Goal: Task Accomplishment & Management: Use online tool/utility

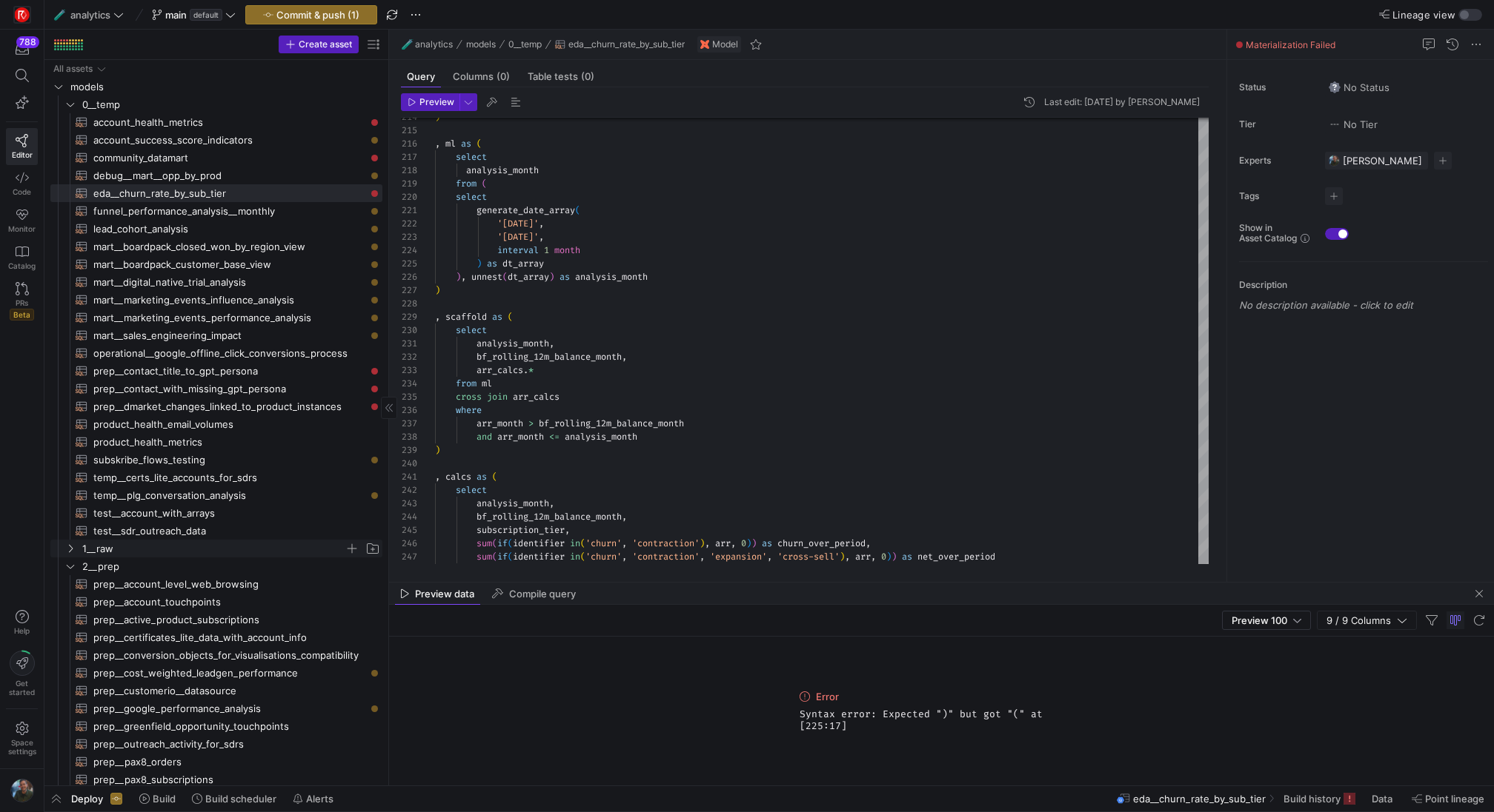
click at [140, 552] on span "1__raw" at bounding box center [213, 549] width 263 height 17
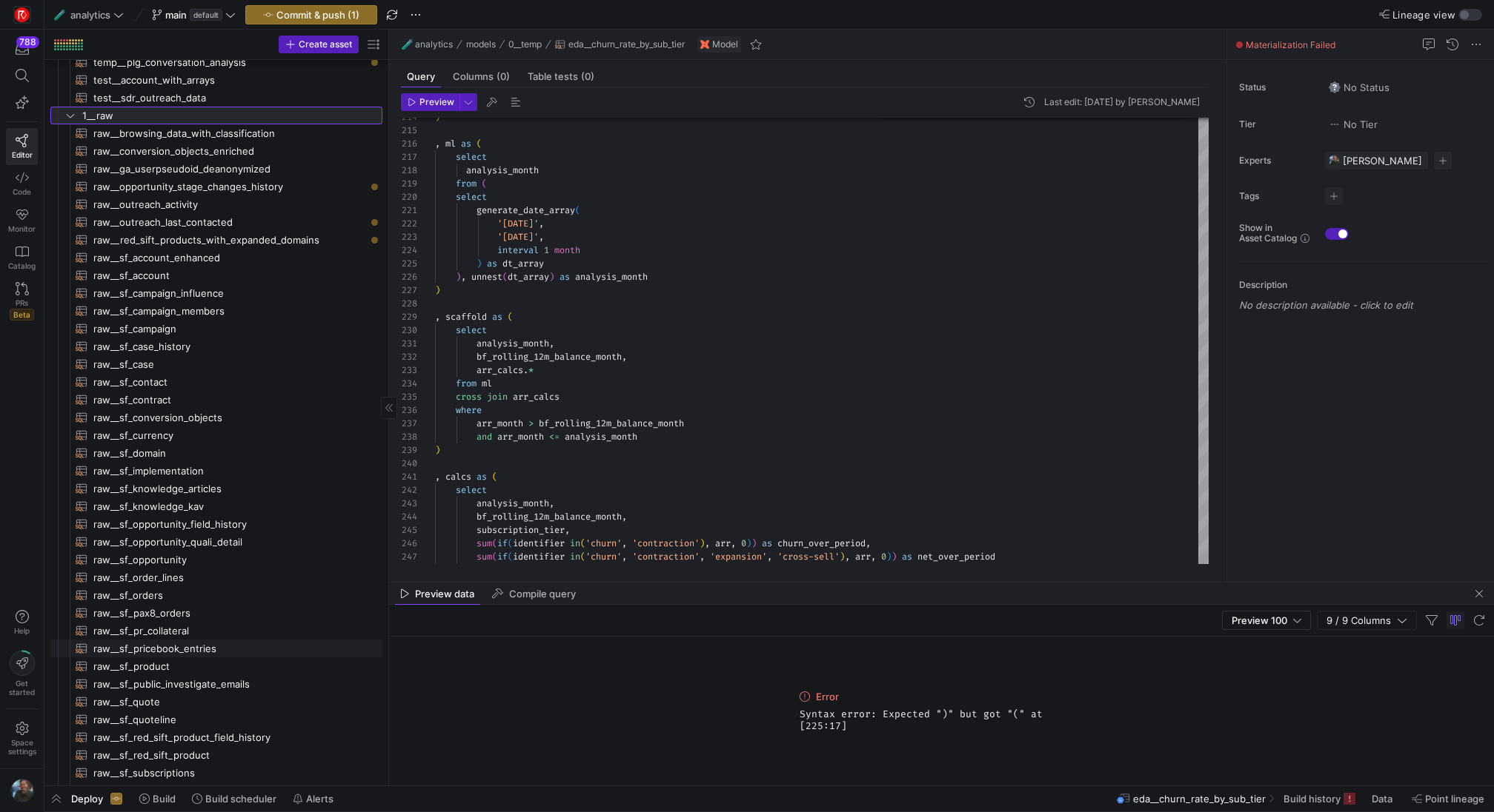
scroll to position [372, 0]
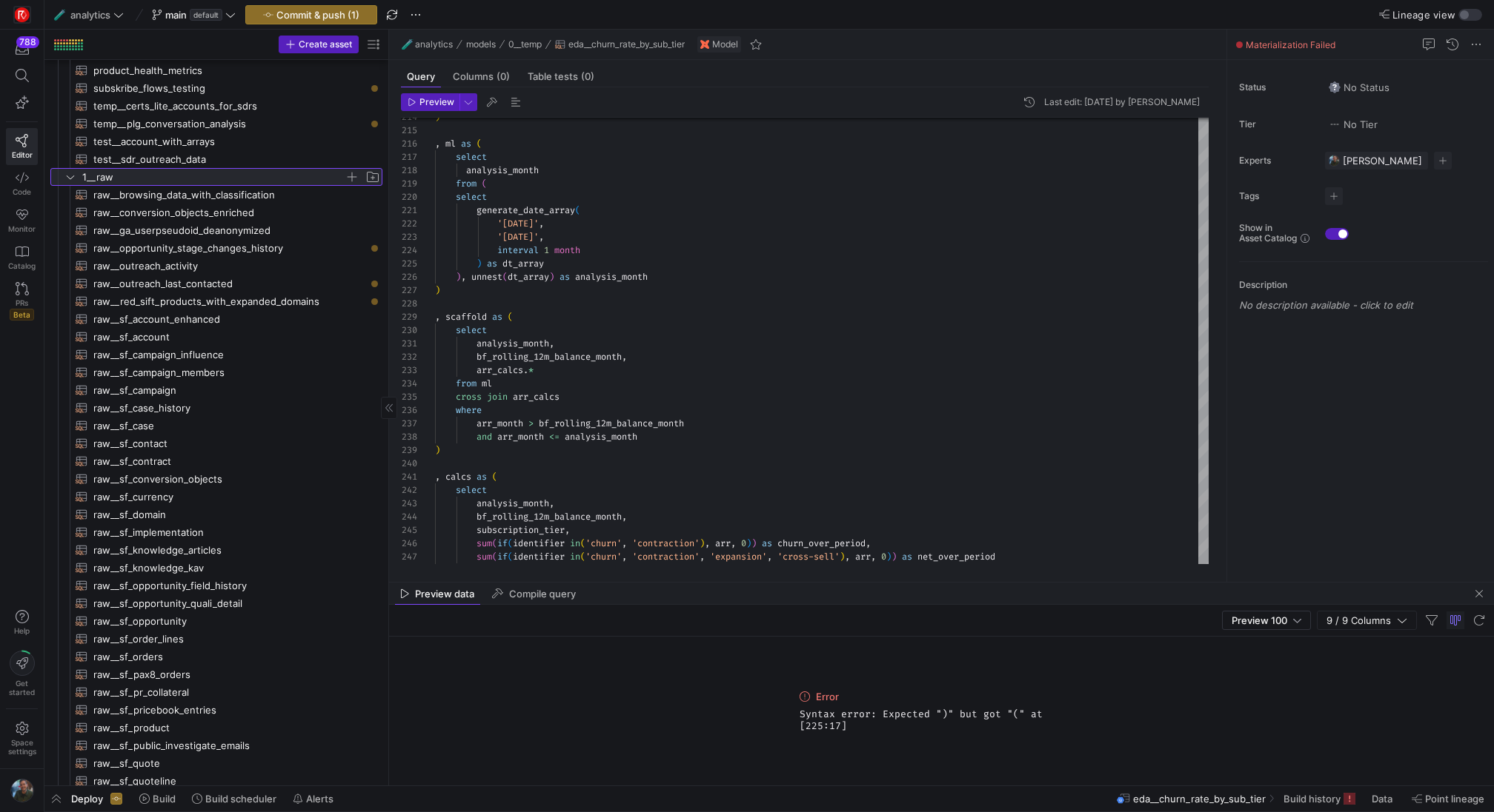
click at [67, 179] on icon at bounding box center [71, 177] width 11 height 9
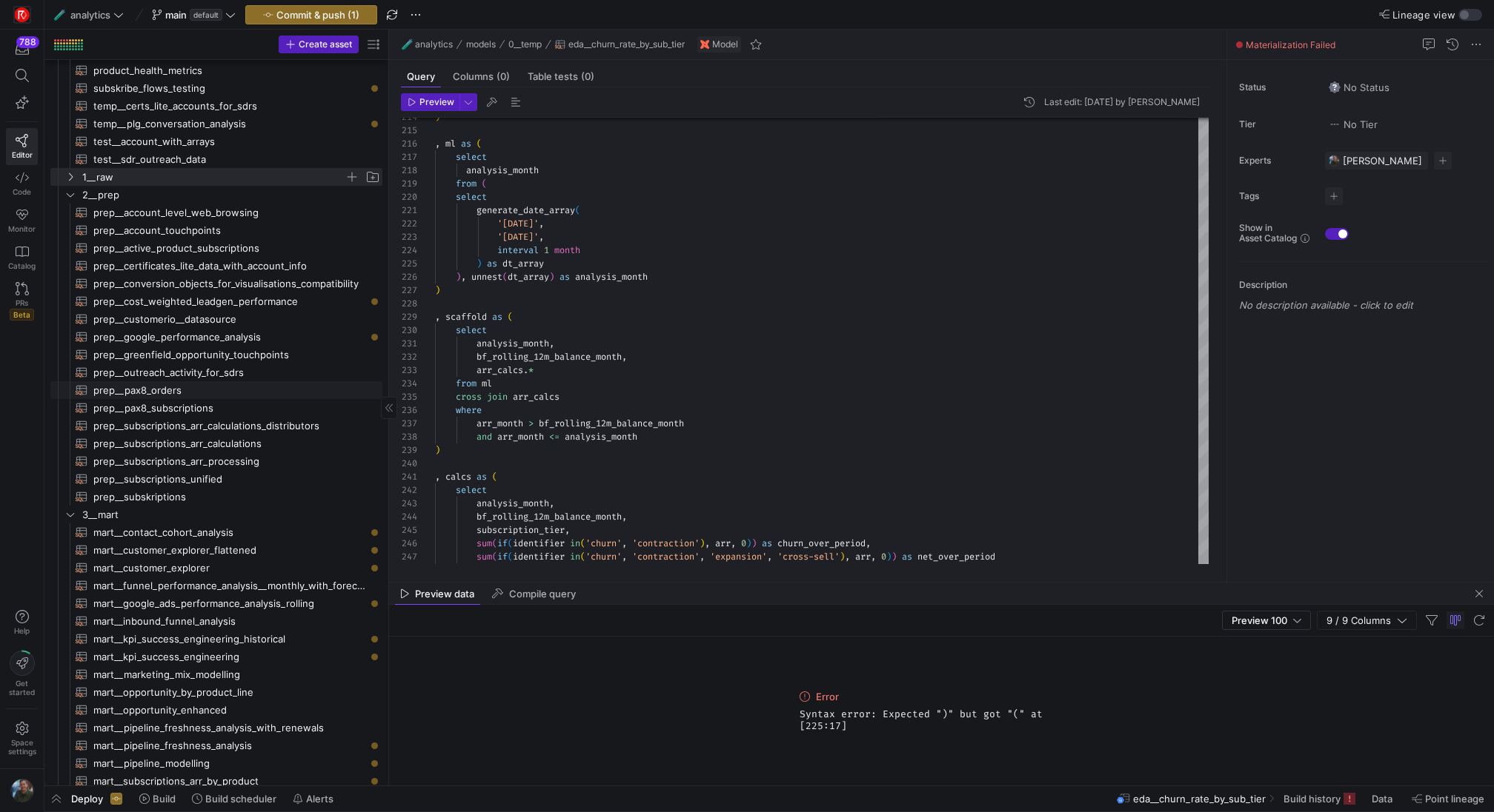
click at [165, 391] on span "prep__pax8_orders​​​​​​​​​​" at bounding box center [230, 390] width 272 height 17
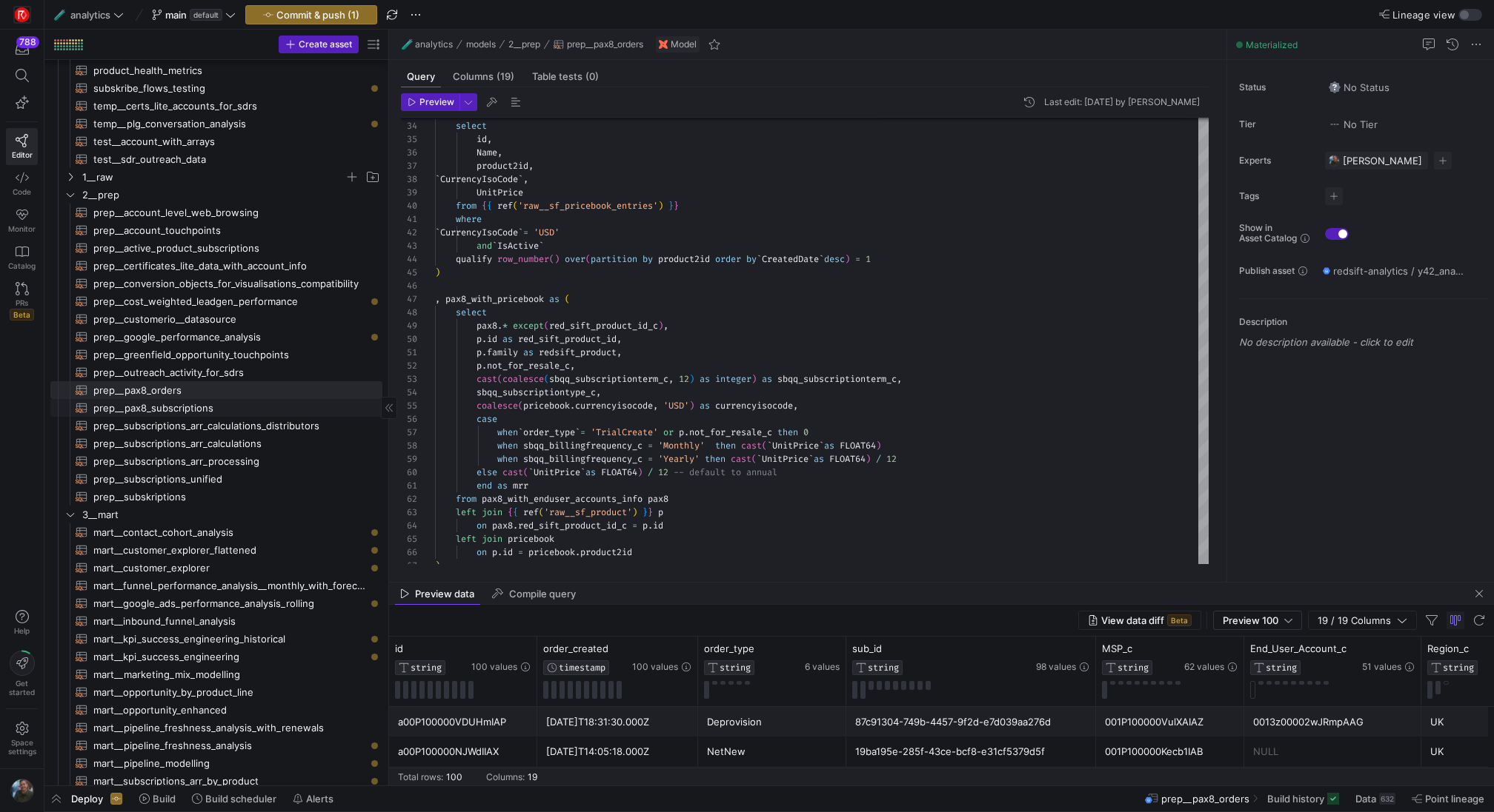
click at [202, 402] on span "prep__pax8_subscriptions​​​​​​​​​​" at bounding box center [230, 408] width 272 height 17
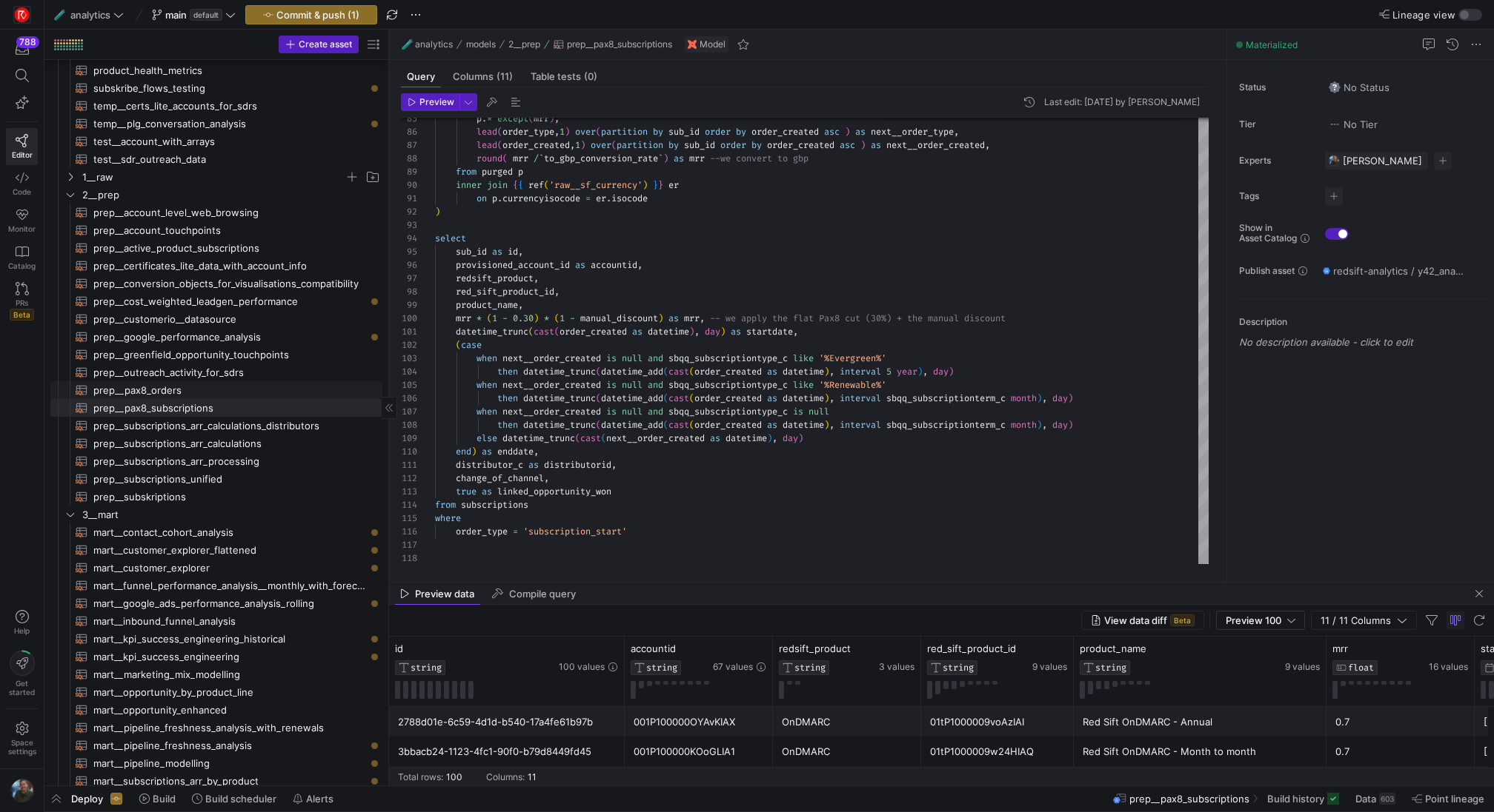
click at [214, 391] on span "prep__pax8_orders​​​​​​​​​​" at bounding box center [230, 390] width 272 height 17
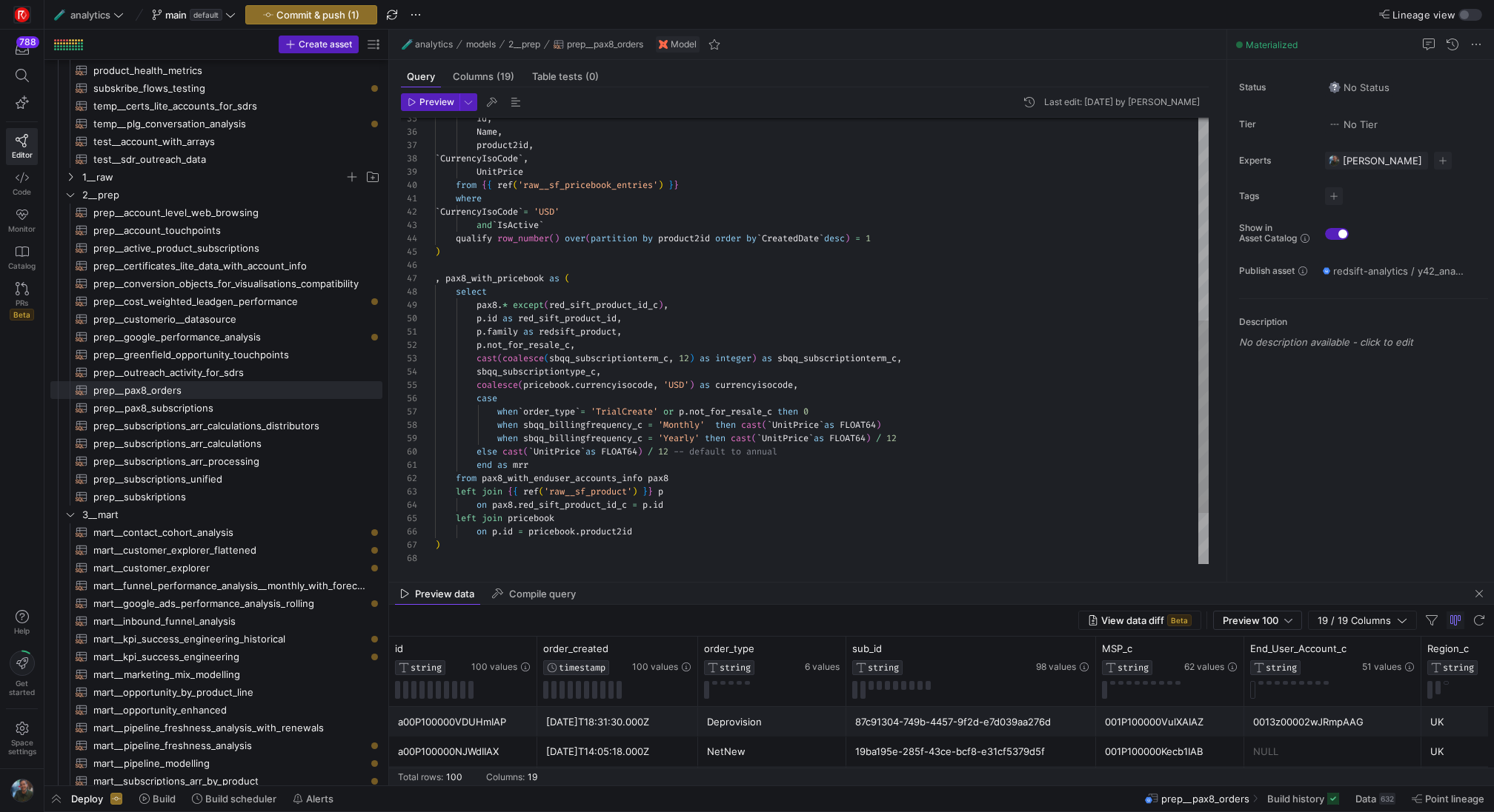
scroll to position [94, 464]
click at [940, 426] on div "qualify row_number ( ) over ( partition by product2id order by ` CreatedDate ` …" at bounding box center [821, 165] width 774 height 1038
click at [947, 442] on div "qualify row_number ( ) over ( partition by product2id order by ` CreatedDate ` …" at bounding box center [821, 165] width 774 height 1038
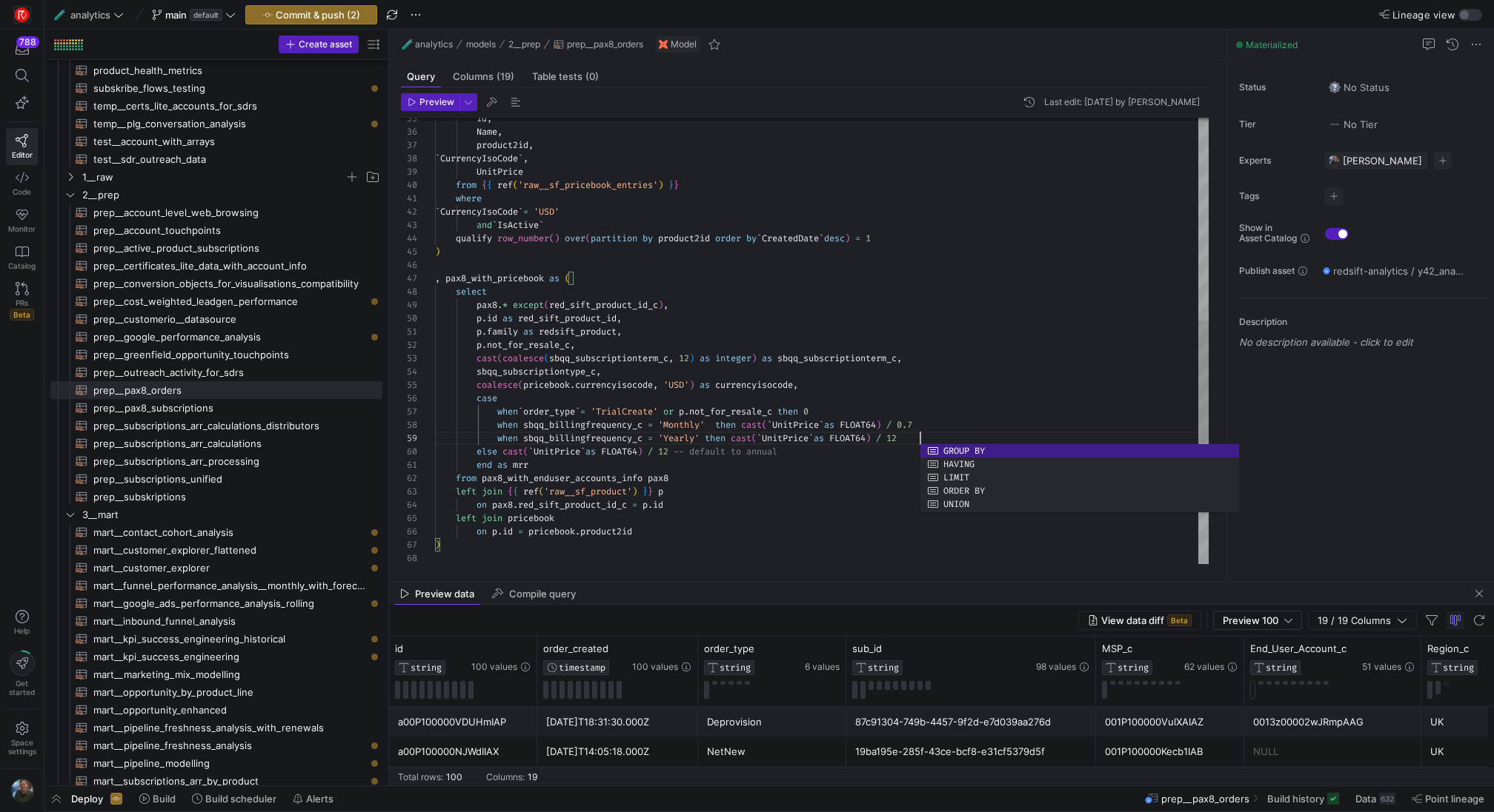
scroll to position [107, 485]
click at [913, 425] on div "qualify row_number ( ) over ( partition by product2id order by ` CreatedDate ` …" at bounding box center [821, 165] width 774 height 1038
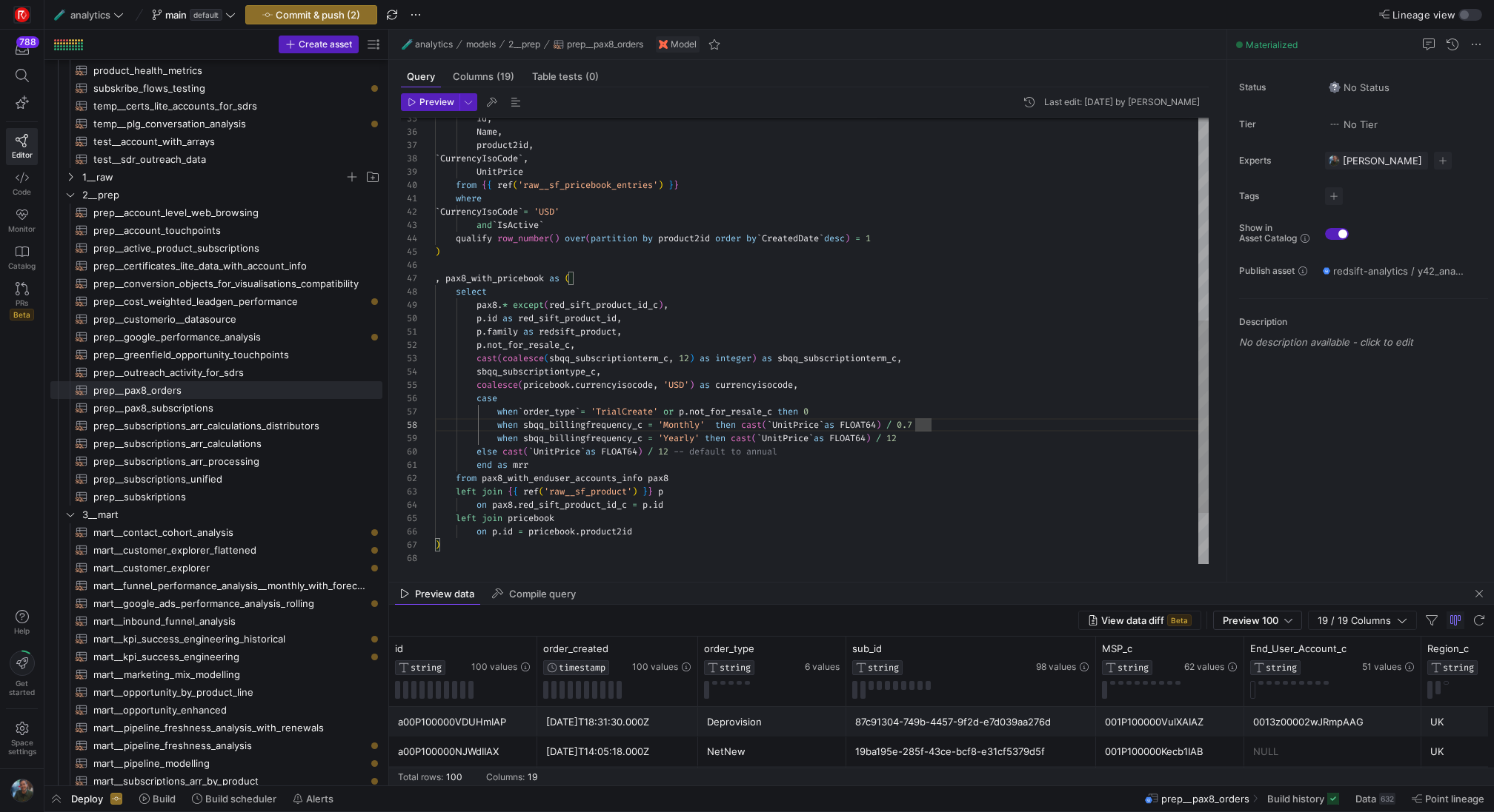
click at [909, 425] on div "qualify row_number ( ) over ( partition by product2id order by ` CreatedDate ` …" at bounding box center [821, 165] width 774 height 1038
click at [938, 436] on div "qualify row_number ( ) over ( partition by product2id order by ` CreatedDate ` …" at bounding box center [821, 165] width 774 height 1038
click at [926, 440] on div "qualify row_number ( ) over ( partition by product2id order by ` CreatedDate ` …" at bounding box center [821, 165] width 774 height 1038
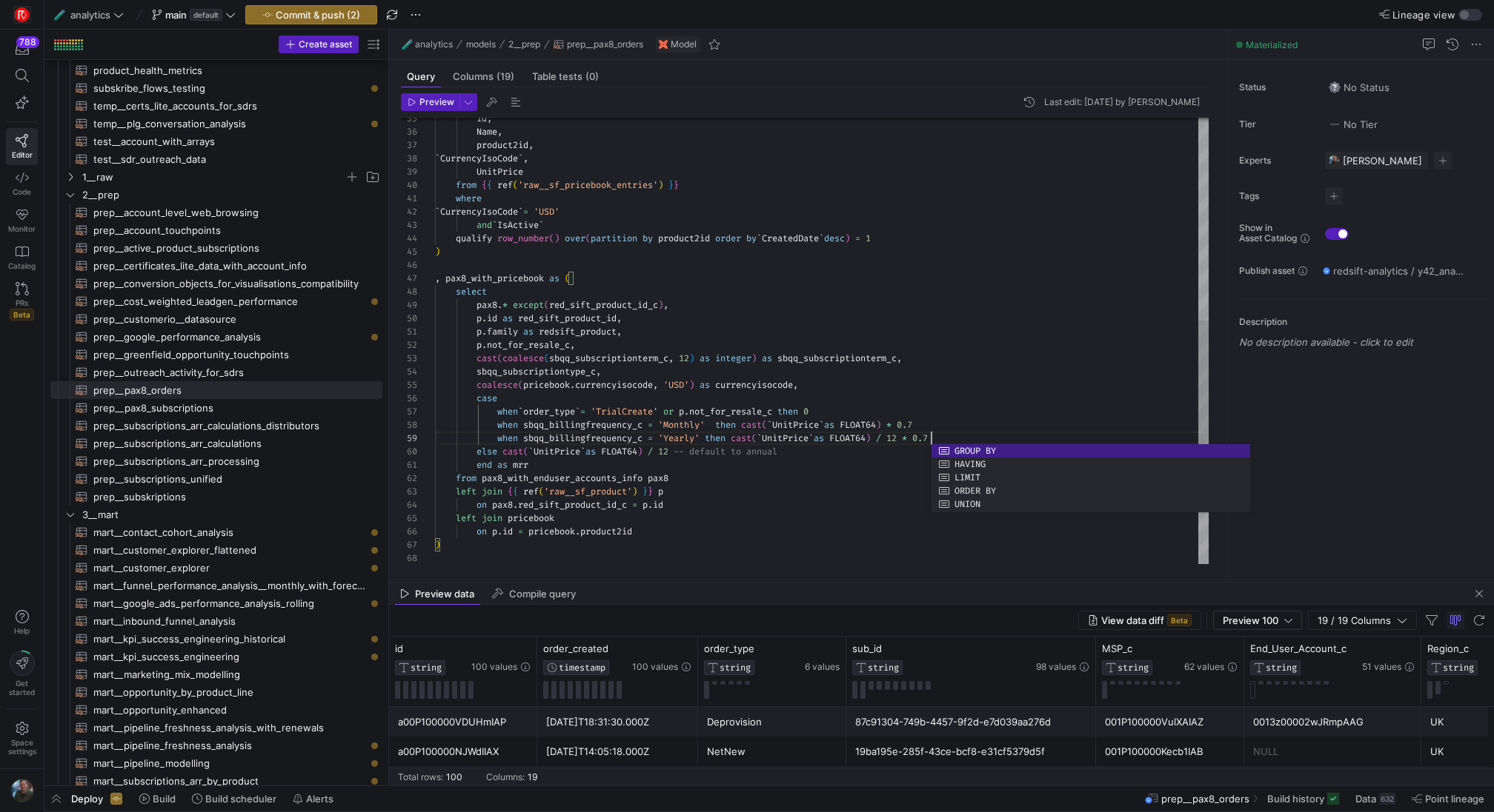
scroll to position [107, 309]
click at [742, 436] on div "qualify row_number ( ) over ( partition by product2id order by ` CreatedDate ` …" at bounding box center [821, 165] width 774 height 1038
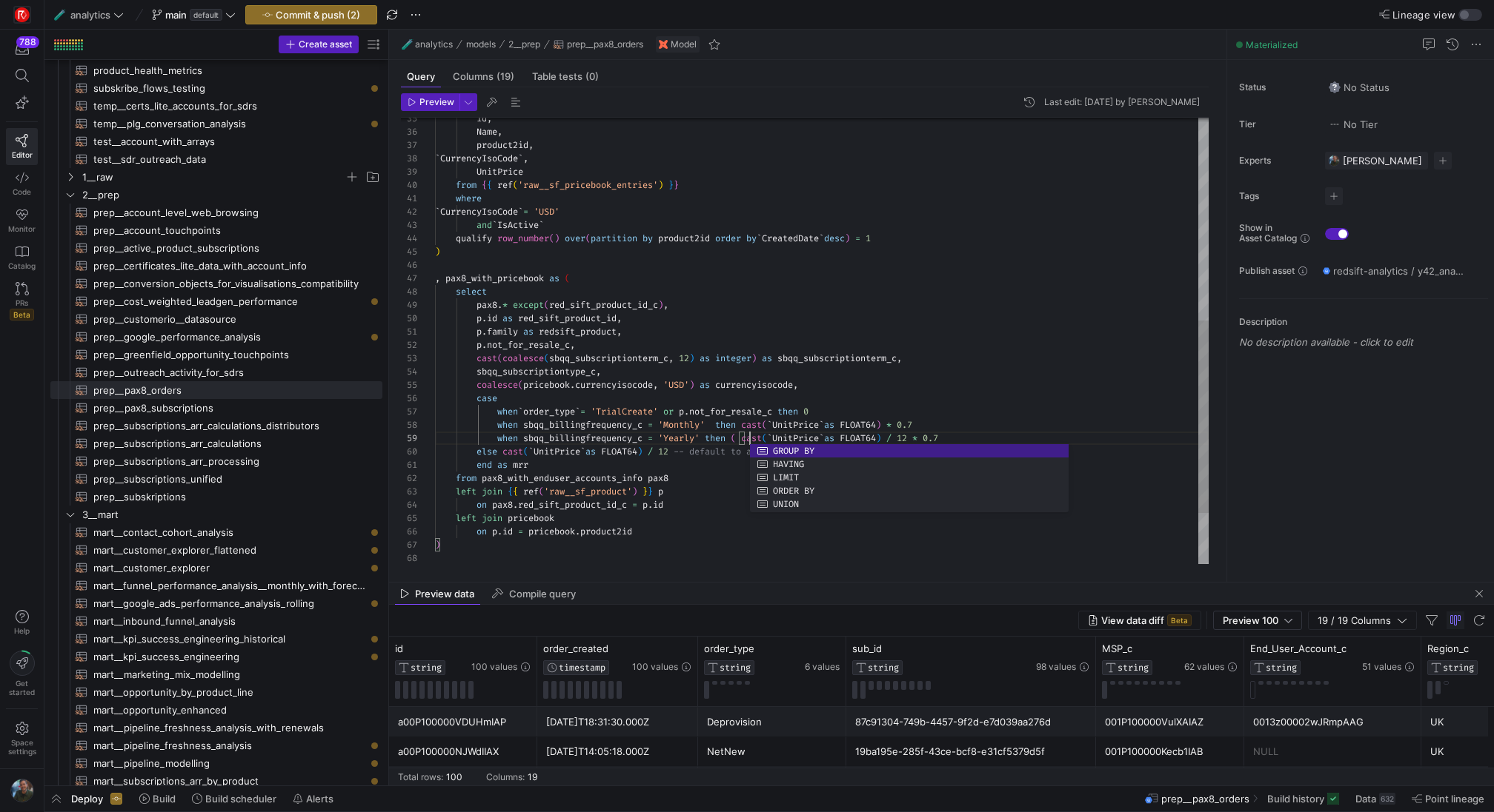
scroll to position [107, 315]
click at [926, 436] on div "qualify row_number ( ) over ( partition by product2id order by ` CreatedDate ` …" at bounding box center [821, 165] width 774 height 1038
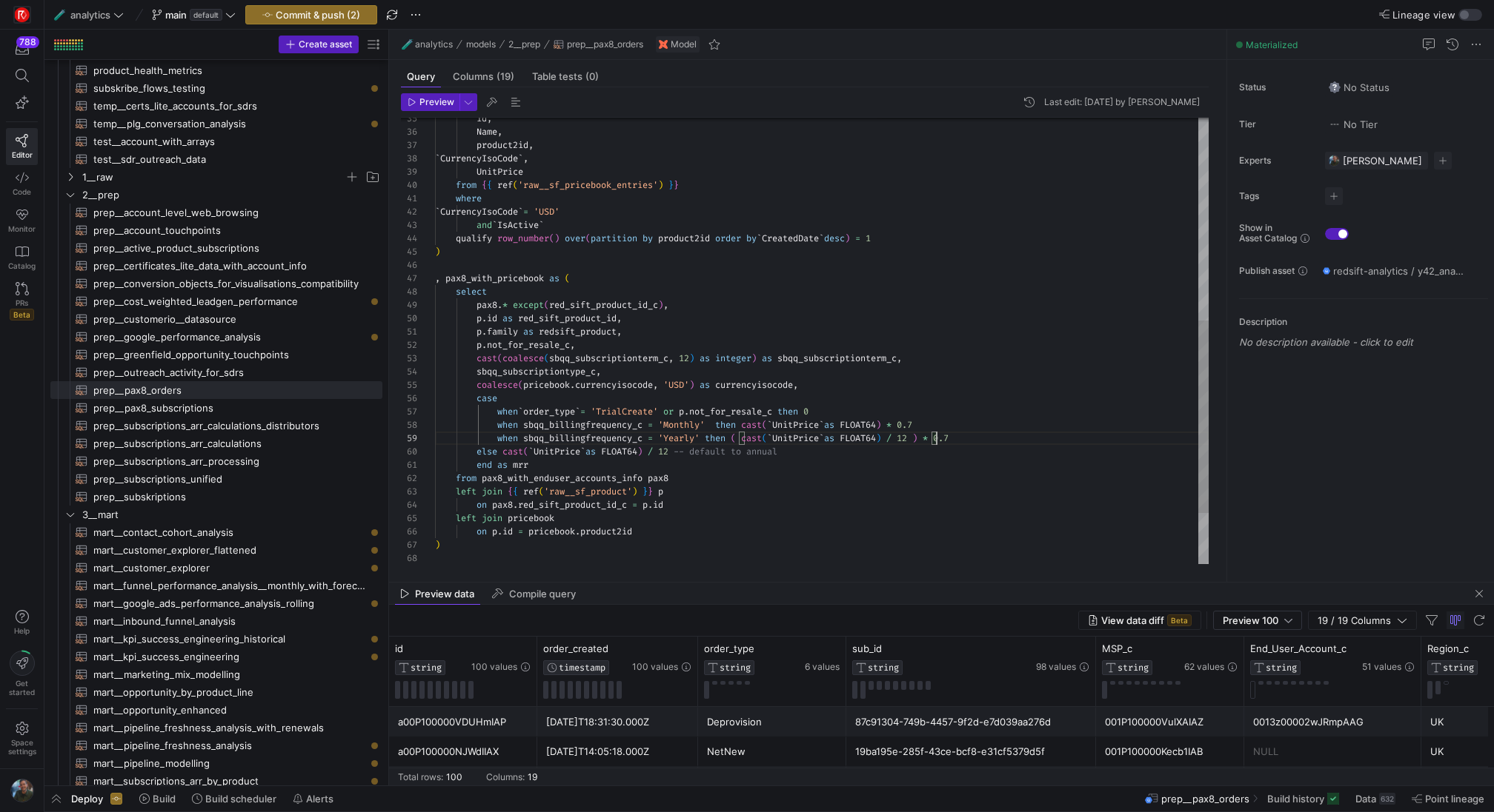
scroll to position [94, 315]
click at [752, 424] on div "qualify row_number ( ) over ( partition by product2id order by ` CreatedDate ` …" at bounding box center [821, 165] width 774 height 1038
click at [916, 423] on div "qualify row_number ( ) over ( partition by product2id order by ` CreatedDate ` …" at bounding box center [821, 165] width 774 height 1038
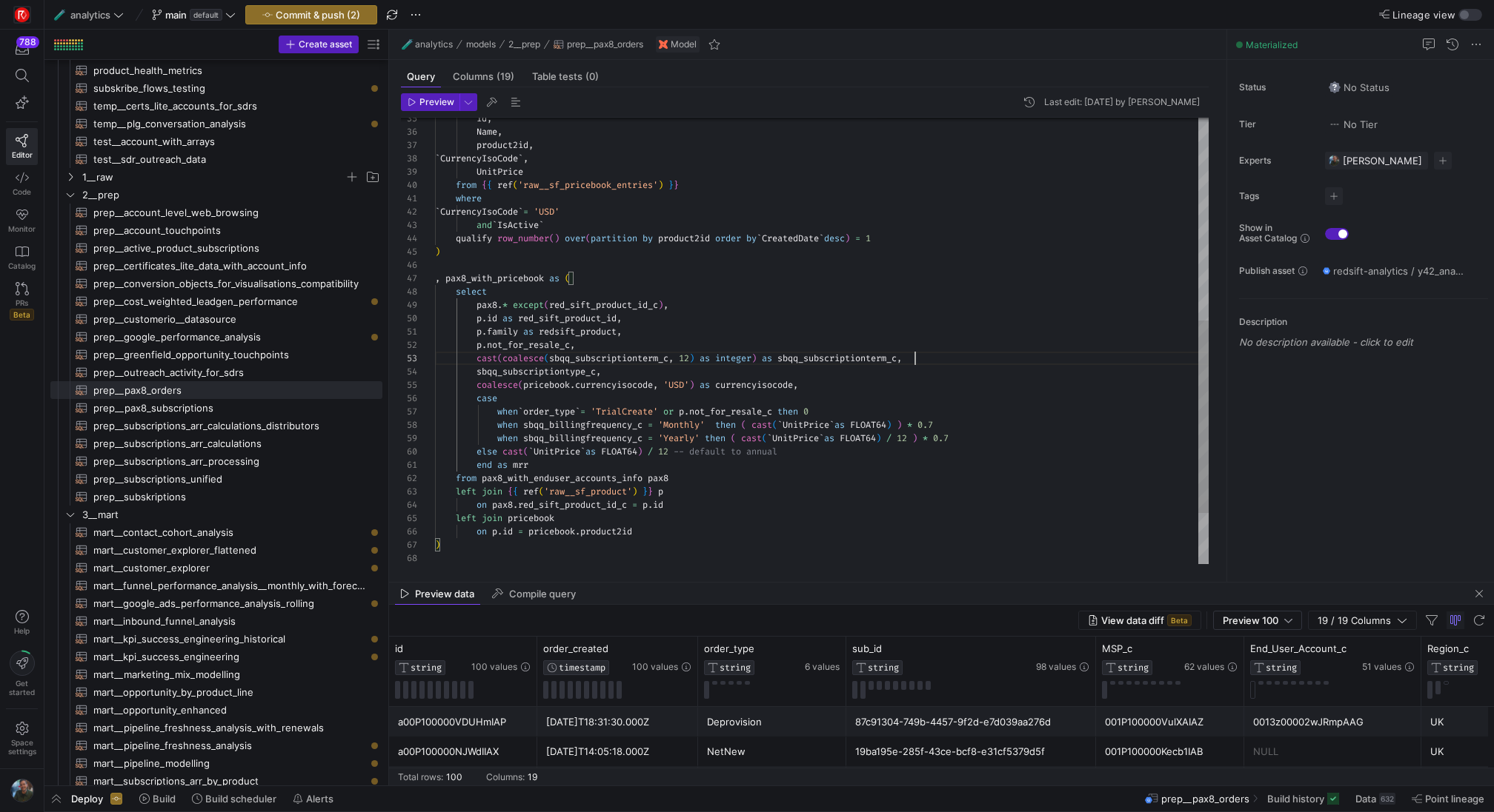
click at [1147, 362] on div "qualify row_number ( ) over ( partition by product2id order by ` CreatedDate ` …" at bounding box center [821, 165] width 774 height 1038
click at [1033, 388] on div "qualify row_number ( ) over ( partition by product2id order by ` CreatedDate ` …" at bounding box center [821, 165] width 774 height 1038
click at [1012, 507] on div "qualify row_number ( ) over ( partition by product2id order by ` CreatedDate ` …" at bounding box center [821, 165] width 774 height 1038
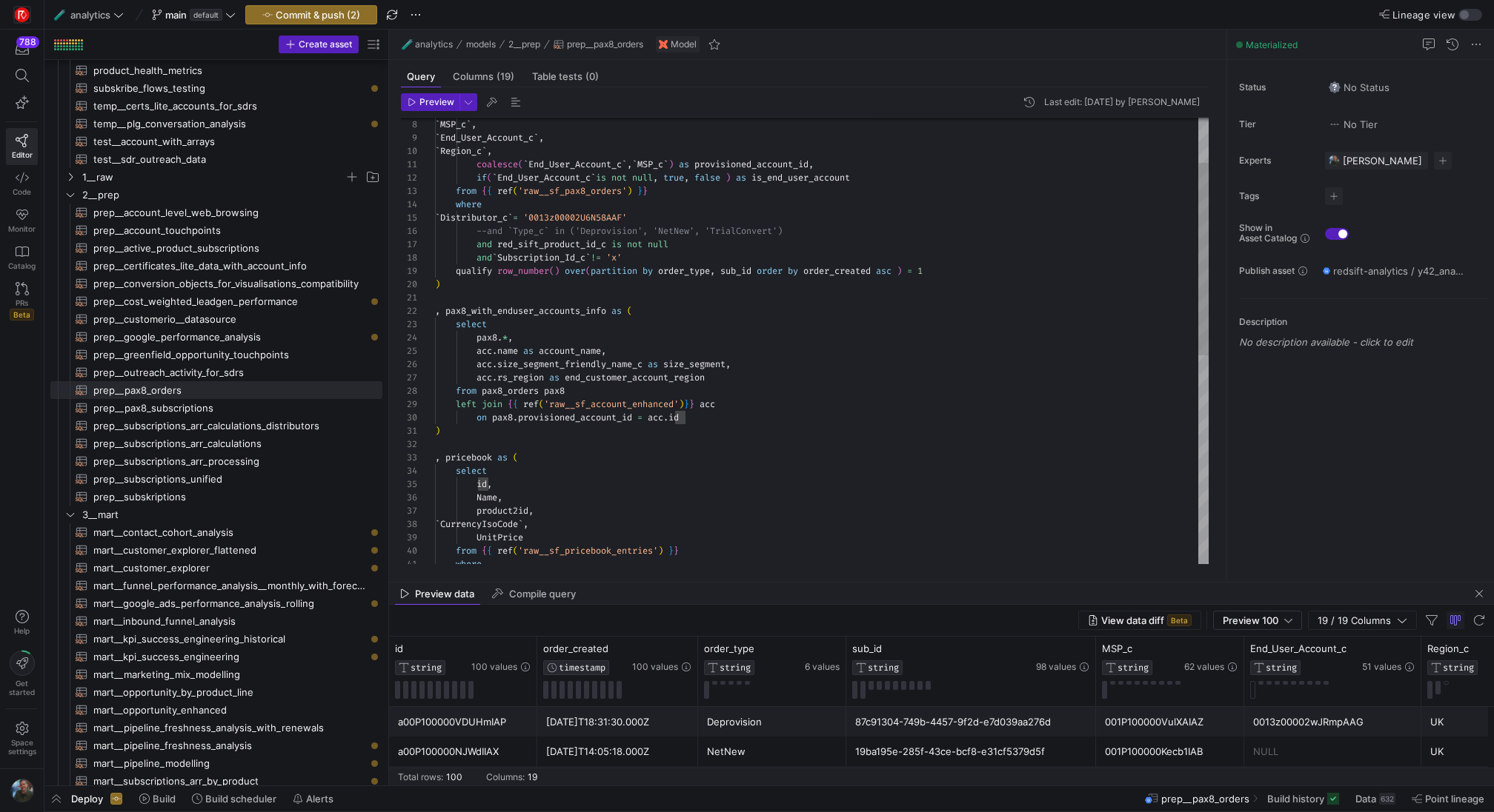
scroll to position [40, 80]
click at [534, 338] on div ") , pricebook as ( on pax8 . provisioned_account_id = acc . id left join { { re…" at bounding box center [821, 531] width 774 height 1038
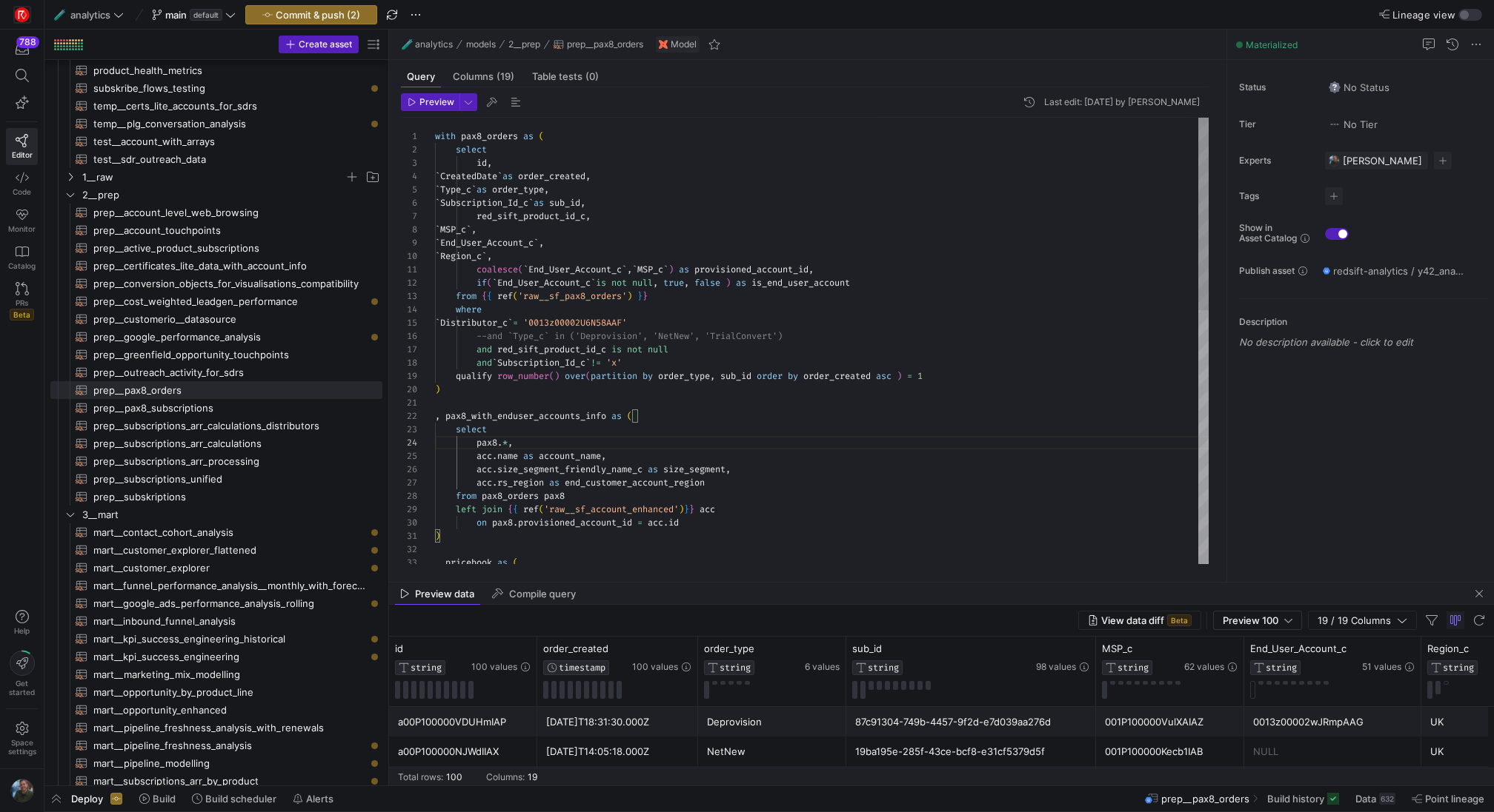
scroll to position [0, 395]
click at [845, 267] on div ") , pricebook as ( on pax8 . provisioned_account_id = acc . id left join { { re…" at bounding box center [821, 636] width 774 height 1038
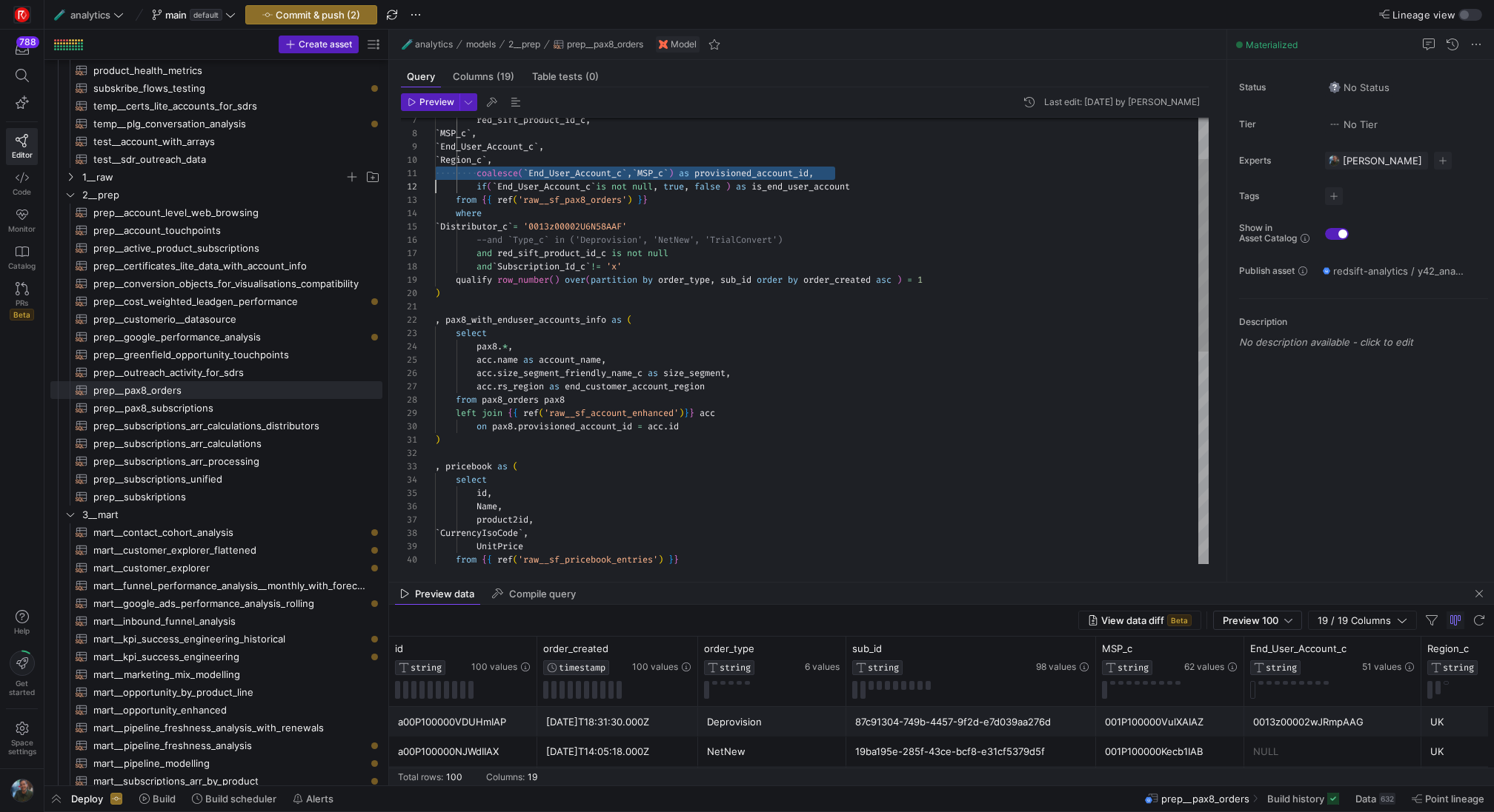
click at [760, 172] on div ") , pricebook as ( on pax8 . provisioned_account_id = acc . id left join { { re…" at bounding box center [821, 540] width 774 height 1038
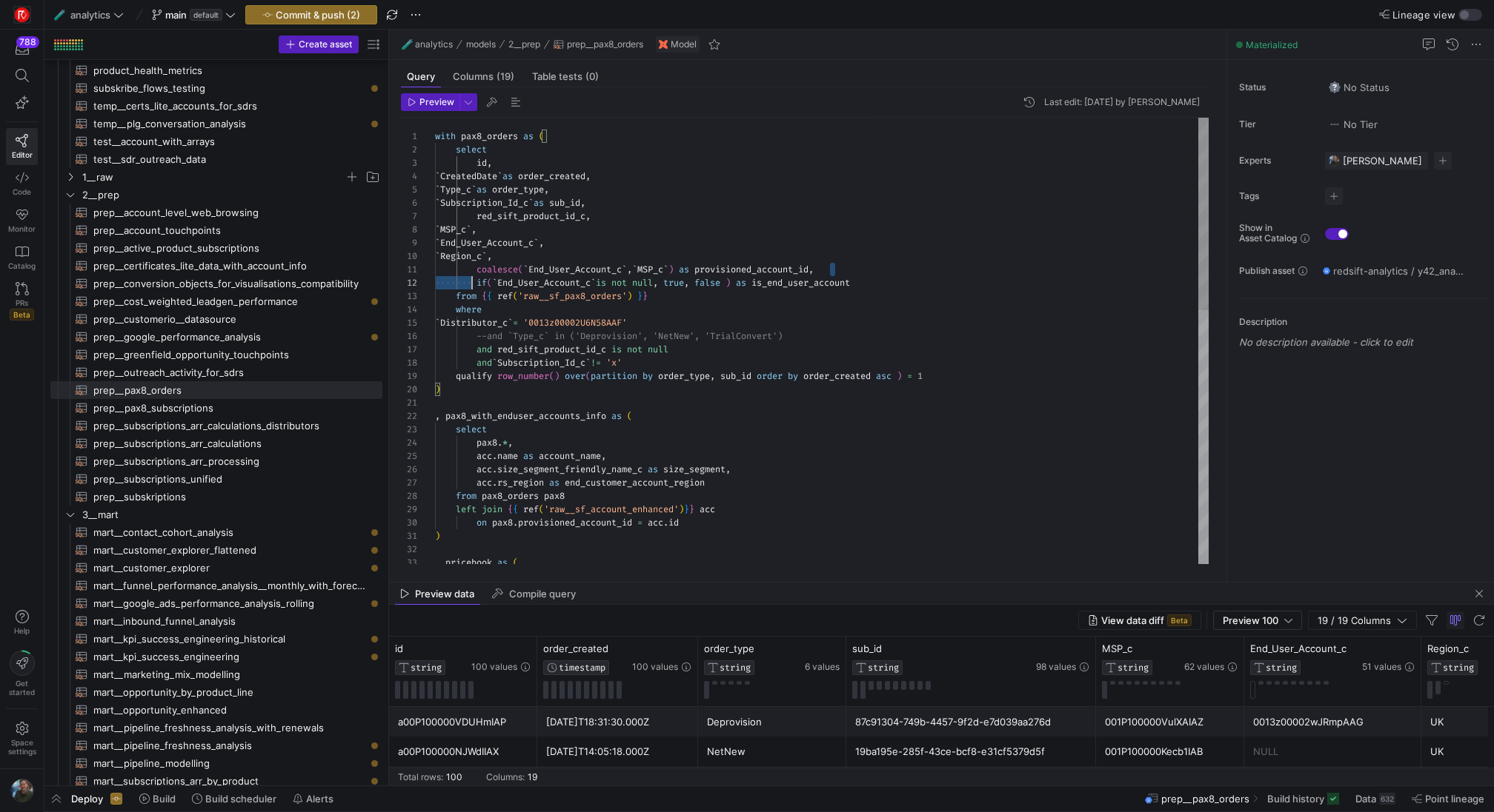
scroll to position [0, 0]
drag, startPoint x: 844, startPoint y: 265, endPoint x: 425, endPoint y: 273, distance: 419.1
click at [435, 273] on div ") , pricebook as ( left join { { ref ( 'raw__sf_account_enhanced' ) } } acc on …" at bounding box center [821, 636] width 774 height 1038
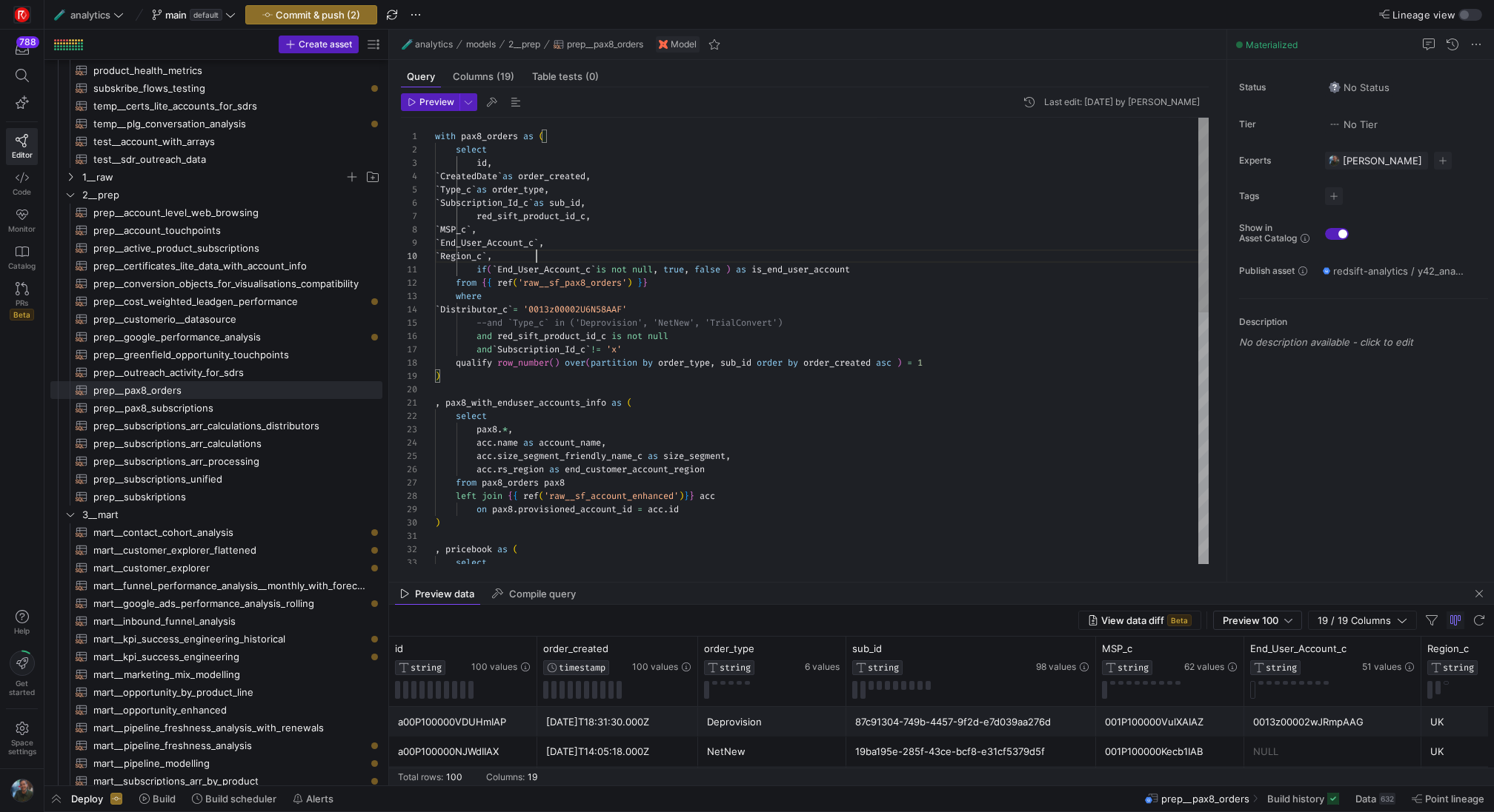
click at [495, 226] on div ") , pricebook as ( left join { { ref ( 'raw__sf_account_enhanced' ) } } acc on …" at bounding box center [821, 630] width 774 height 1025
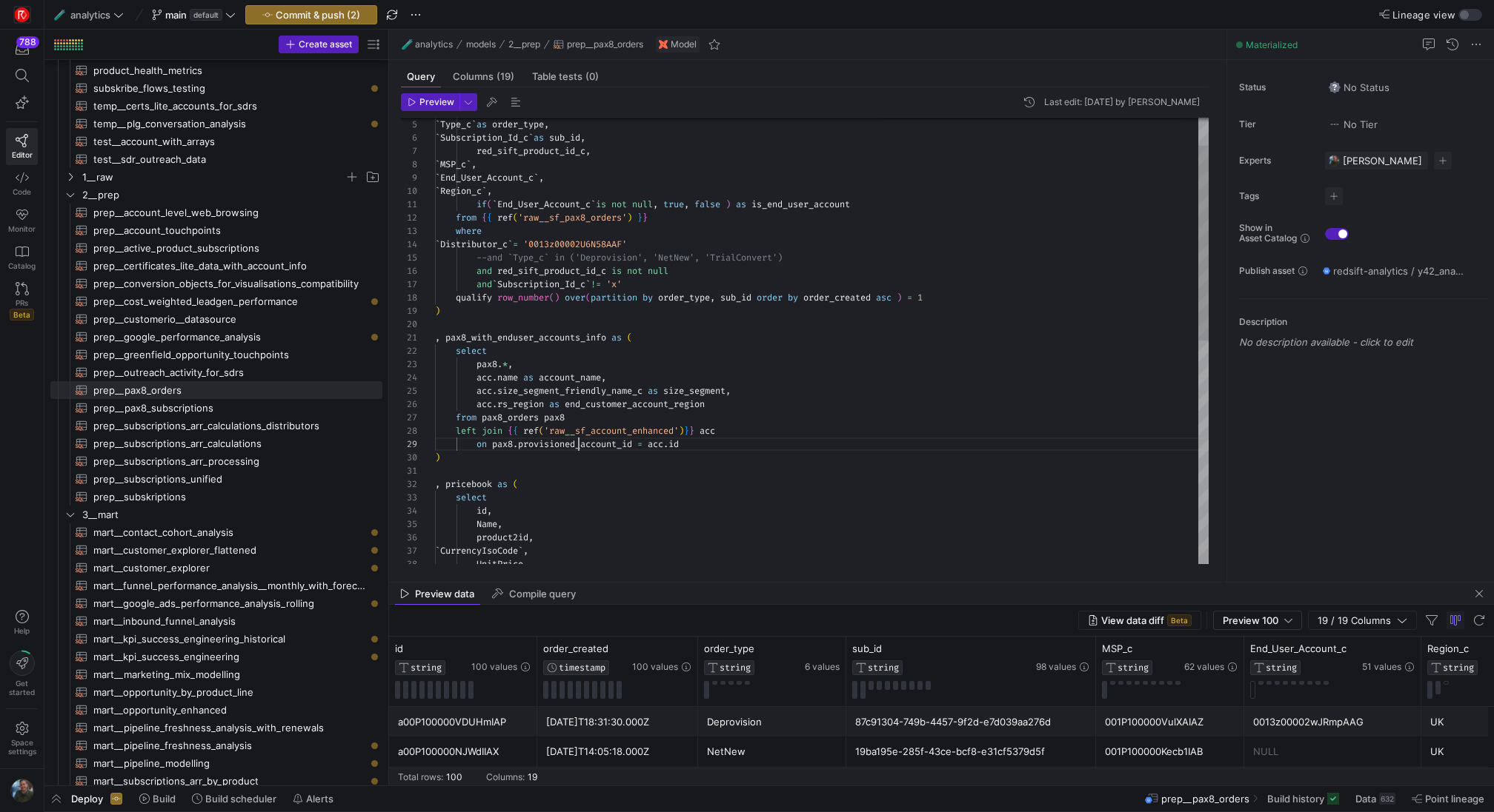
click at [576, 442] on div ") , pricebook as ( left join { { ref ( 'raw__sf_account_enhanced' ) } } acc on …" at bounding box center [821, 565] width 774 height 1025
click at [515, 163] on div ") , pricebook as ( left join { { ref ( 'raw__sf_account_enhanced' ) } } acc on …" at bounding box center [821, 565] width 774 height 1025
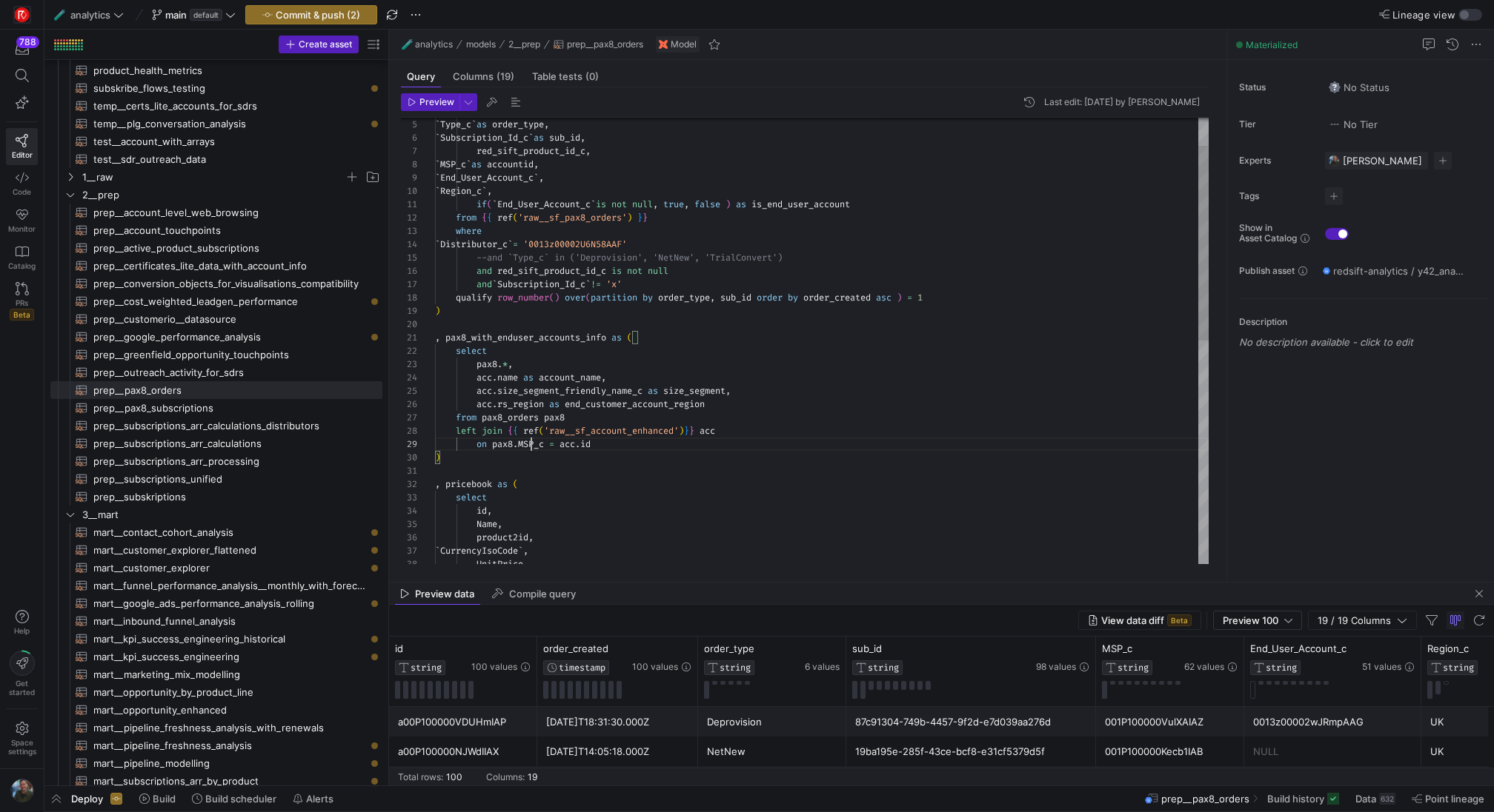
click at [533, 442] on div ") , pricebook as ( left join { { ref ( 'raw__sf_account_enhanced' ) } } acc on …" at bounding box center [821, 565] width 774 height 1025
click at [530, 360] on div ") , pricebook as ( left join { { ref ( 'raw__sf_account_enhanced' ) } } acc on …" at bounding box center [821, 565] width 774 height 1025
click at [722, 477] on div ") , pricebook as ( left join { { ref ( 'raw__sf_account_enhanced' ) } } acc on …" at bounding box center [821, 565] width 774 height 1025
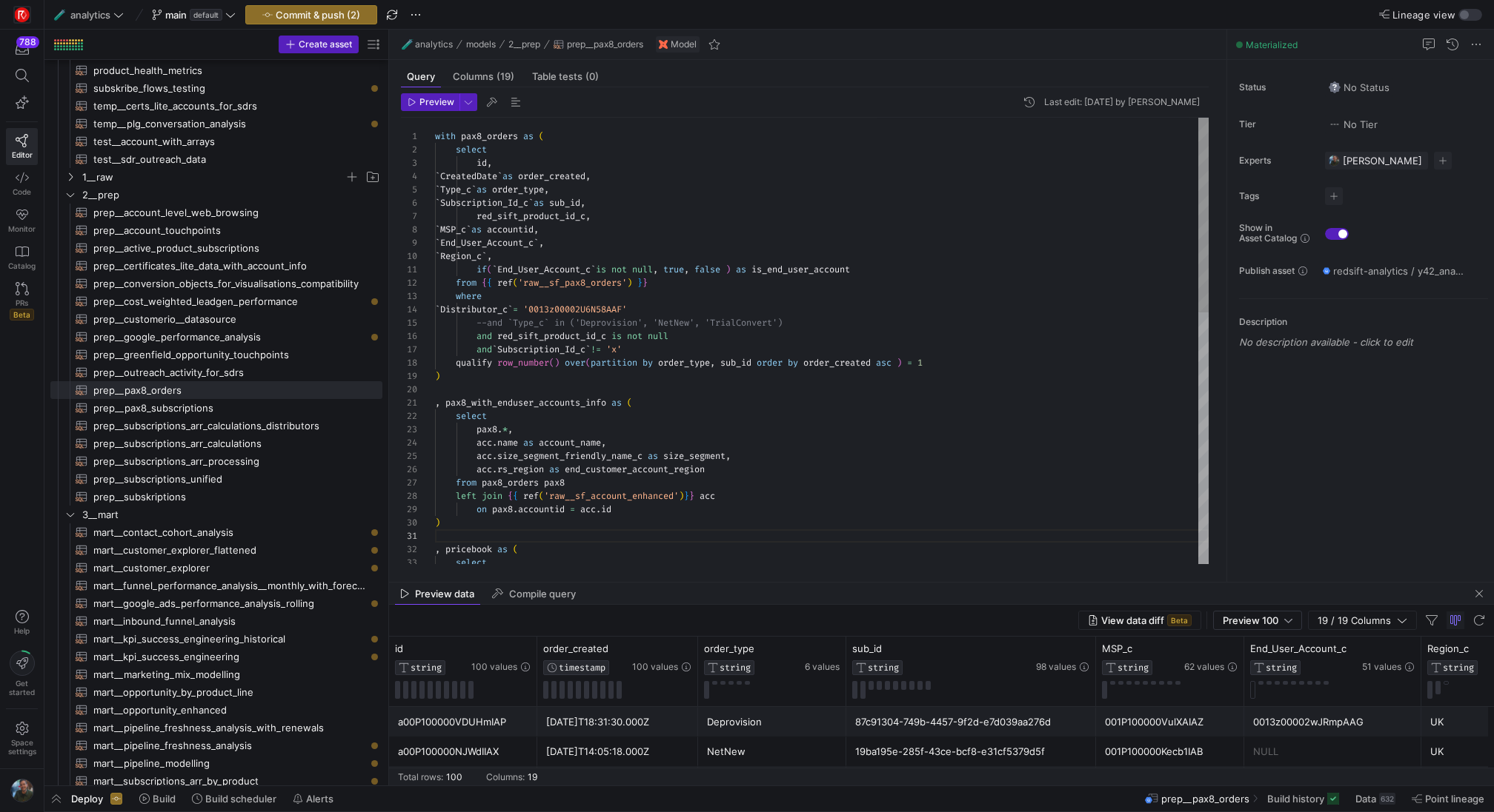
scroll to position [0, 203]
click at [789, 402] on div "select , pricebook as ( ) on pax8 . accountid = acc . id left join { { ref ( 'r…" at bounding box center [821, 630] width 774 height 1025
click at [422, 102] on span "Preview" at bounding box center [436, 102] width 34 height 11
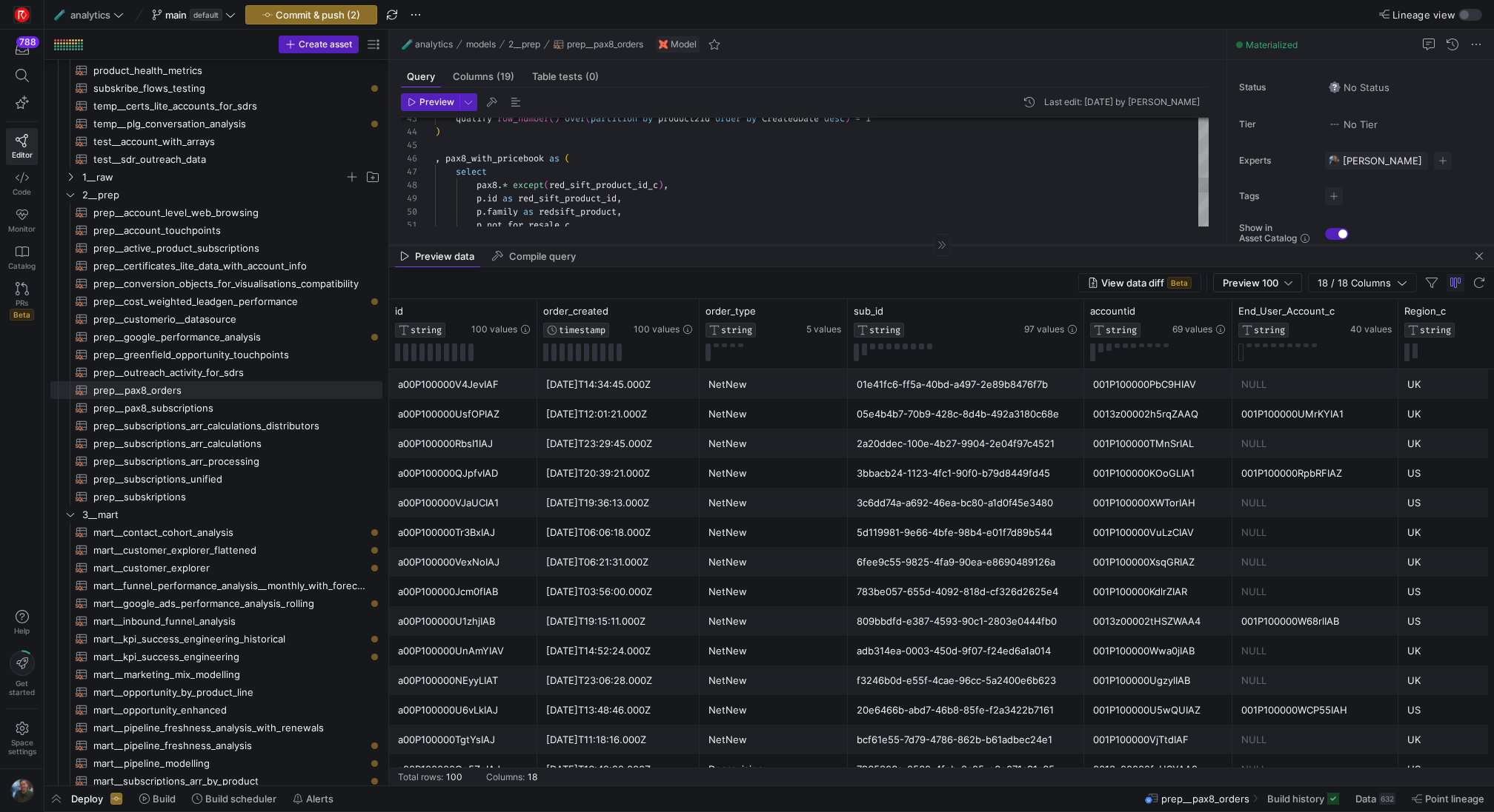
drag, startPoint x: 714, startPoint y: 583, endPoint x: 766, endPoint y: 245, distance: 342.0
click at [766, 245] on div at bounding box center [941, 245] width 1105 height 1
click at [740, 345] on div at bounding box center [773, 352] width 135 height 18
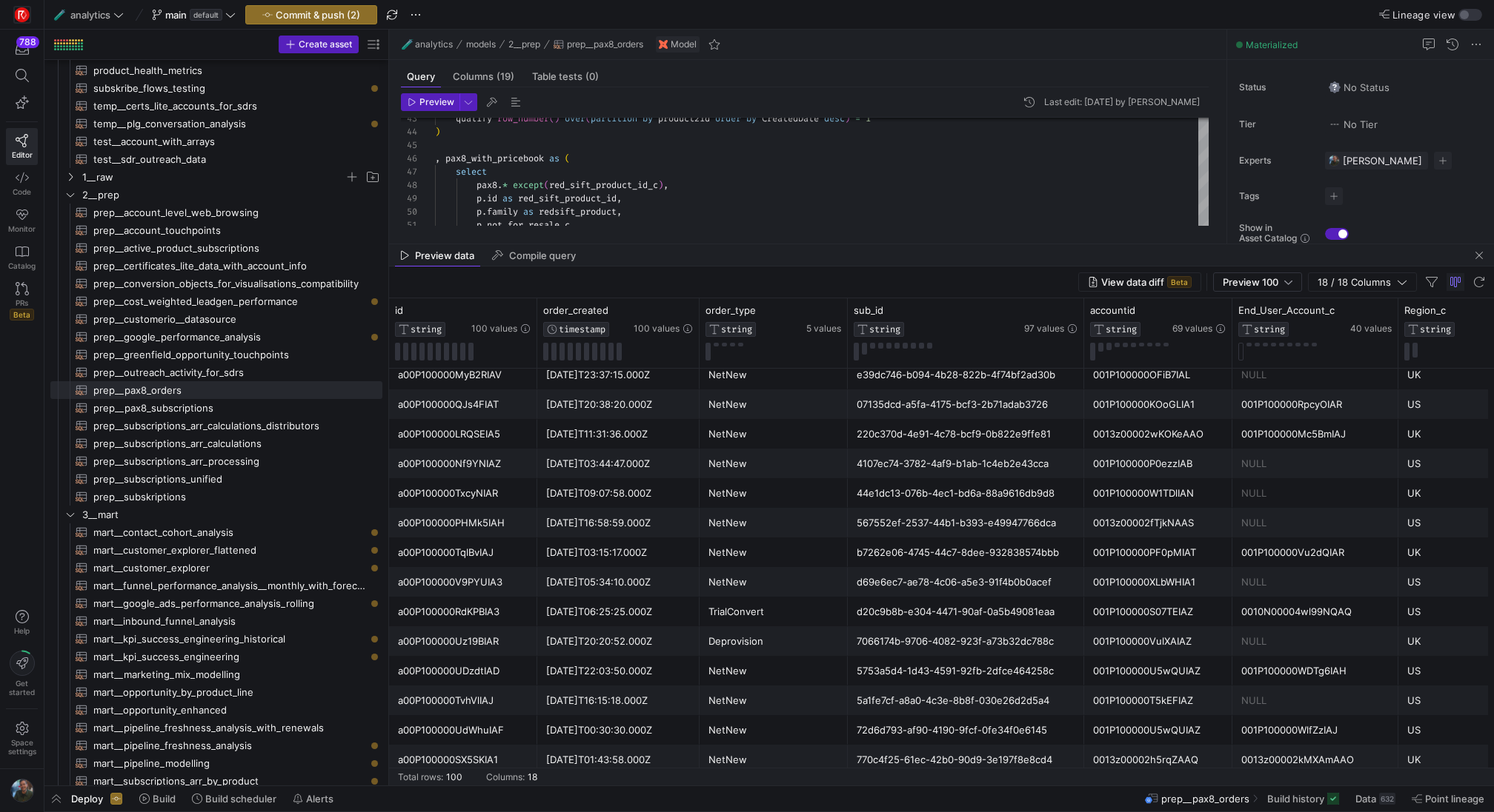
scroll to position [0, 0]
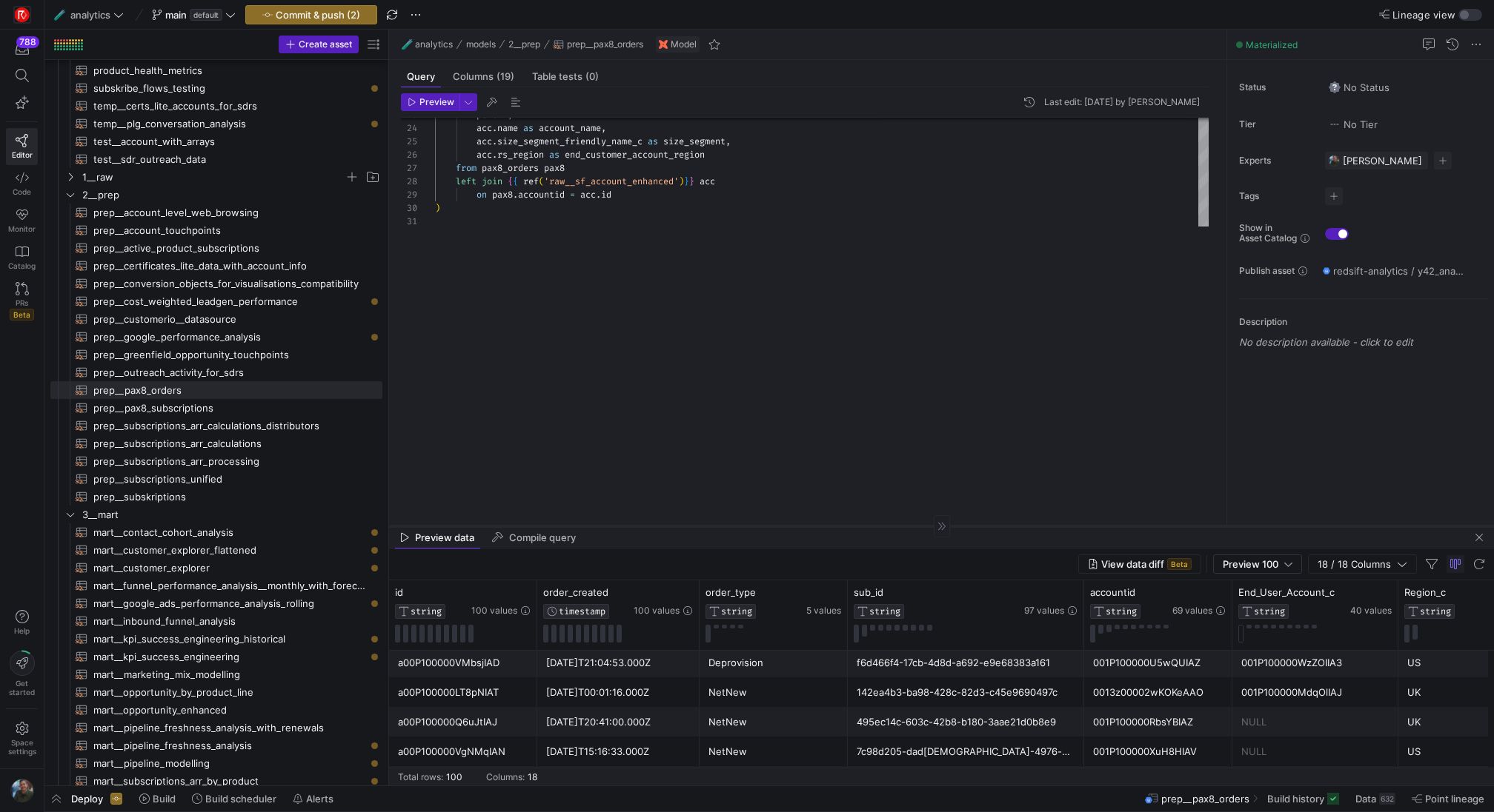
drag, startPoint x: 775, startPoint y: 243, endPoint x: 766, endPoint y: 555, distance: 312.1
click at [766, 527] on div at bounding box center [941, 526] width 1105 height 1
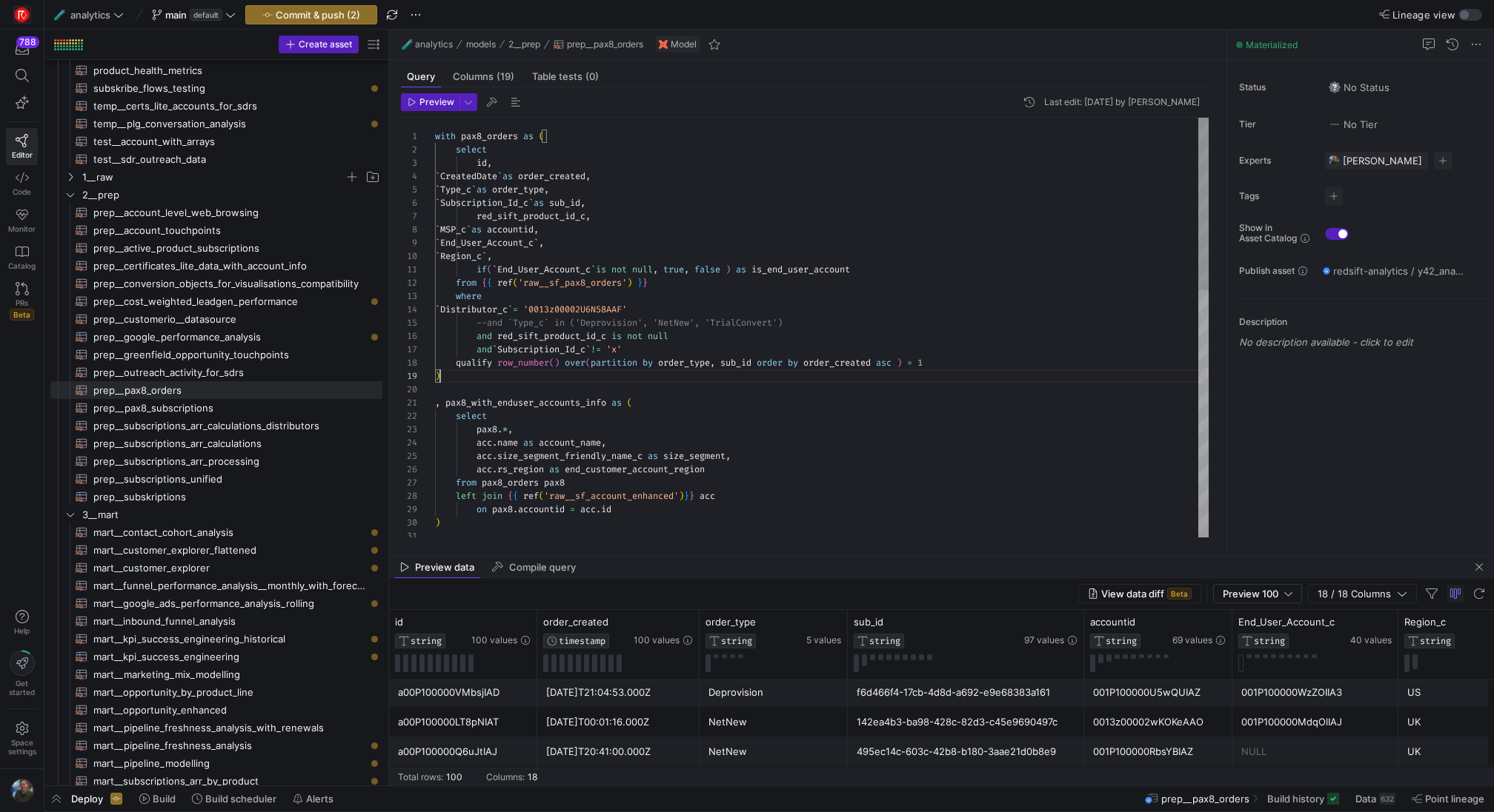
click at [531, 374] on div ") on pax8 . accountid = acc . id left join { { ref ( 'raw__sf_account_enhanced'…" at bounding box center [821, 630] width 774 height 1025
click at [571, 187] on div ") on pax8 . accountid = acc . id left join { { ref ( 'raw__sf_account_enhanced'…" at bounding box center [821, 630] width 774 height 1025
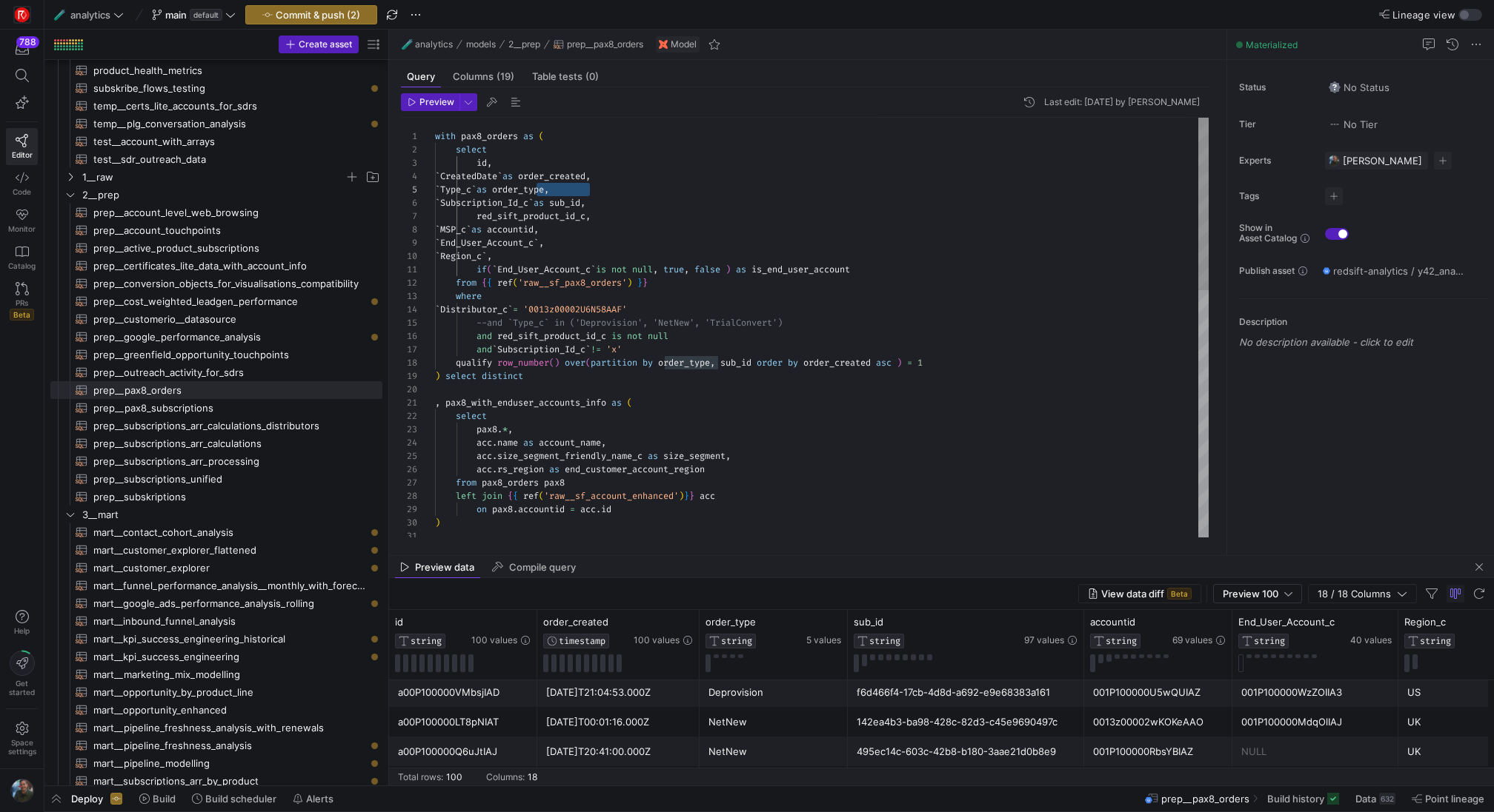
click at [556, 381] on div ") on pax8 . accountid = acc . id left join { { ref ( 'raw__sf_account_enhanced'…" at bounding box center [821, 630] width 774 height 1025
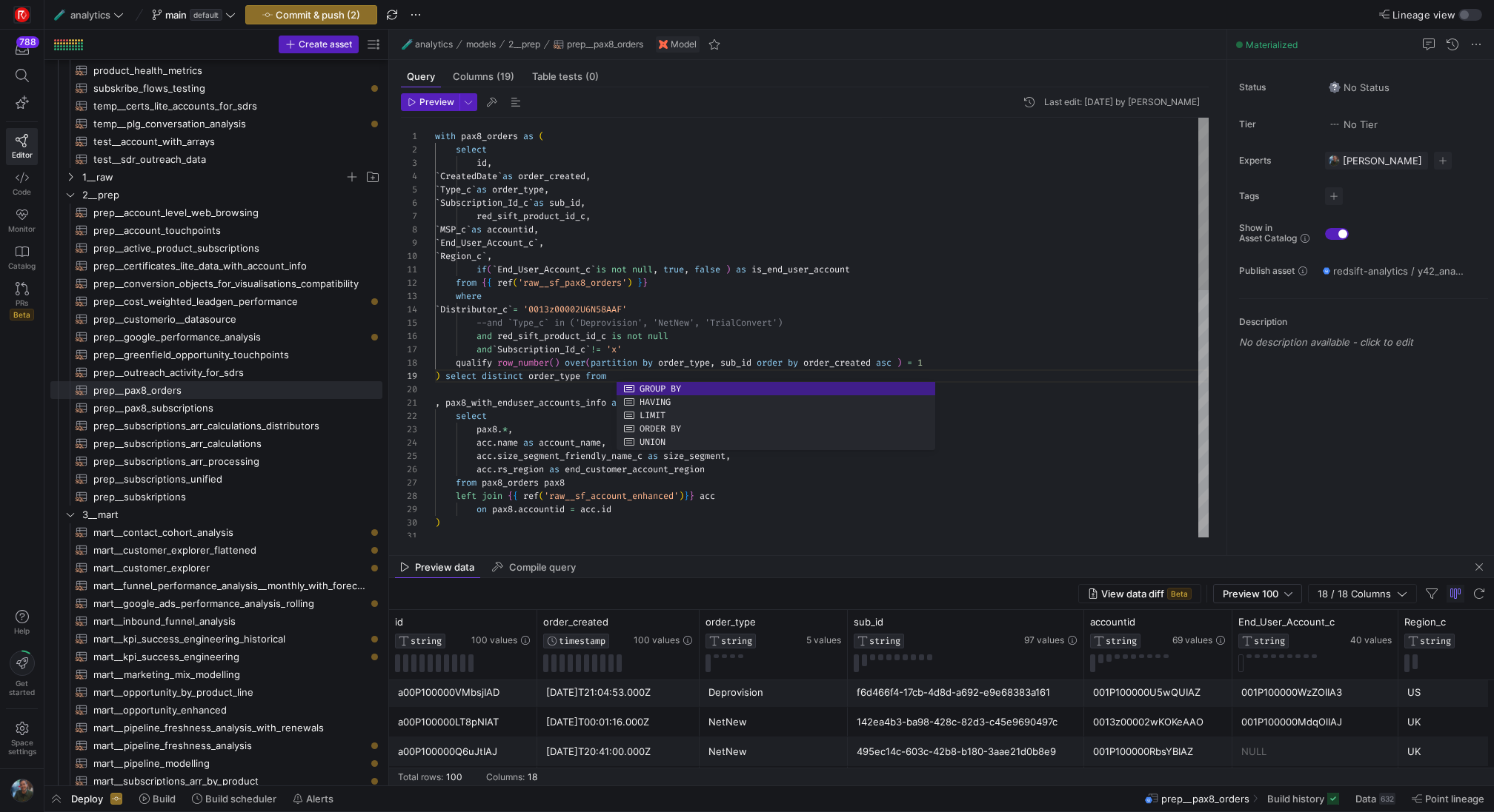
click at [482, 140] on div ") on pax8 . accountid = acc . id left join { { ref ( 'raw__sf_account_enhanced'…" at bounding box center [821, 630] width 774 height 1025
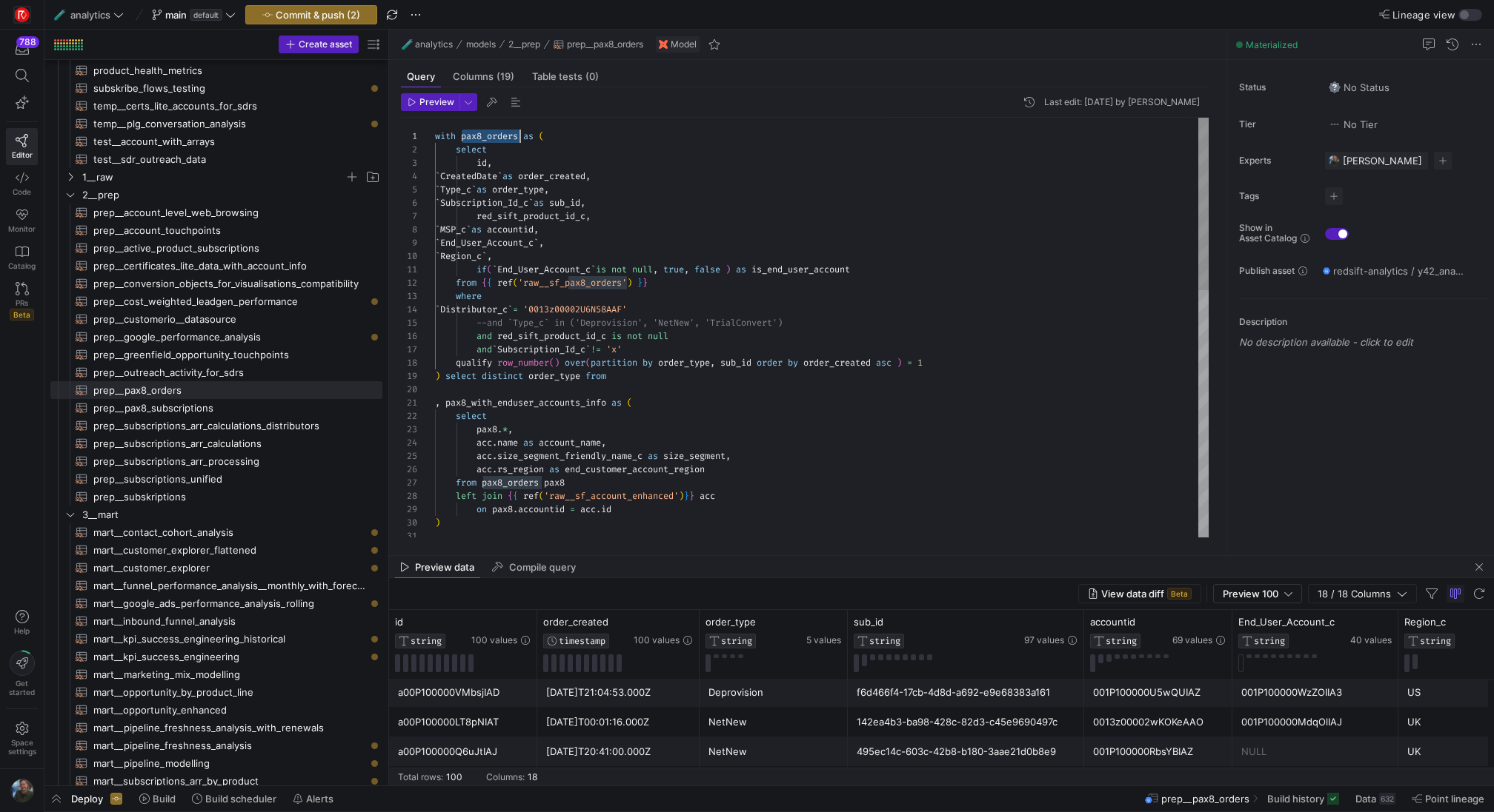
scroll to position [0, 85]
click at [482, 140] on div ") on pax8 . accountid = acc . id left join { { ref ( 'raw__sf_account_enhanced'…" at bounding box center [821, 630] width 774 height 1025
click at [650, 373] on div ") on pax8 . accountid = acc . id left join { { ref ( 'raw__sf_account_enhanced'…" at bounding box center [821, 630] width 774 height 1025
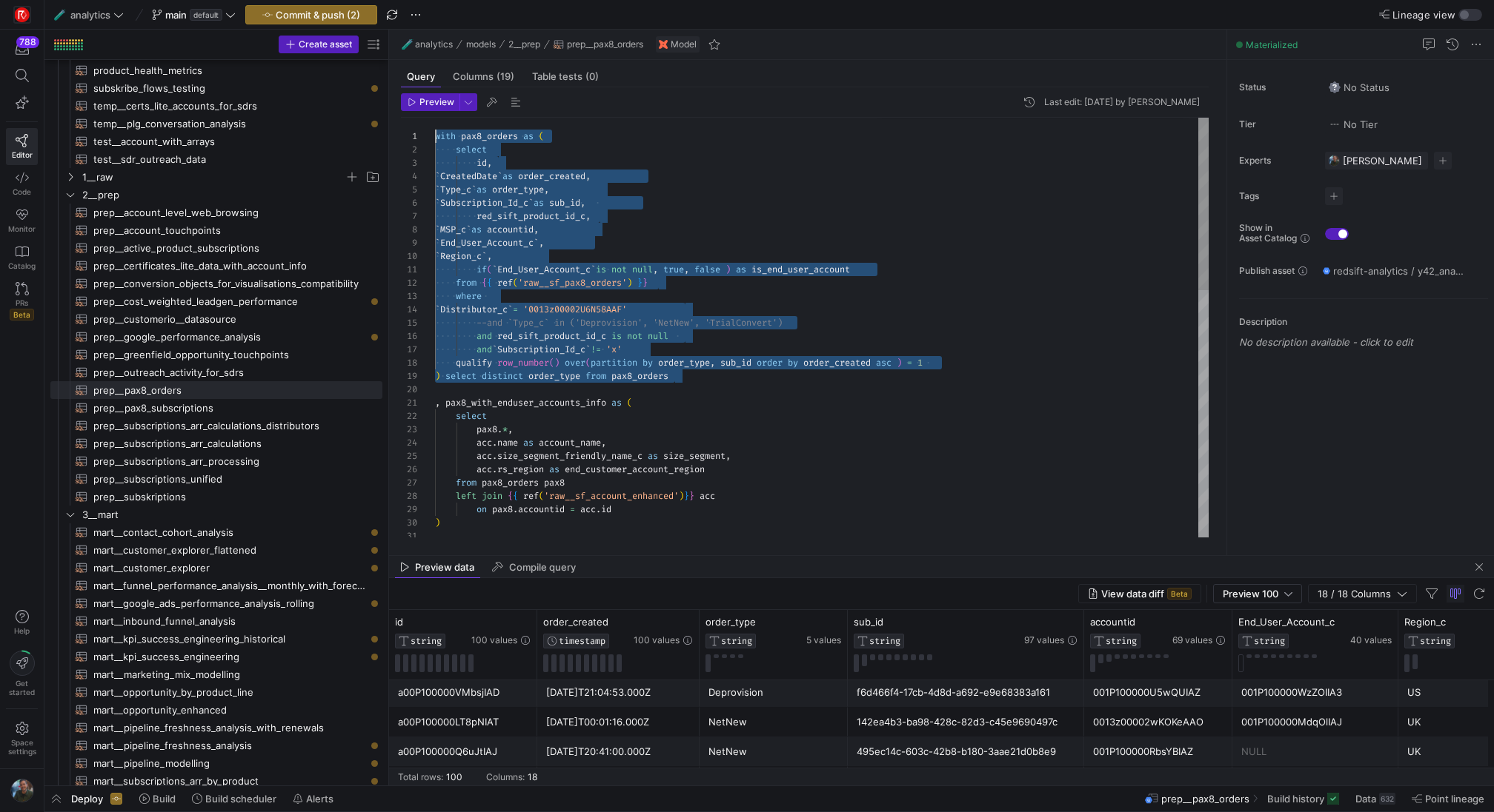
drag, startPoint x: 683, startPoint y: 372, endPoint x: 405, endPoint y: 107, distance: 384.1
click at [435, 118] on div ") on pax8 . accountid = acc . id left join { { ref ( 'raw__sf_account_enhanced'…" at bounding box center [821, 630] width 774 height 1025
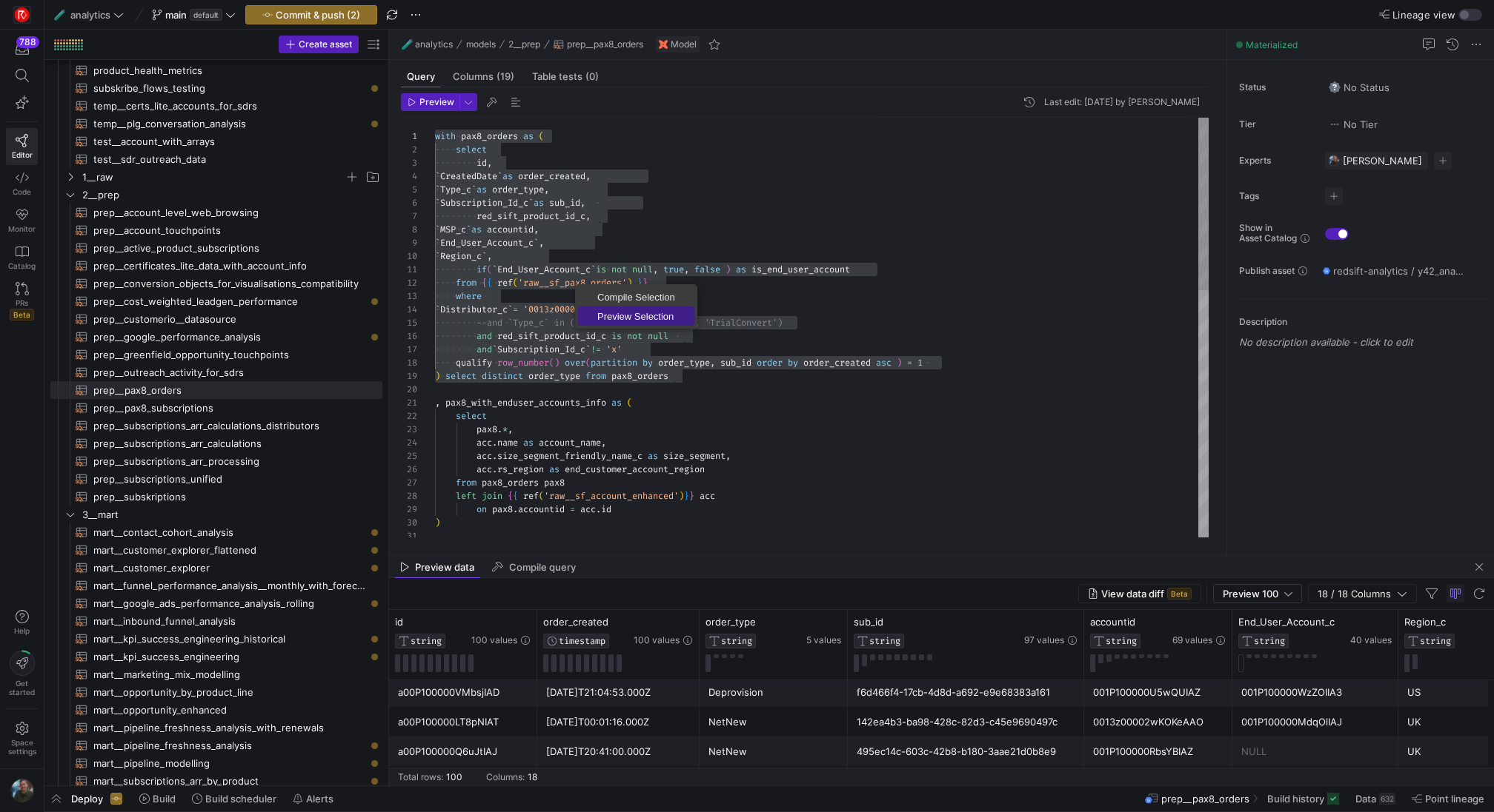
click at [634, 313] on span "Preview Selection" at bounding box center [636, 316] width 117 height 10
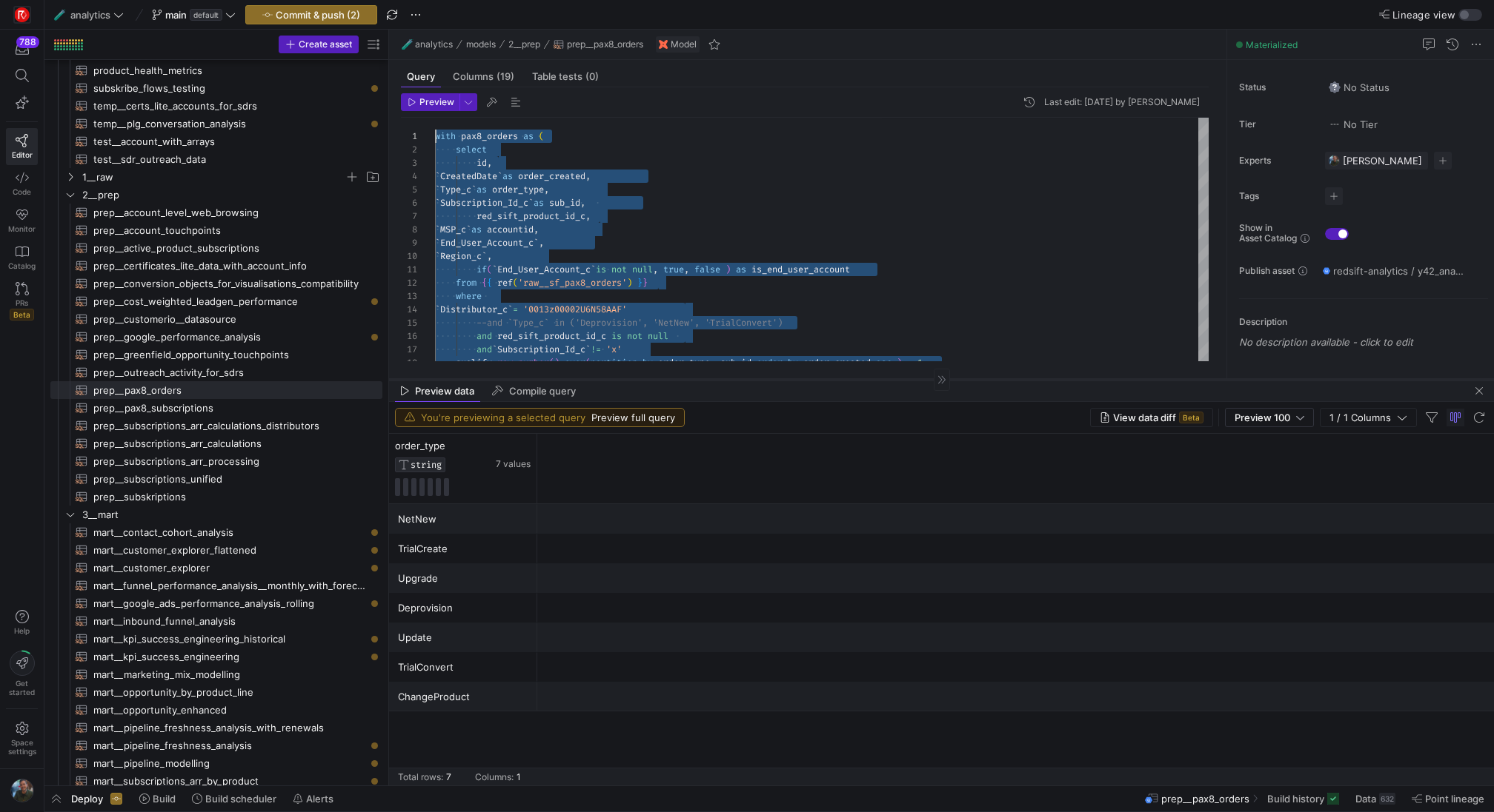
drag, startPoint x: 636, startPoint y: 556, endPoint x: 686, endPoint y: 381, distance: 182.0
click at [686, 380] on div at bounding box center [941, 379] width 1105 height 1
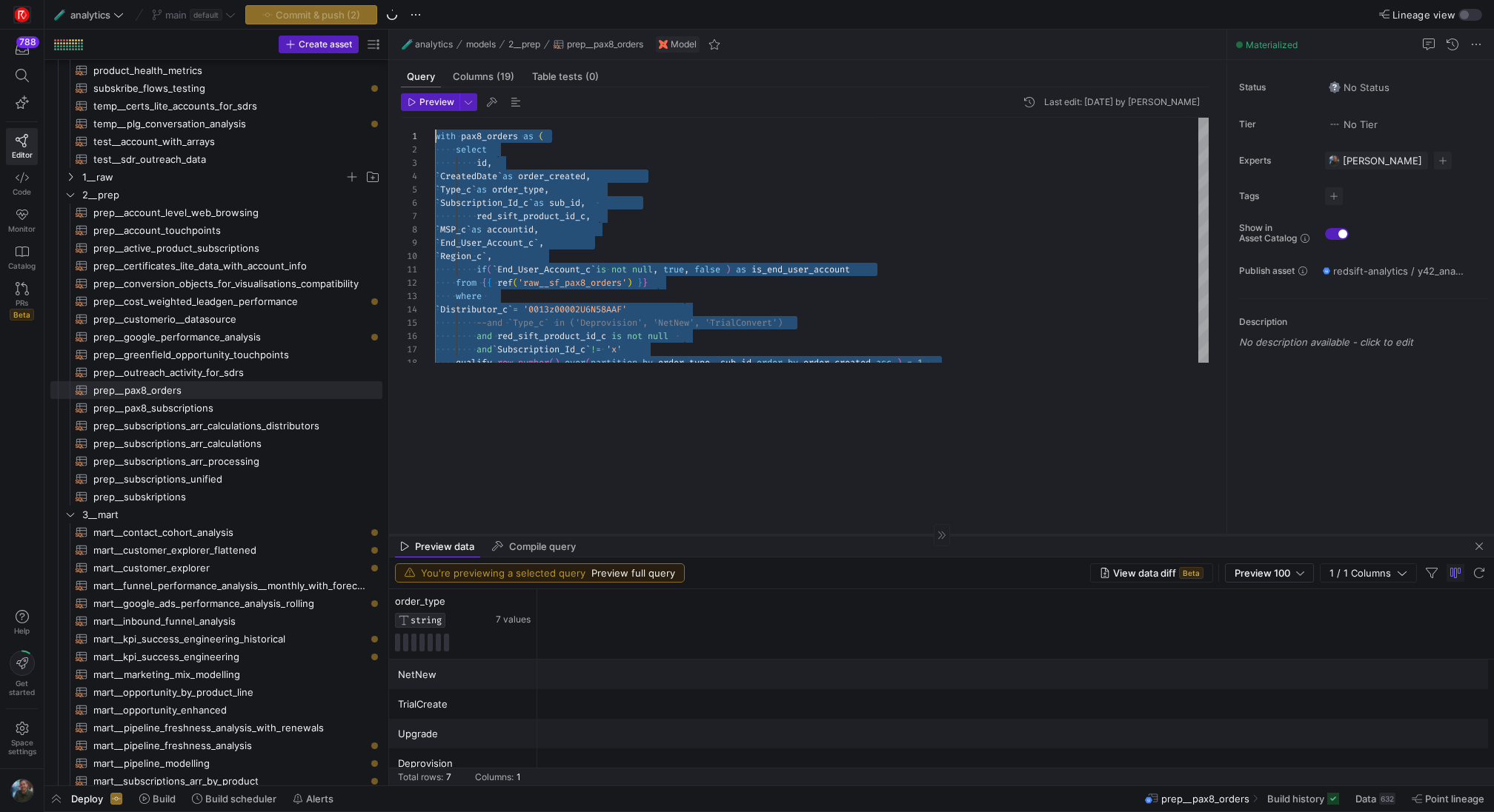
drag, startPoint x: 785, startPoint y: 379, endPoint x: 761, endPoint y: 534, distance: 156.8
click at [761, 535] on div at bounding box center [941, 535] width 1105 height 1
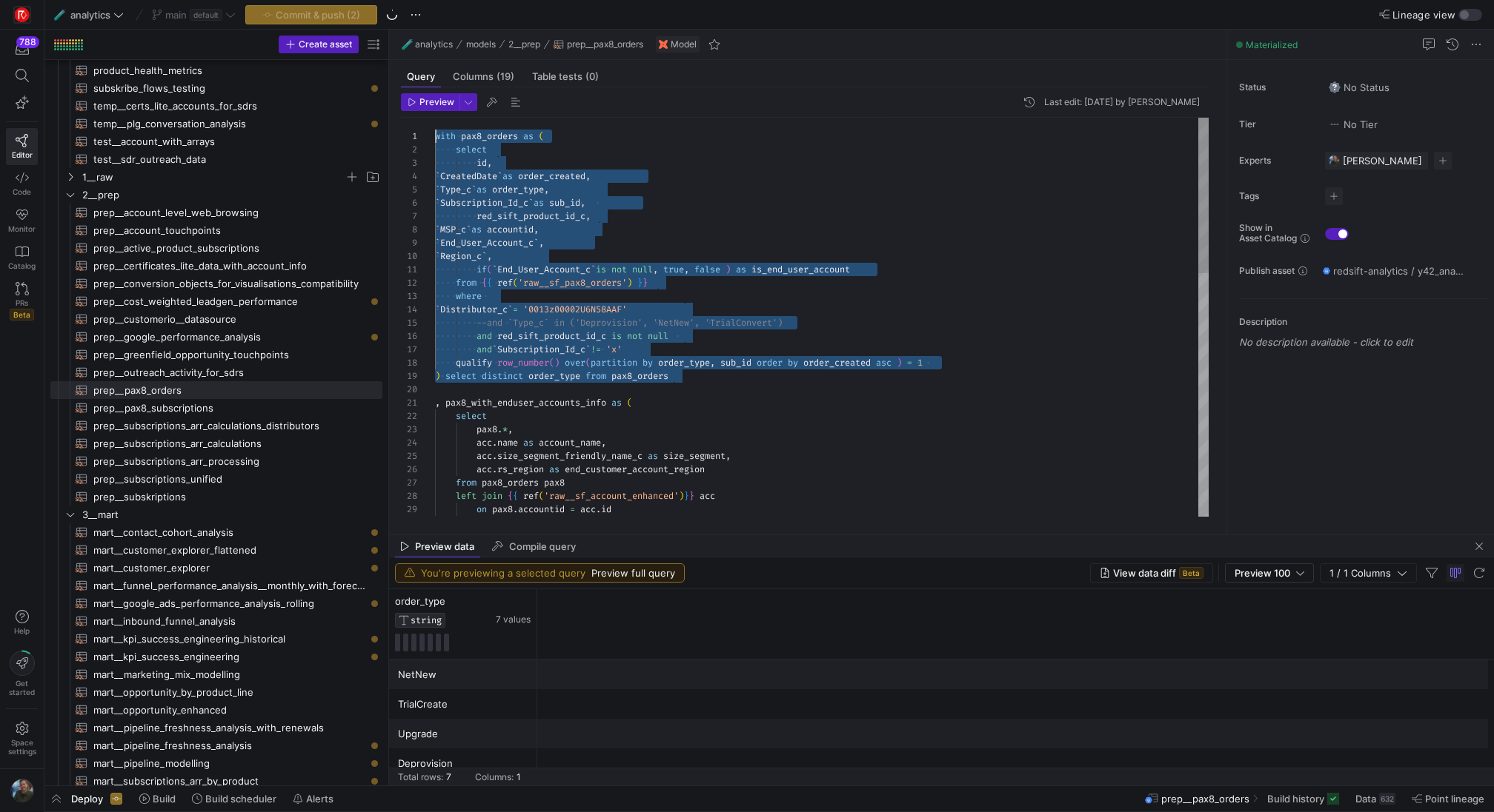
scroll to position [94, 155]
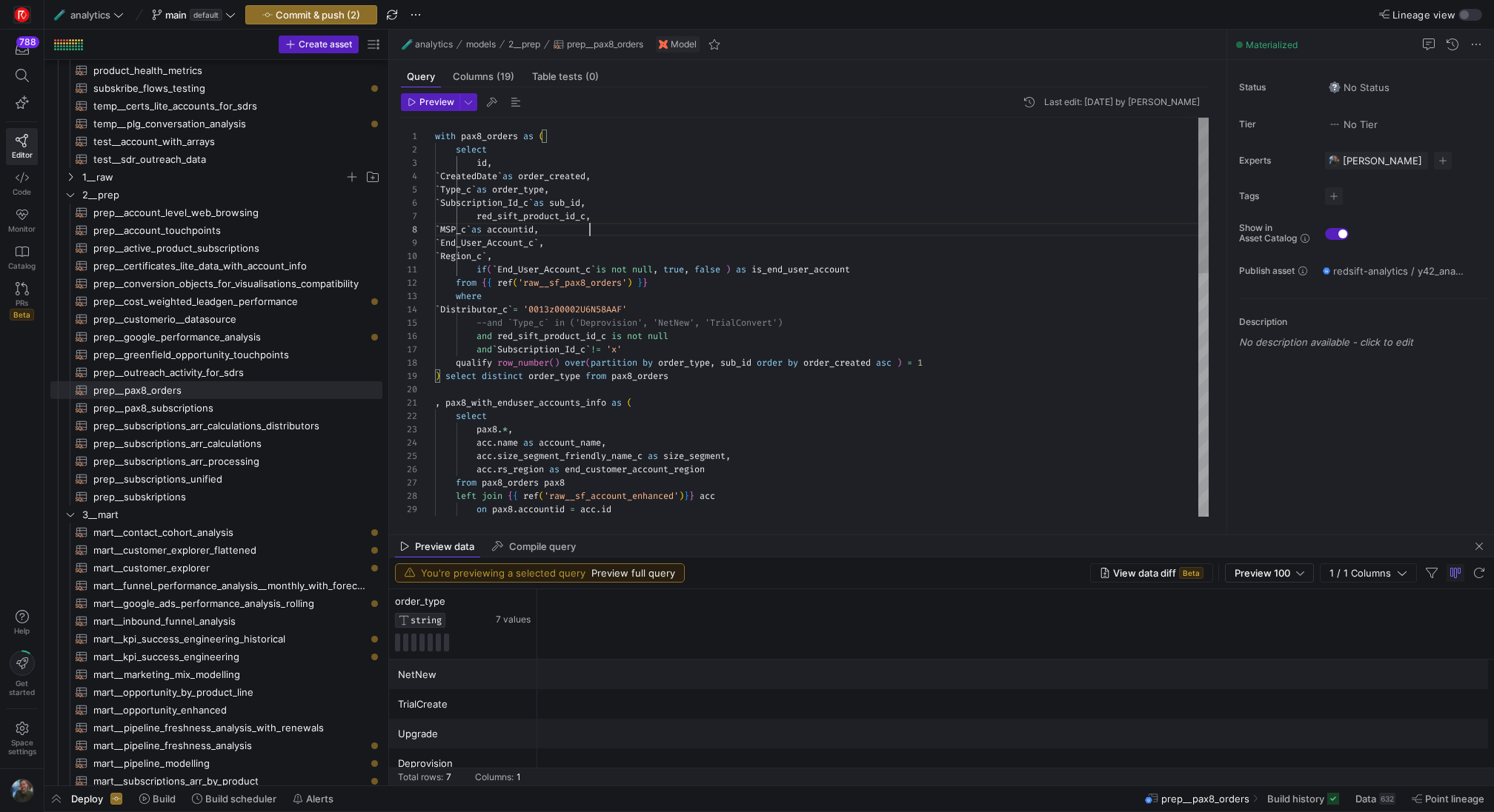
click at [747, 226] on div "qualify row_number ( ) over ( partition by order_type , sub_id order by order_c…" at bounding box center [821, 630] width 774 height 1025
click at [556, 241] on div "qualify row_number ( ) over ( partition by order_type , sub_id order by order_c…" at bounding box center [821, 630] width 774 height 1025
click at [763, 241] on div "qualify row_number ( ) over ( partition by order_type , sub_id order by order_c…" at bounding box center [821, 630] width 774 height 1025
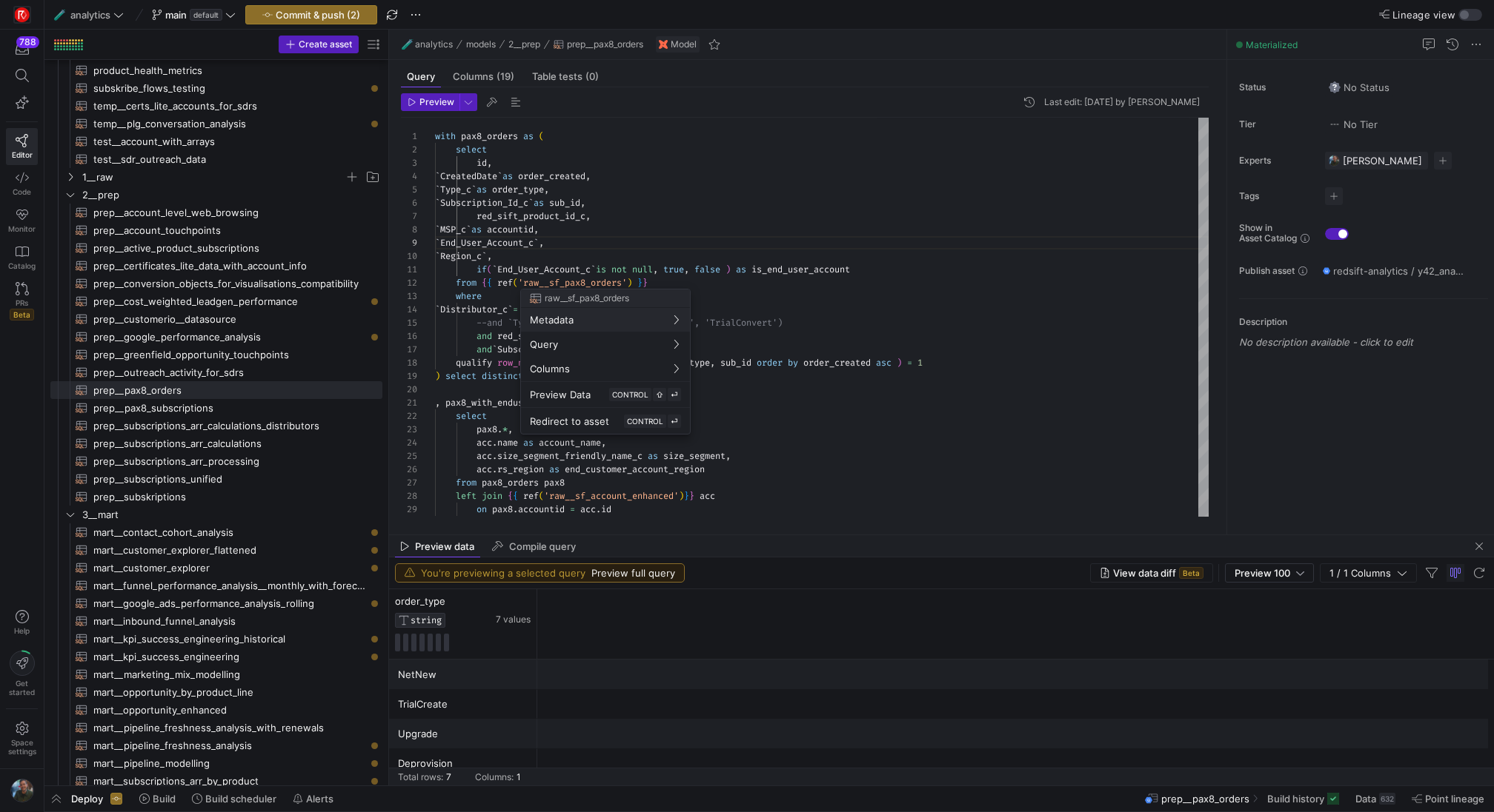
click at [913, 291] on div at bounding box center [747, 406] width 1494 height 812
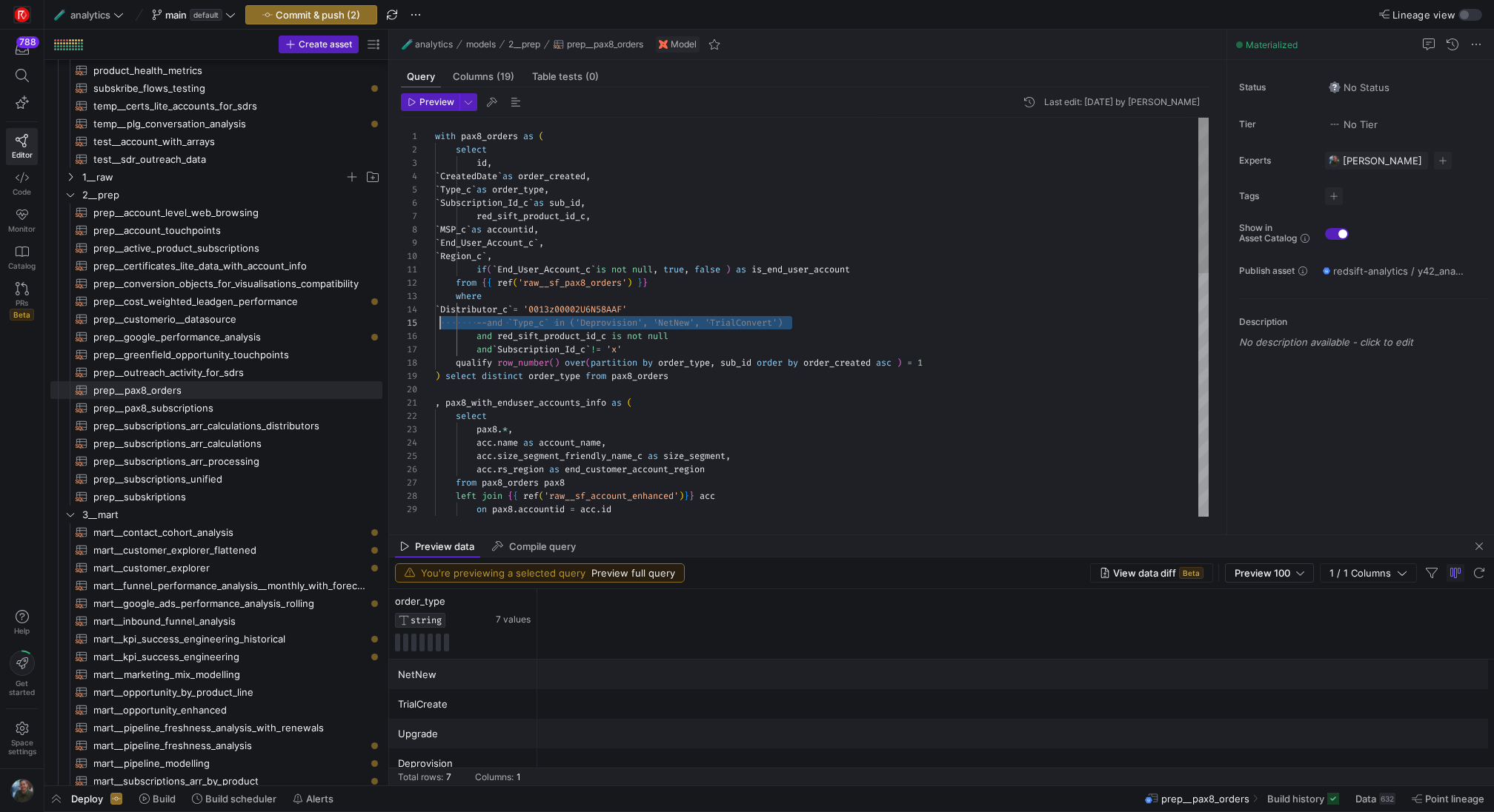
scroll to position [53, 0]
drag, startPoint x: 835, startPoint y: 321, endPoint x: 429, endPoint y: 320, distance: 406.0
click at [435, 320] on div "qualify row_number ( ) over ( partition by order_type , sub_id order by order_c…" at bounding box center [821, 630] width 774 height 1025
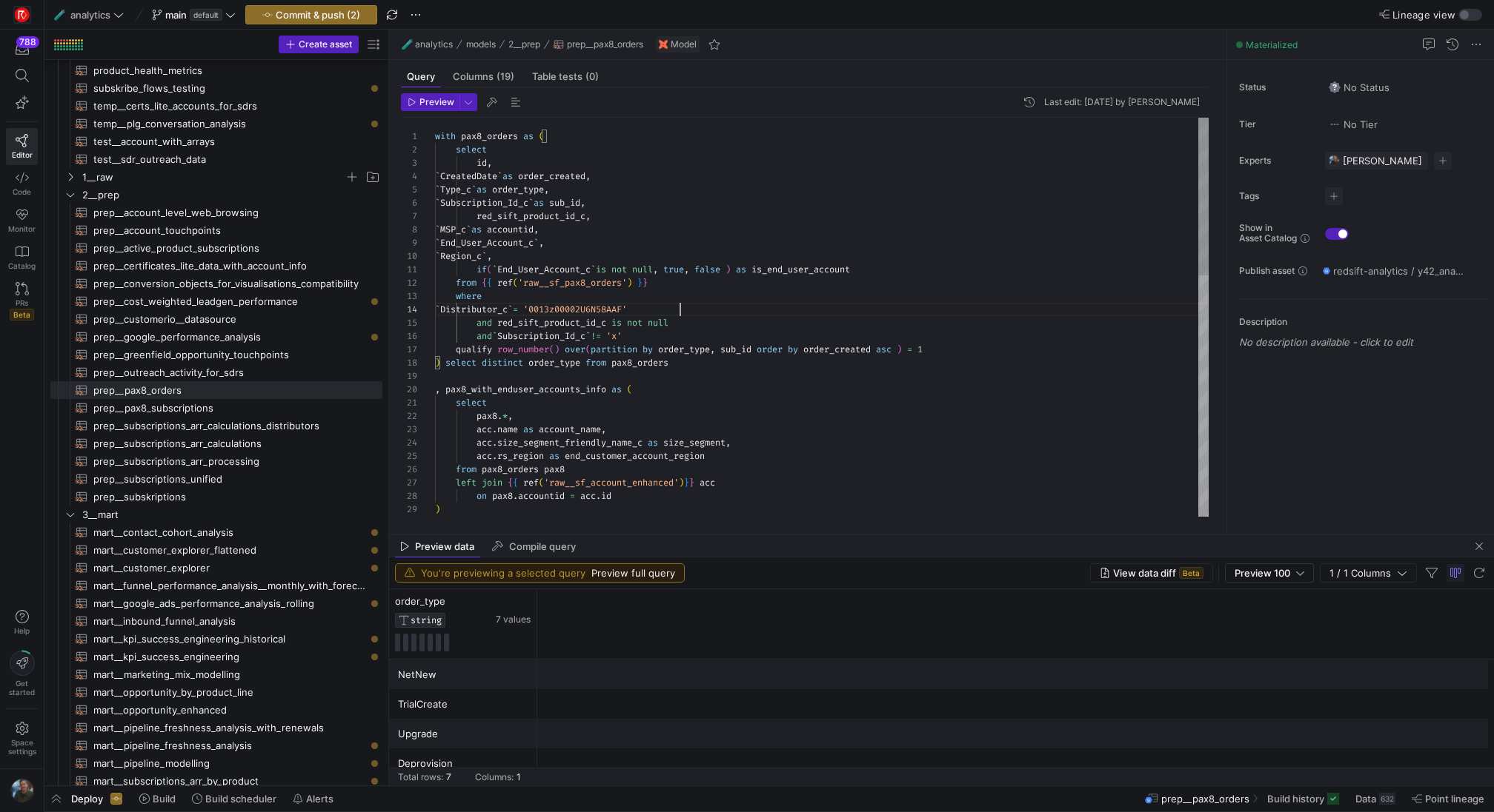
scroll to position [40, 245]
click at [657, 338] on div "qualify row_number ( ) over ( partition by order_type , sub_id order by order_c…" at bounding box center [821, 623] width 774 height 1012
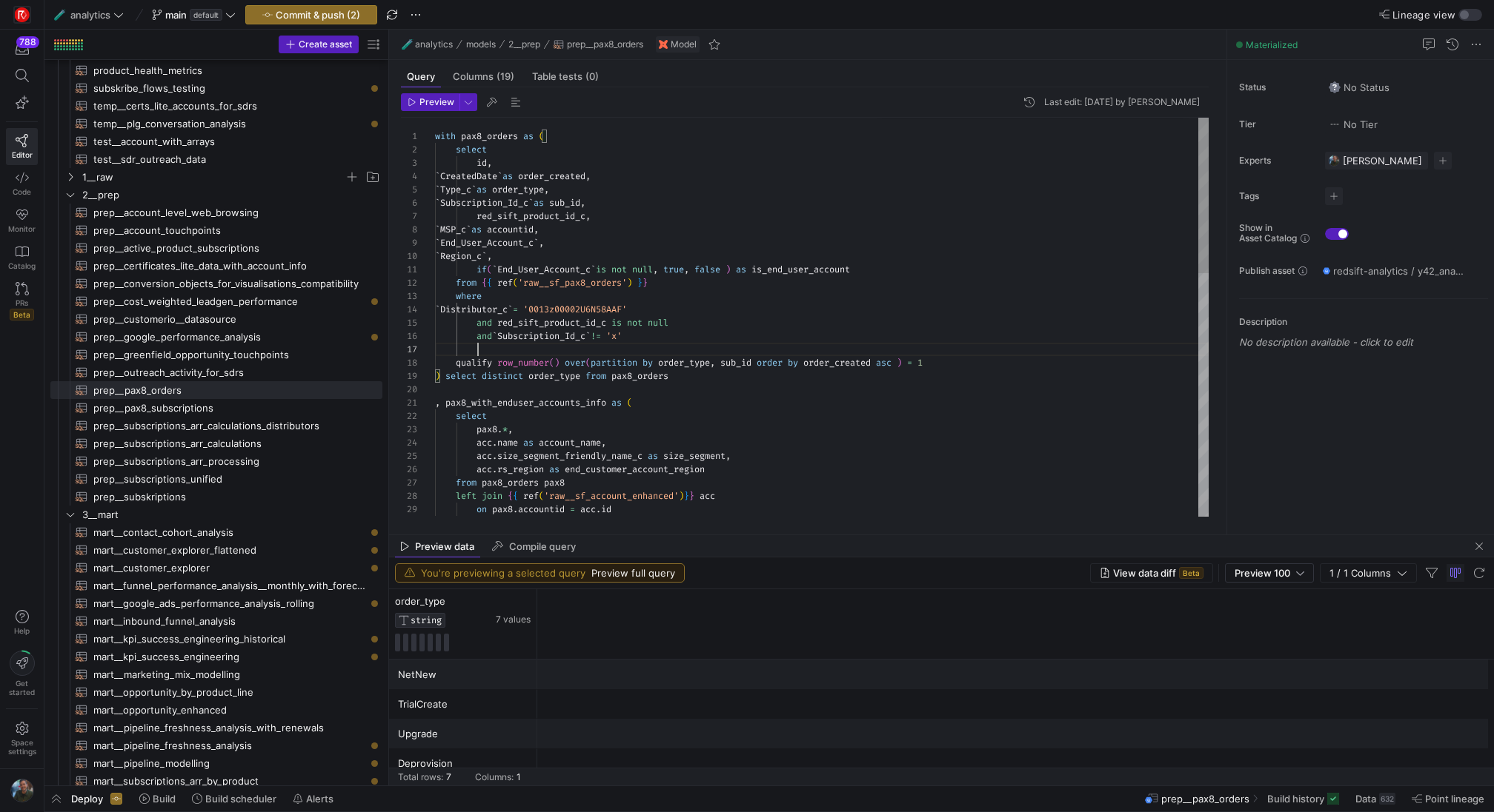
scroll to position [80, 43]
drag, startPoint x: 446, startPoint y: 376, endPoint x: 686, endPoint y: 370, distance: 240.1
click at [686, 370] on div "qualify row_number ( ) over ( partition by order_type , sub_id order by order_c…" at bounding box center [821, 630] width 774 height 1025
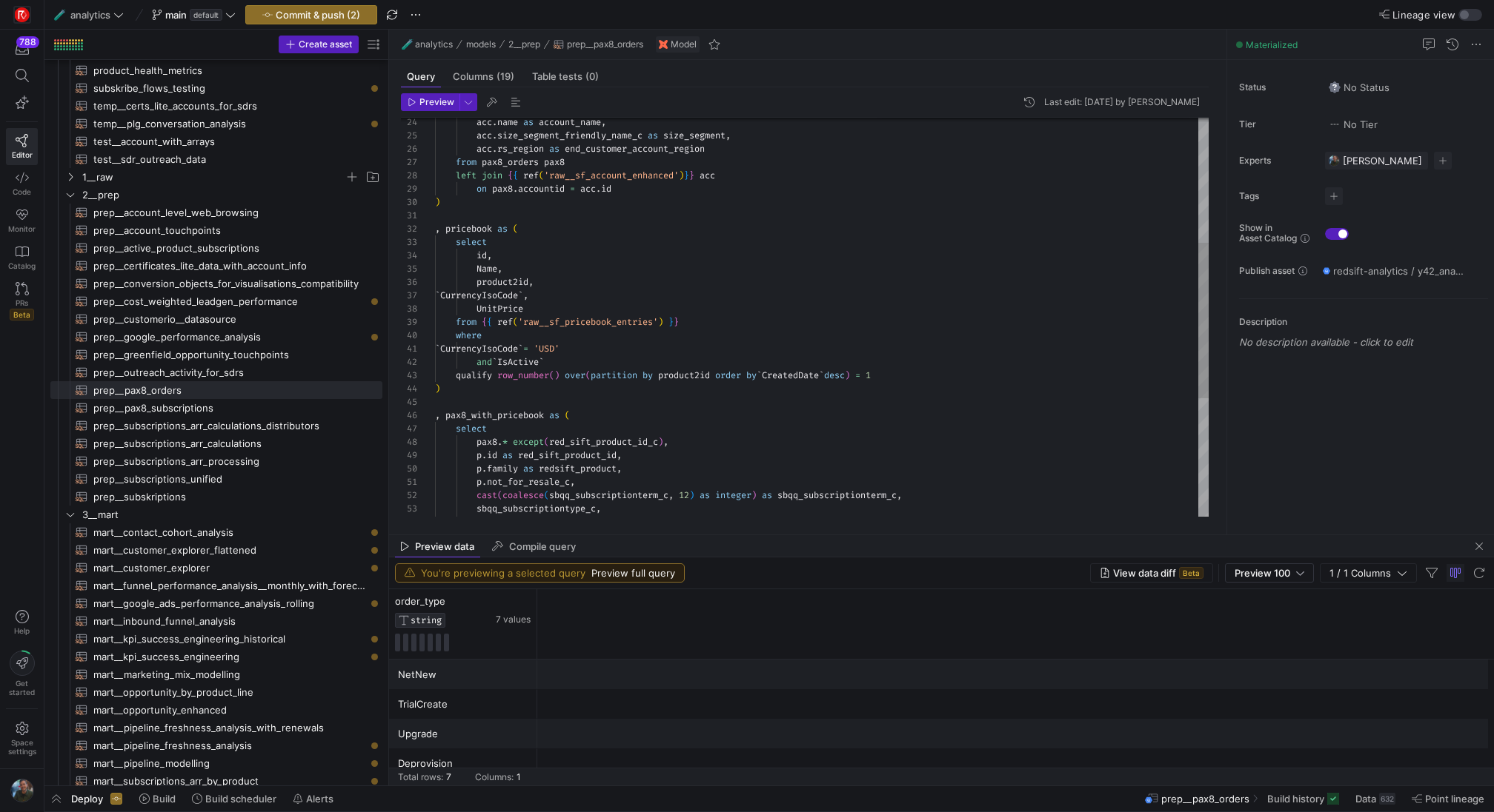
scroll to position [13, 85]
click at [795, 228] on div "select pax8 . * except ( red_sift_product_id_c ) , p . id as red_sift_product_i…" at bounding box center [821, 309] width 774 height 1025
click at [435, 106] on span "Preview" at bounding box center [436, 102] width 34 height 11
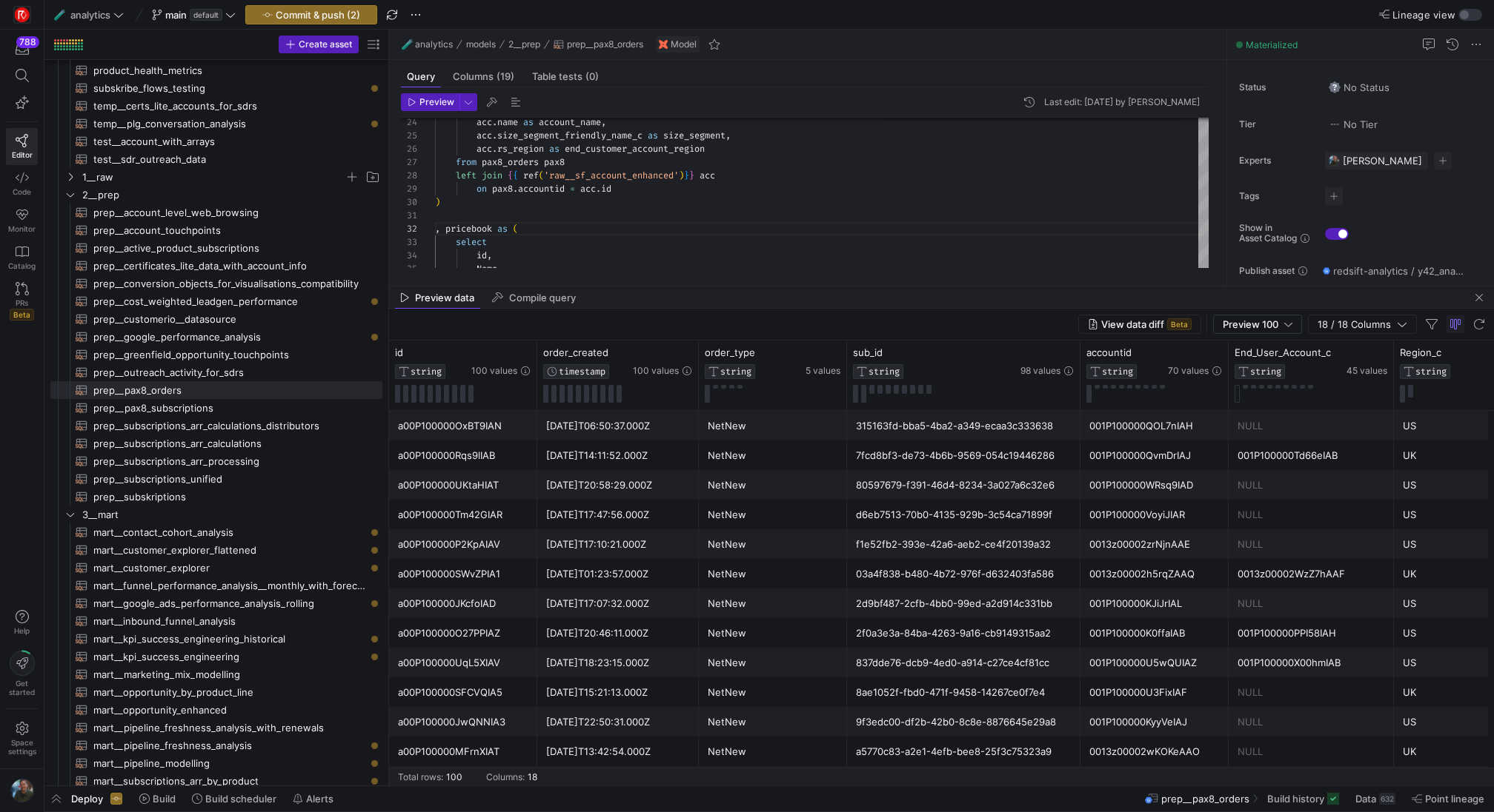
drag, startPoint x: 796, startPoint y: 533, endPoint x: 808, endPoint y: 285, distance: 248.3
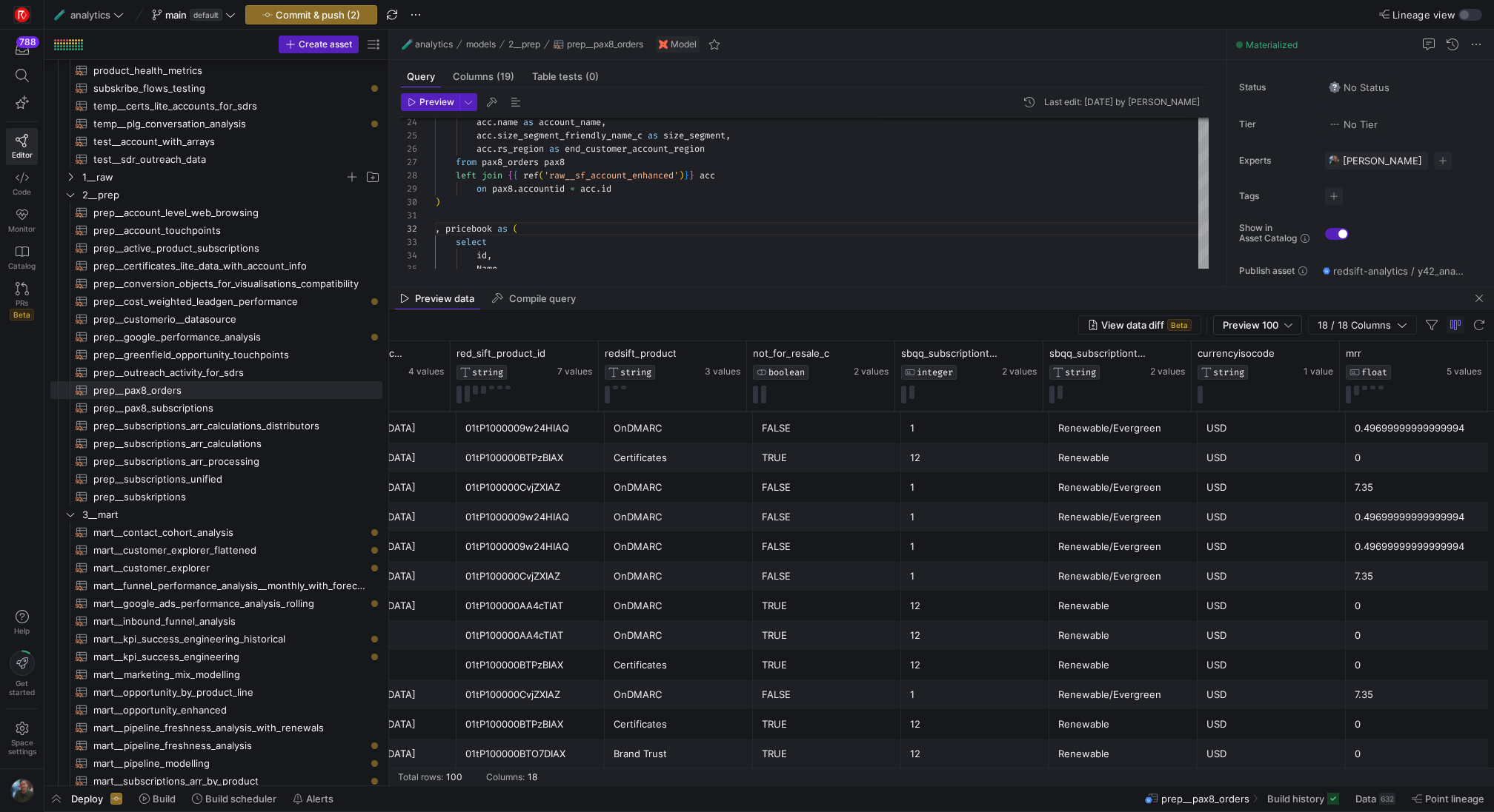
scroll to position [613, 0]
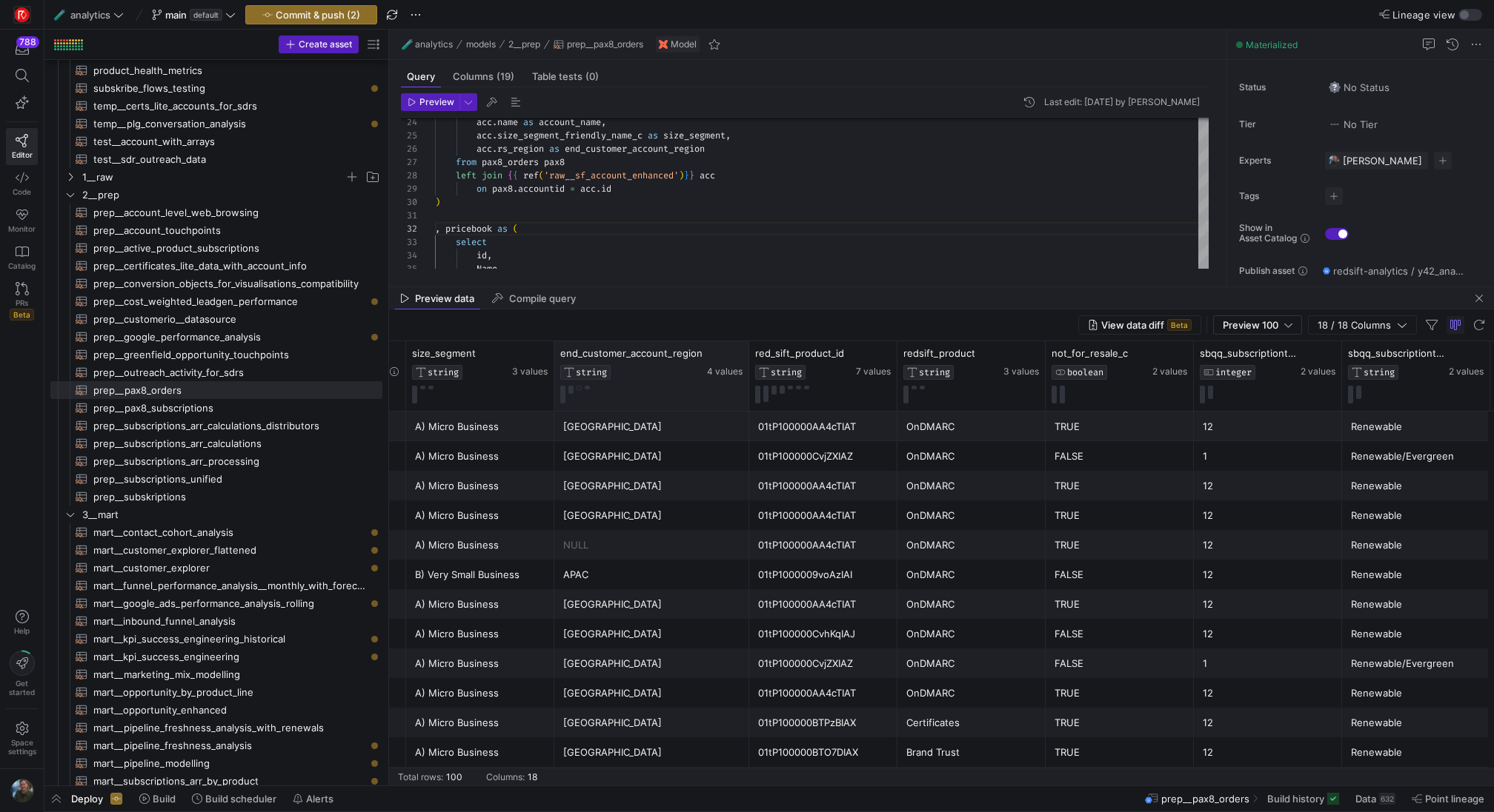
drag, startPoint x: 700, startPoint y: 372, endPoint x: 747, endPoint y: 373, distance: 47.0
click at [747, 373] on div at bounding box center [748, 376] width 6 height 70
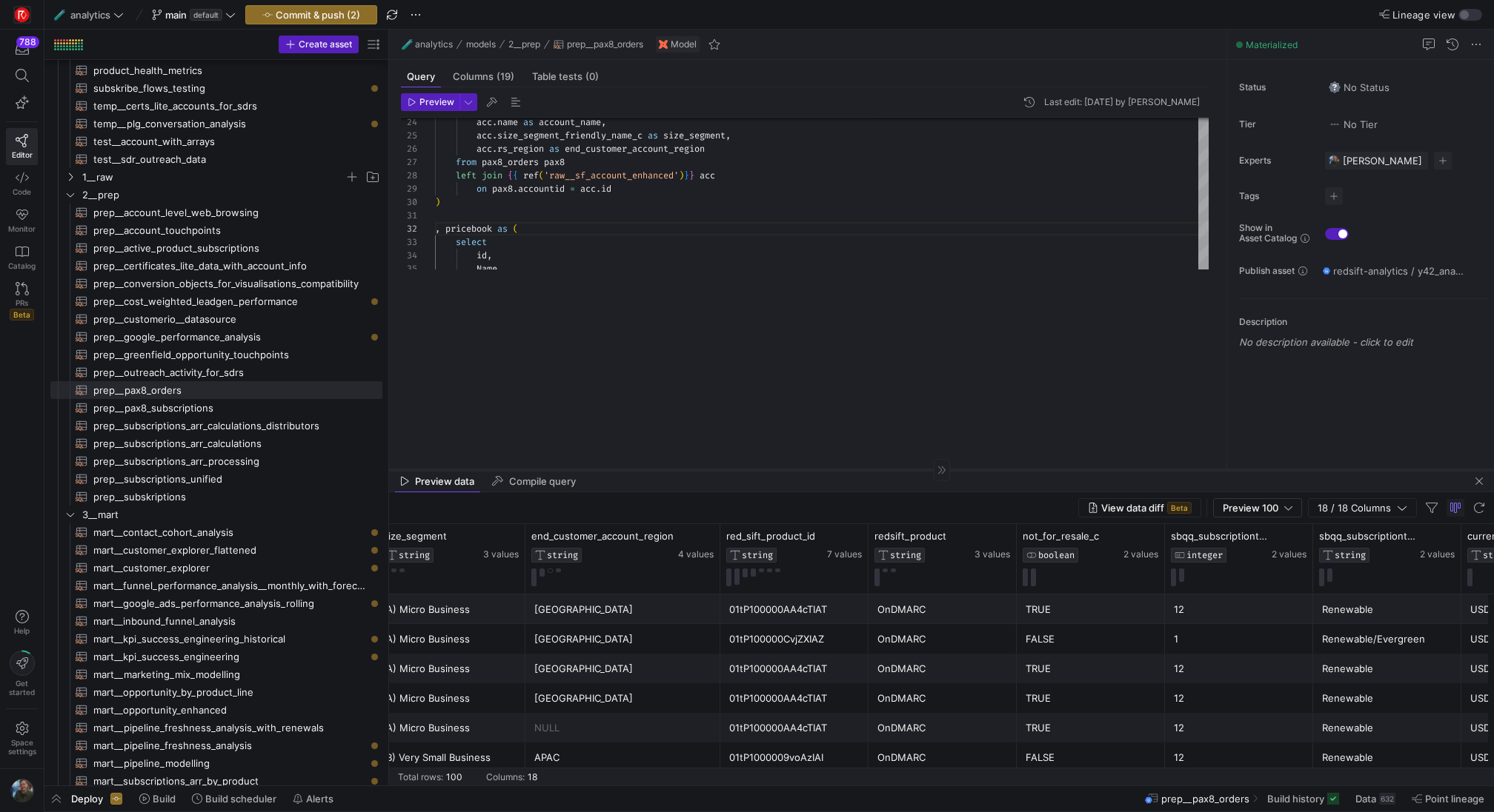
drag, startPoint x: 826, startPoint y: 286, endPoint x: 826, endPoint y: 469, distance: 183.0
click at [826, 469] on div at bounding box center [941, 469] width 1105 height 1
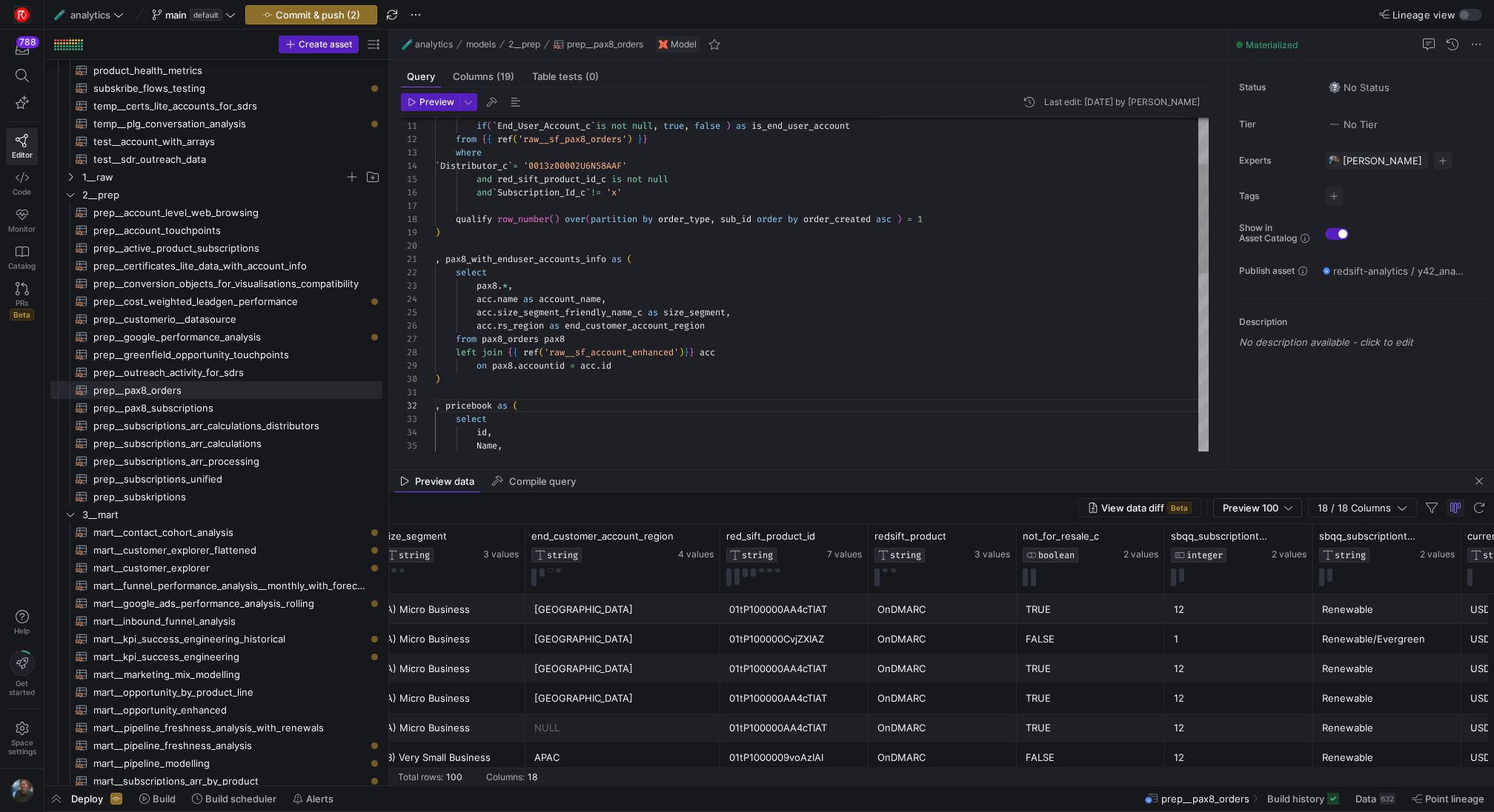
click at [632, 323] on div "acc . size_segment_friendly_name_c as size_segment , acc . name as account_name…" at bounding box center [821, 487] width 774 height 1025
click at [670, 314] on div "acc . size_segment_friendly_name_c as size_segment , acc . name as account_name…" at bounding box center [821, 487] width 774 height 1025
click at [788, 357] on div "acc . size_segment_friendly_name_c as msp_size_segment , acc . name as account_…" at bounding box center [821, 487] width 774 height 1025
click at [744, 316] on div "acc . size_segment_friendly_name_c as msp_size_segment , acc . name as account_…" at bounding box center [821, 487] width 774 height 1025
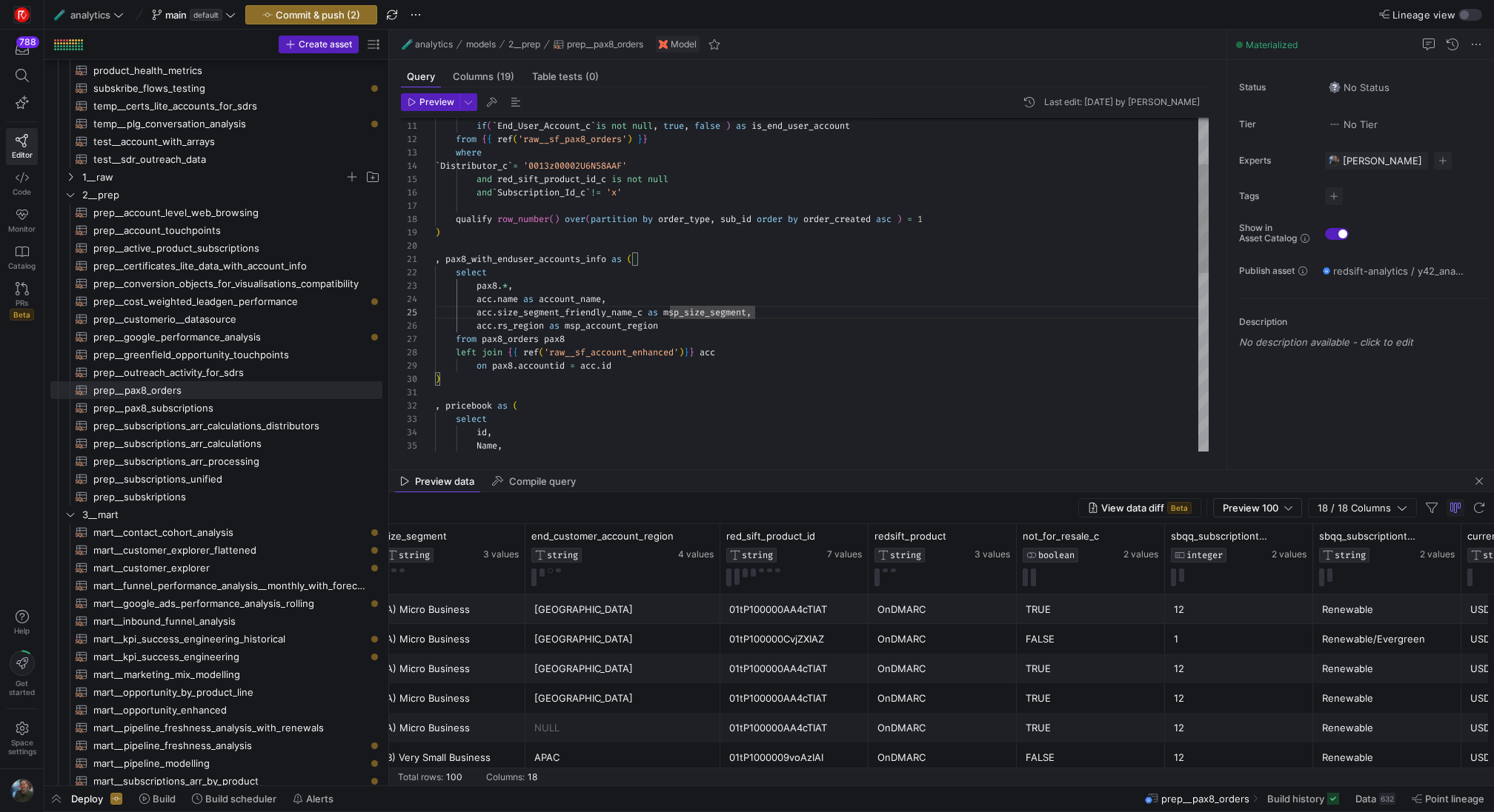
click at [545, 297] on div "acc . size_segment_friendly_name_c as msp_size_segment , acc . name as account_…" at bounding box center [821, 487] width 774 height 1025
click at [890, 391] on div "acc . size_segment_friendly_name_c as msp_size_segment , acc . name as msp_acco…" at bounding box center [821, 487] width 774 height 1025
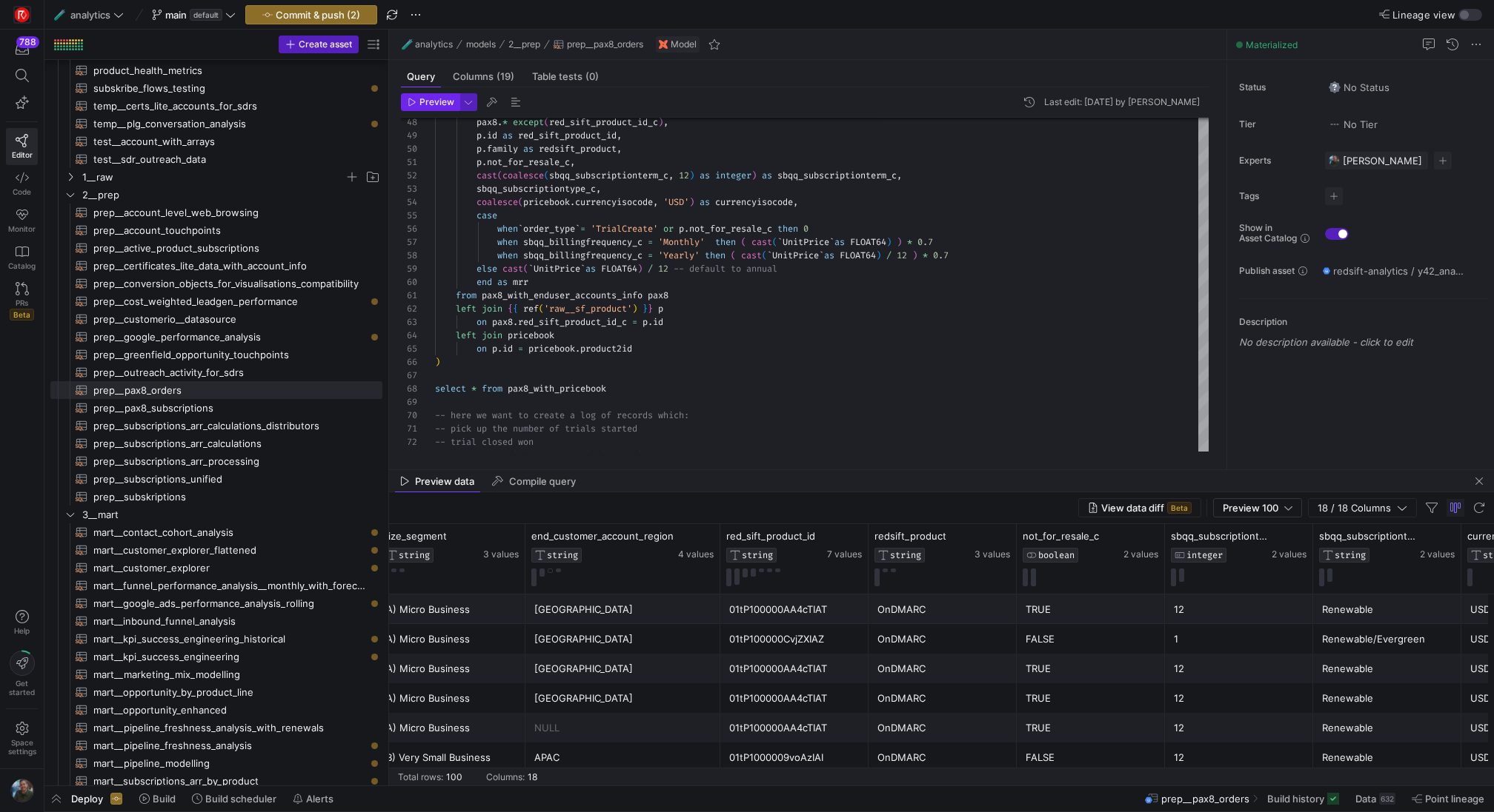
type textarea ", pricebook as ( select id, Name, product2id, `CurrencyIsoCode`, UnitPrice from…"
click at [427, 102] on span "Preview" at bounding box center [436, 102] width 34 height 11
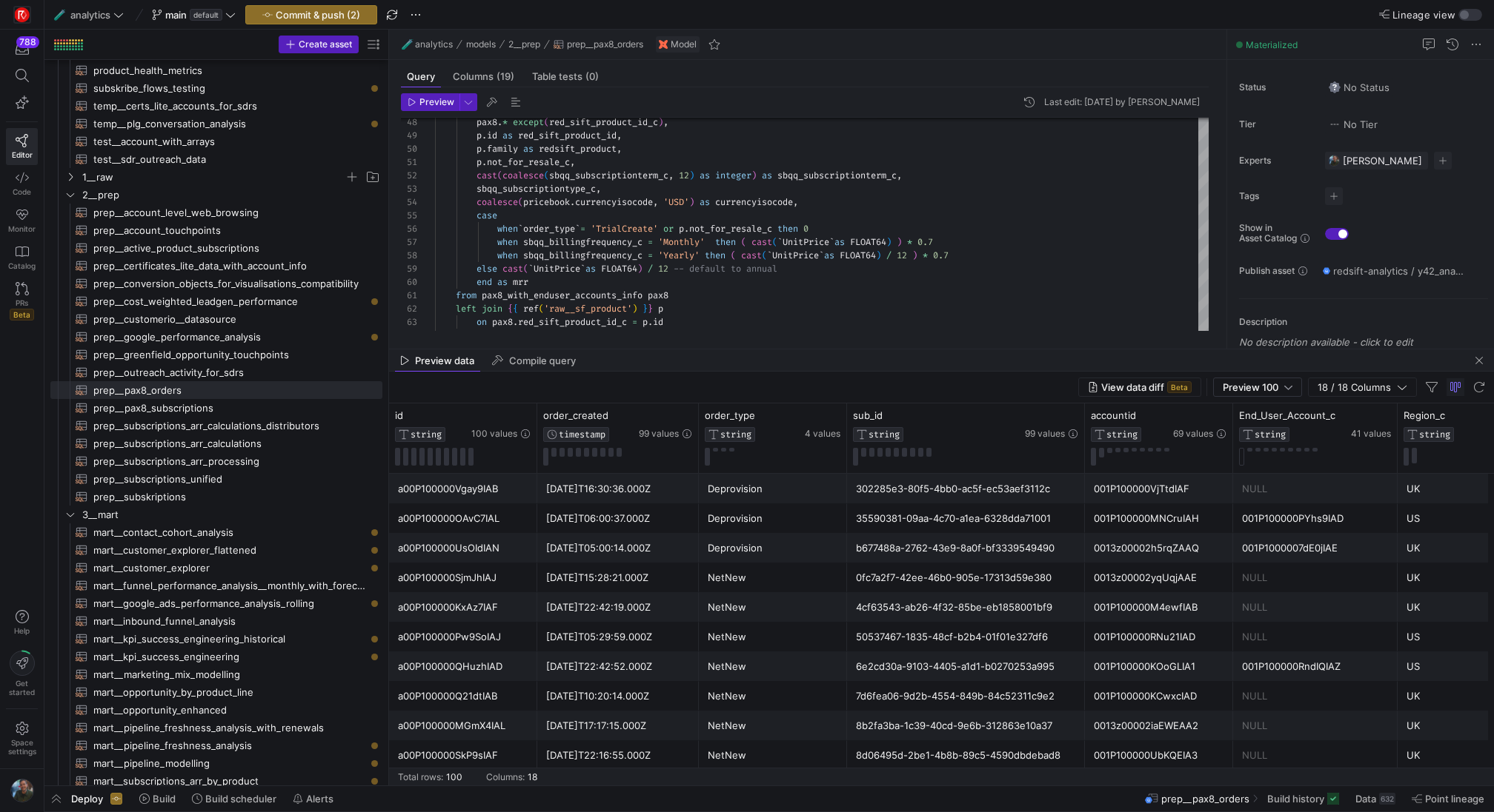
drag, startPoint x: 697, startPoint y: 468, endPoint x: 722, endPoint y: 347, distance: 123.6
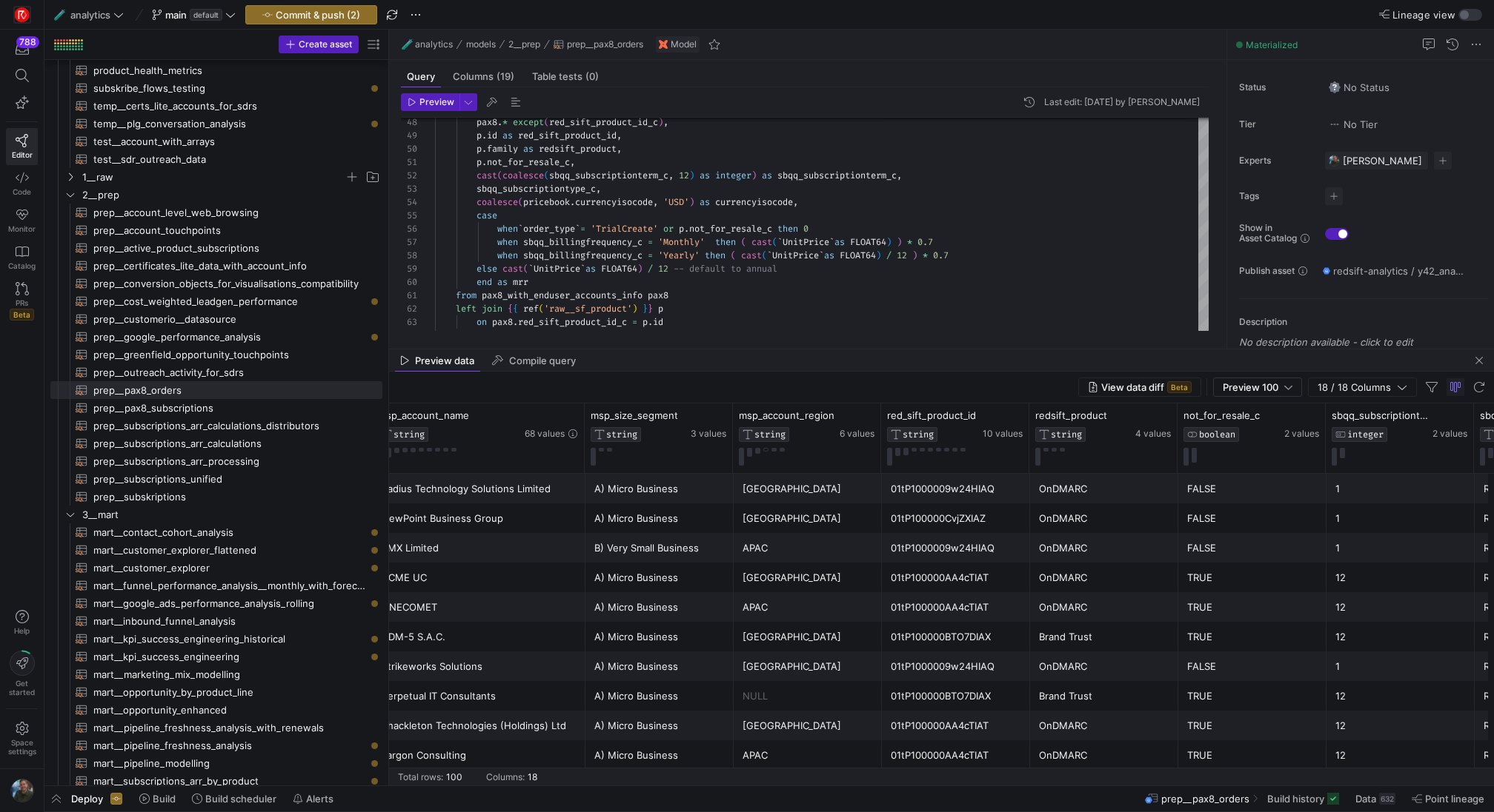
scroll to position [0, 1385]
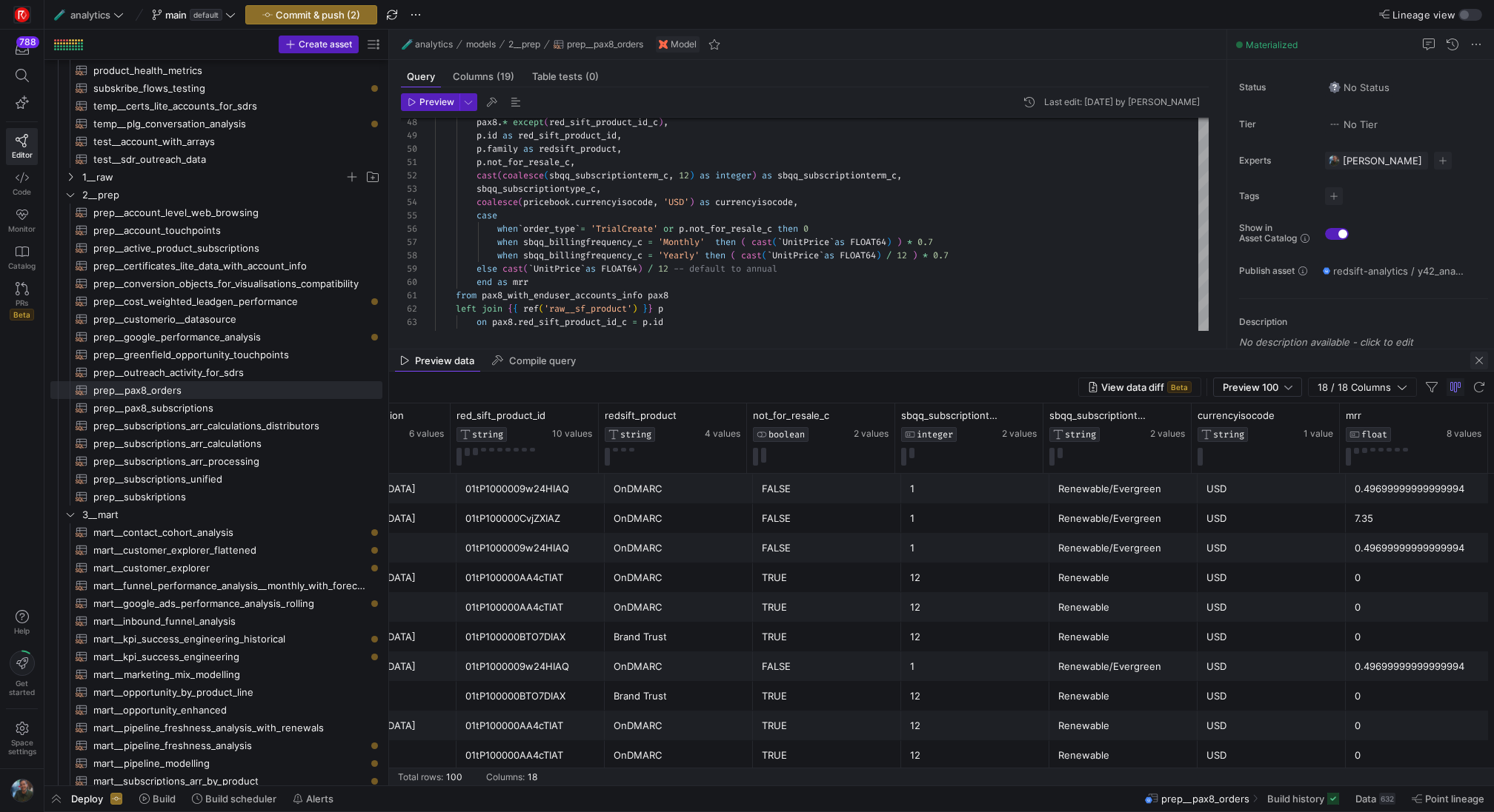
click at [1478, 359] on span "button" at bounding box center [1479, 360] width 18 height 18
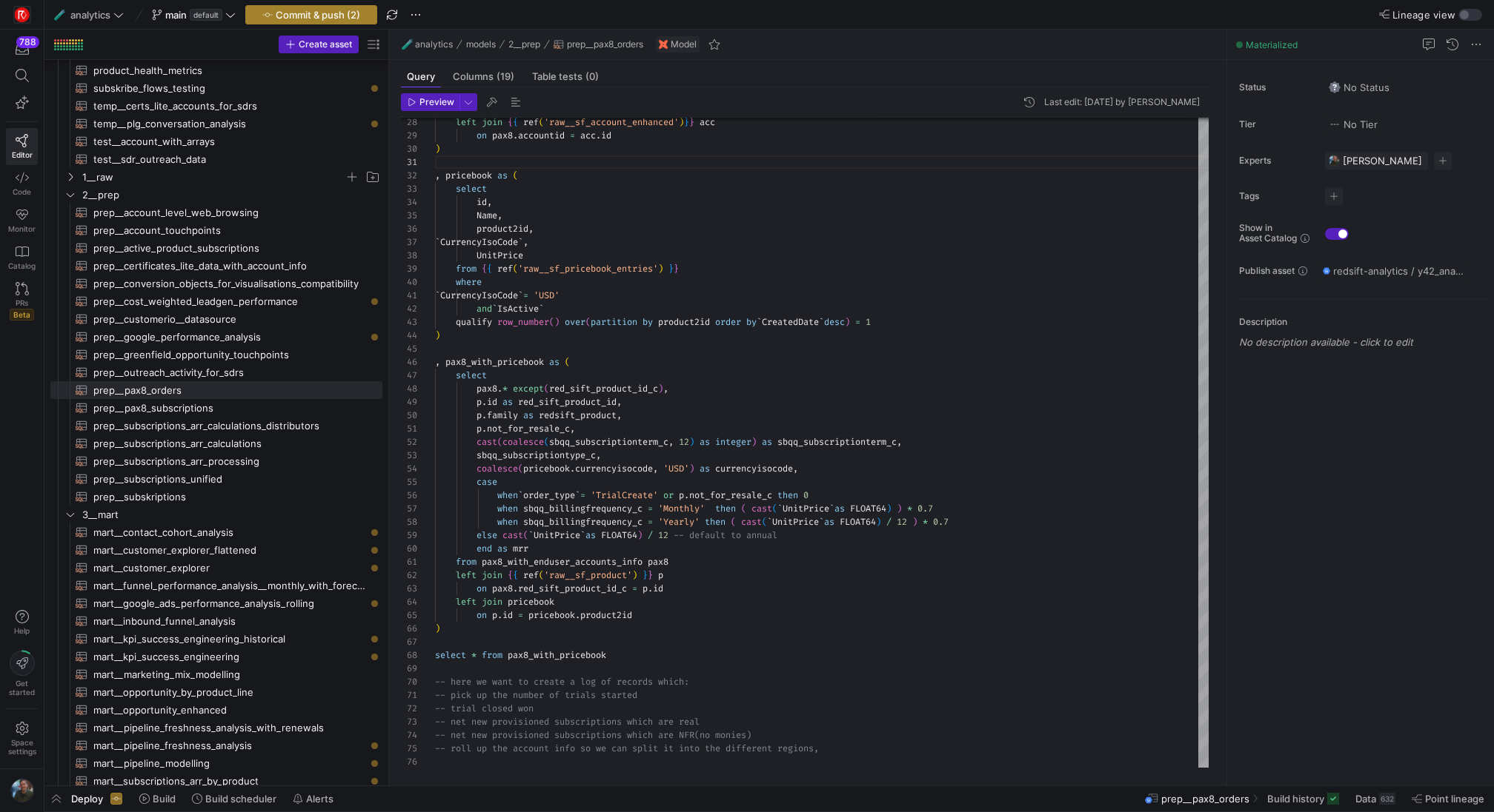
click at [315, 21] on span "button" at bounding box center [311, 15] width 131 height 18
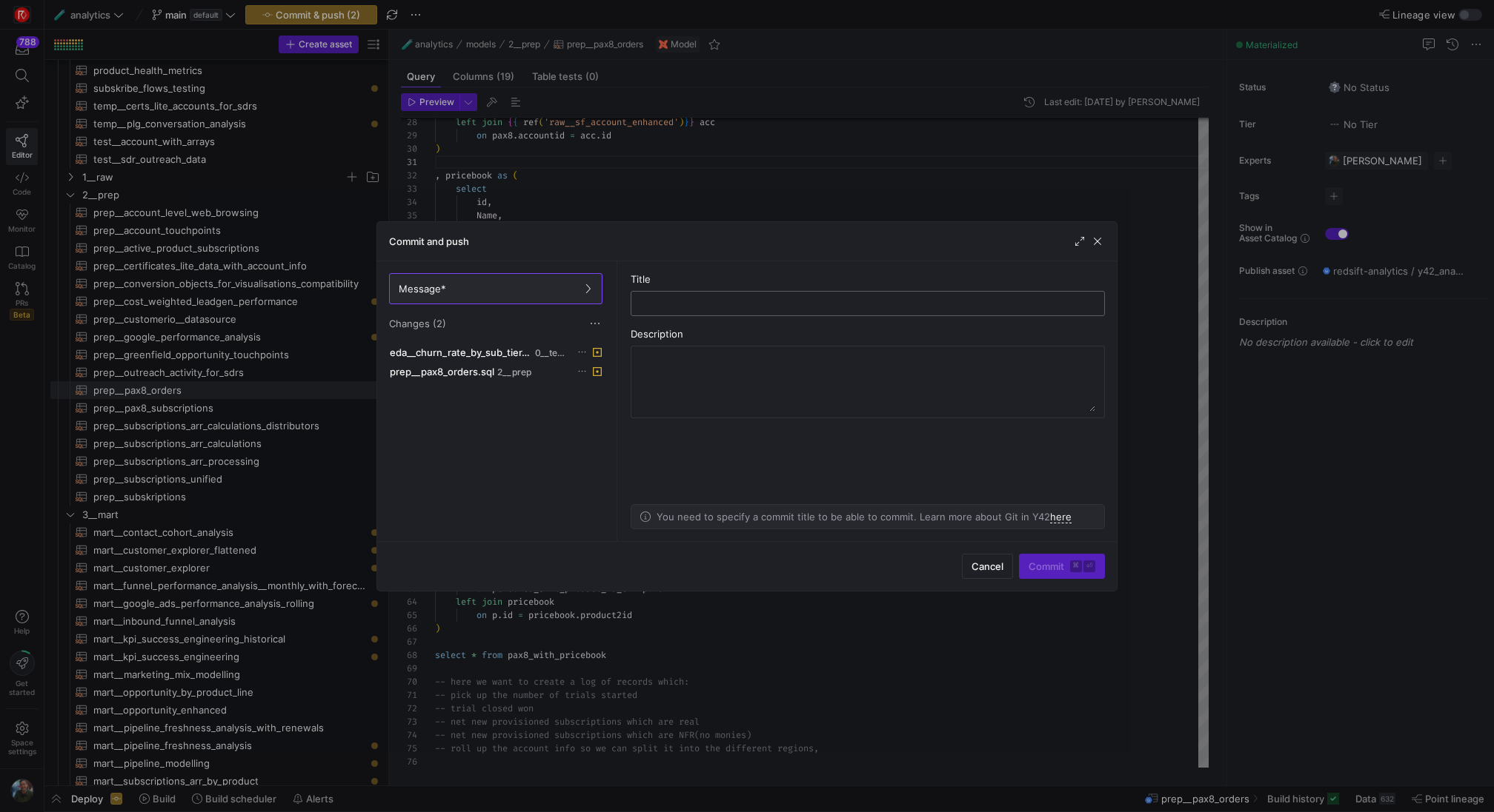
click at [715, 301] on input "text" at bounding box center [867, 303] width 449 height 11
type input "p"
type input "updating pax8 orders"
click at [1064, 564] on span "Commit ⌘ ⏎" at bounding box center [1061, 565] width 66 height 11
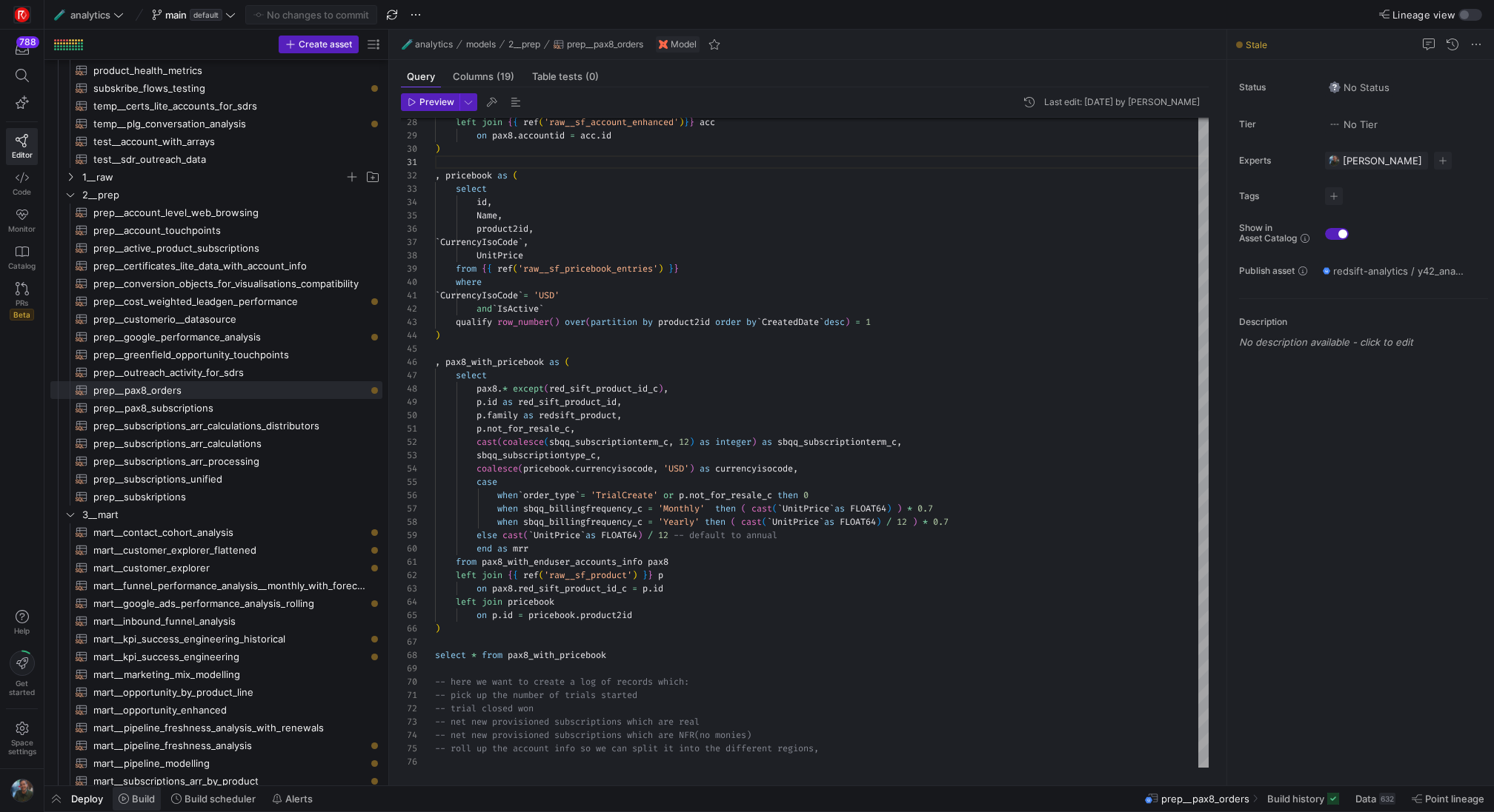
click at [132, 805] on span at bounding box center [136, 799] width 48 height 24
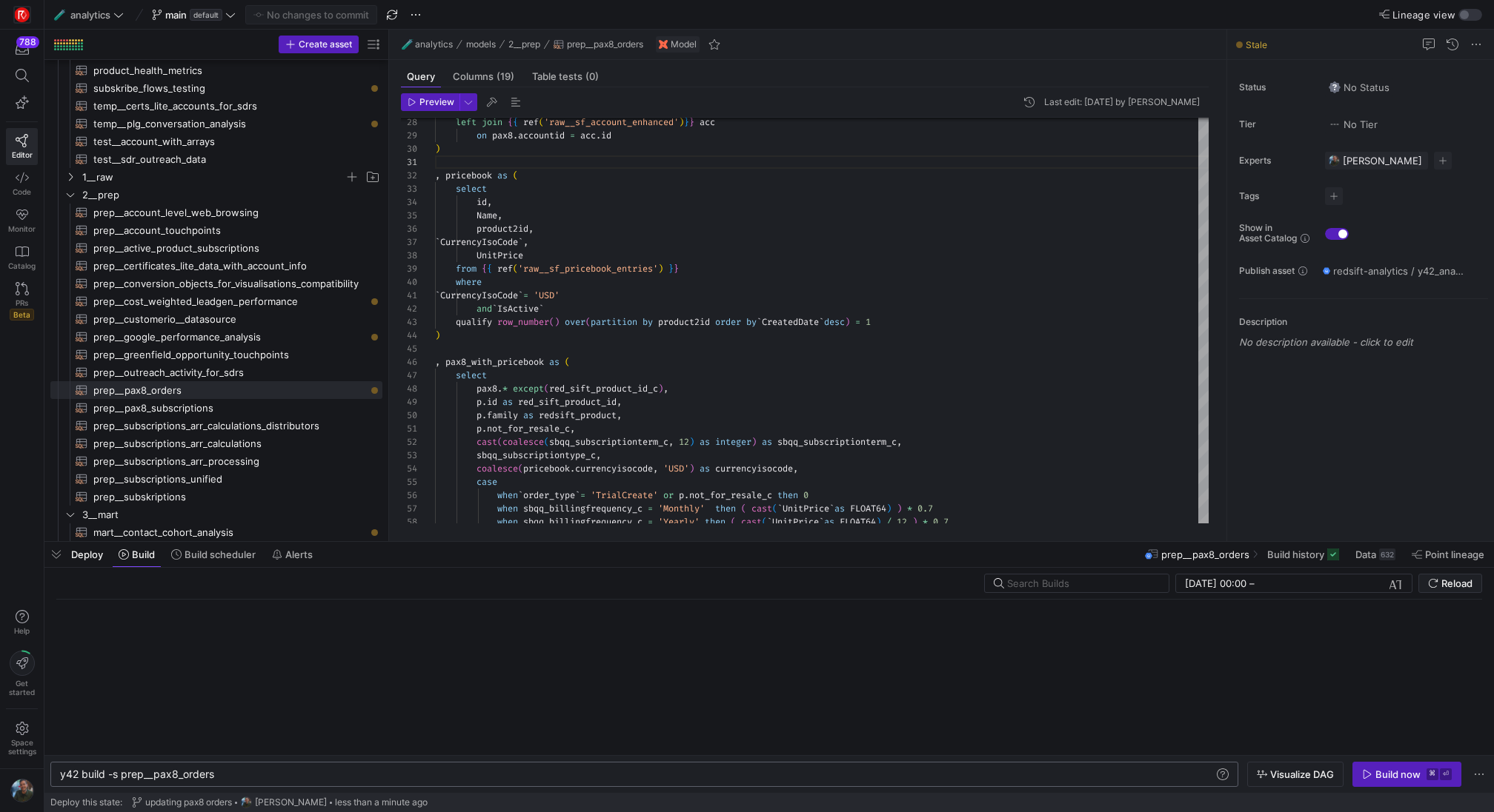
click at [283, 778] on div "y42 build -s prep__pax8_orders" at bounding box center [637, 774] width 1155 height 11
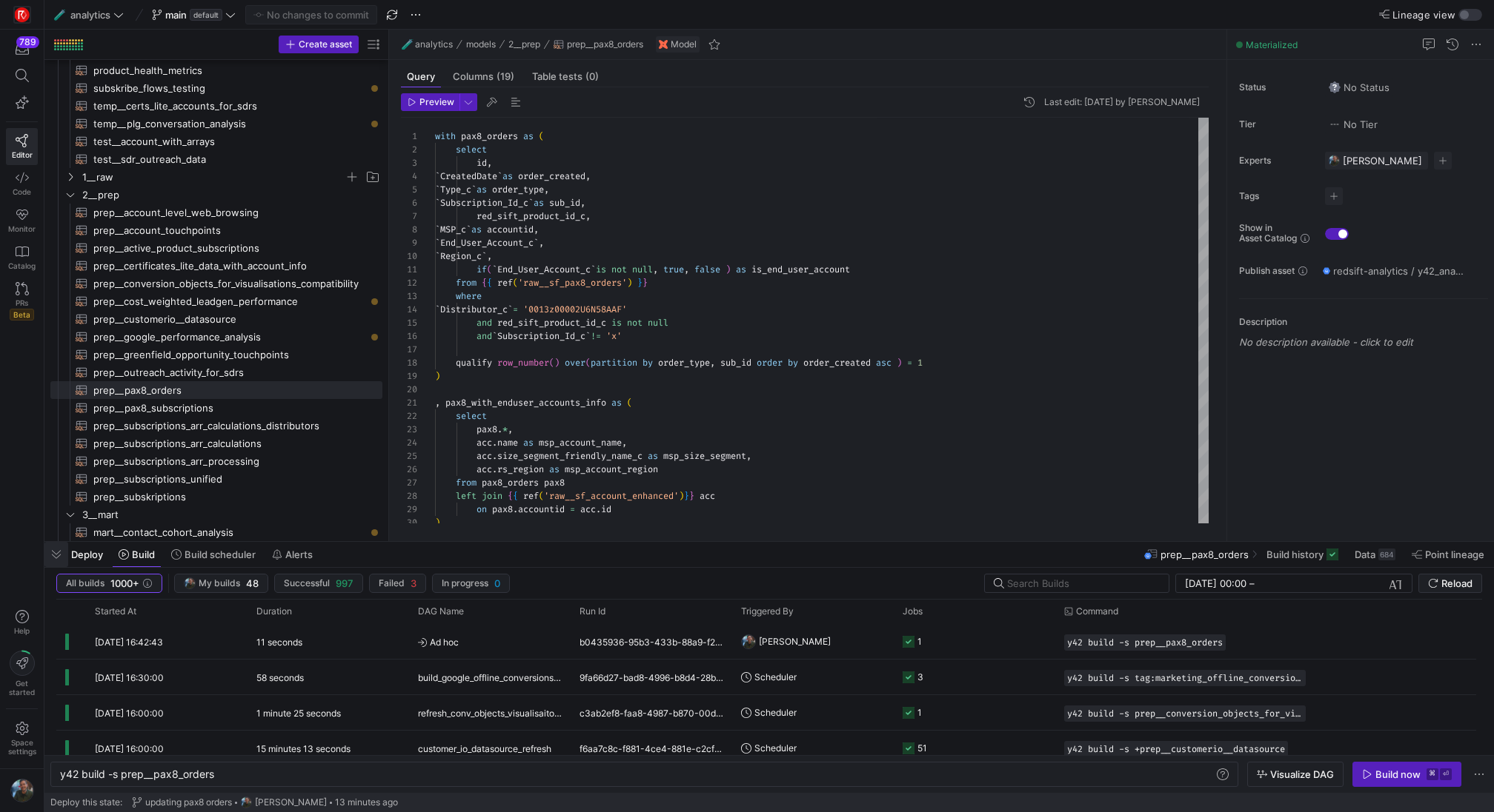
click at [58, 555] on span "button" at bounding box center [56, 554] width 24 height 25
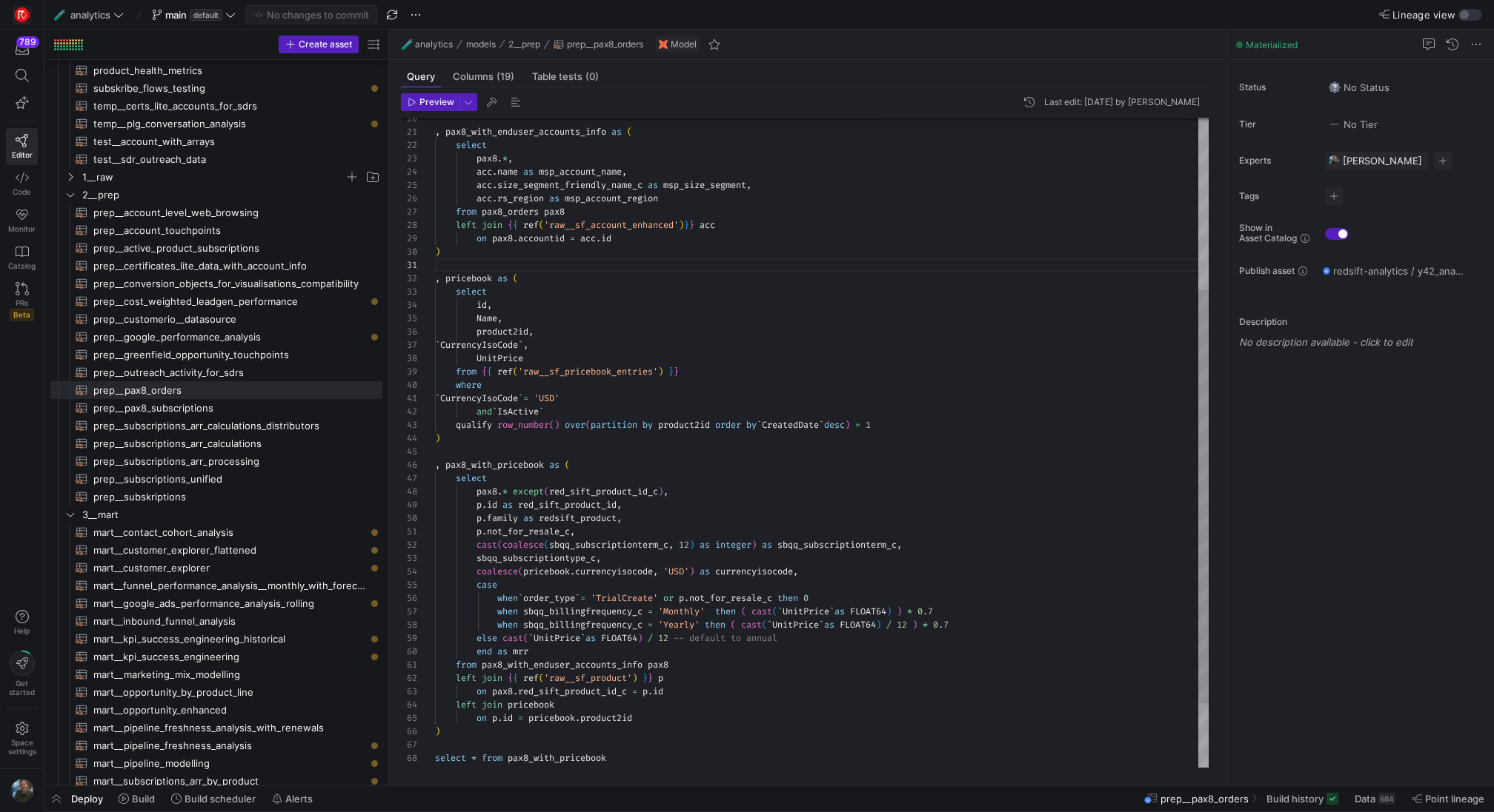
type textarea "`CurrencyIsoCode` = 'USD' and `IsActive` qualify row_number() over(partition by…"
click at [861, 439] on div ") on pax8 . accountid = acc . id left join { { ref ( 'raw__sf_account_enhanced'…" at bounding box center [821, 360] width 774 height 1025
click at [423, 103] on span "Preview" at bounding box center [436, 102] width 34 height 11
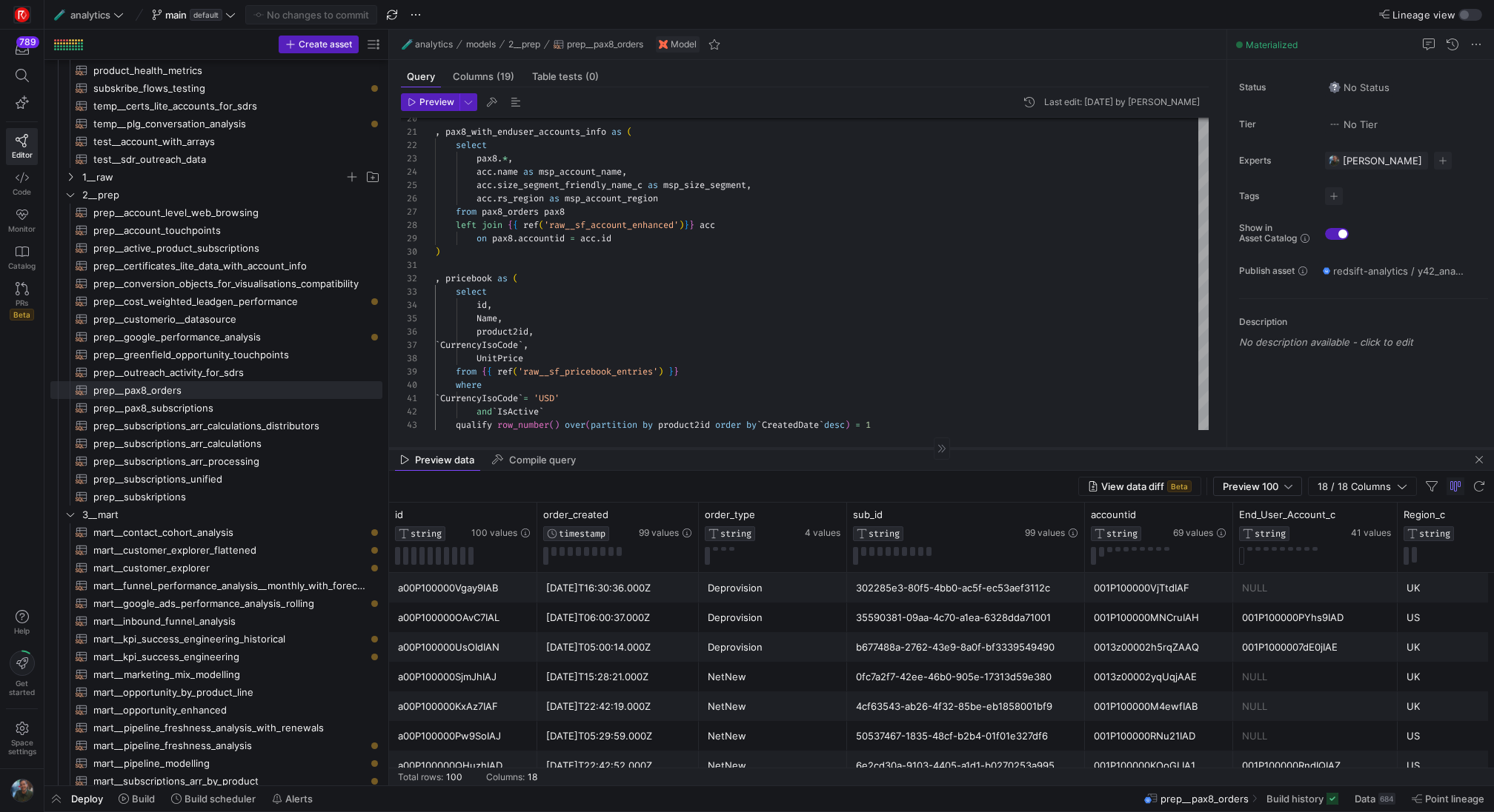
drag, startPoint x: 701, startPoint y: 526, endPoint x: 712, endPoint y: 448, distance: 78.8
click at [712, 448] on div at bounding box center [941, 448] width 1105 height 1
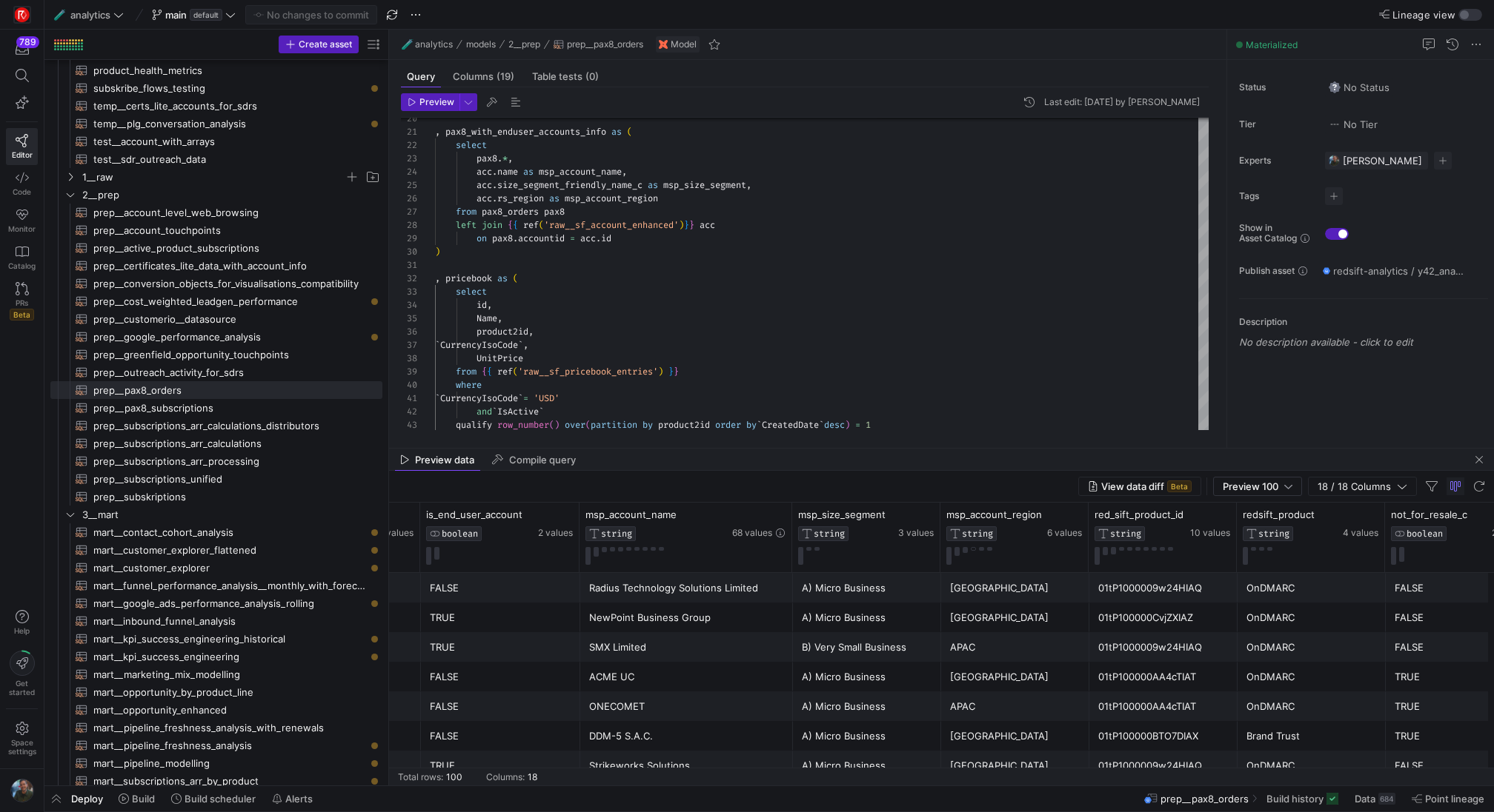
scroll to position [0, 1172]
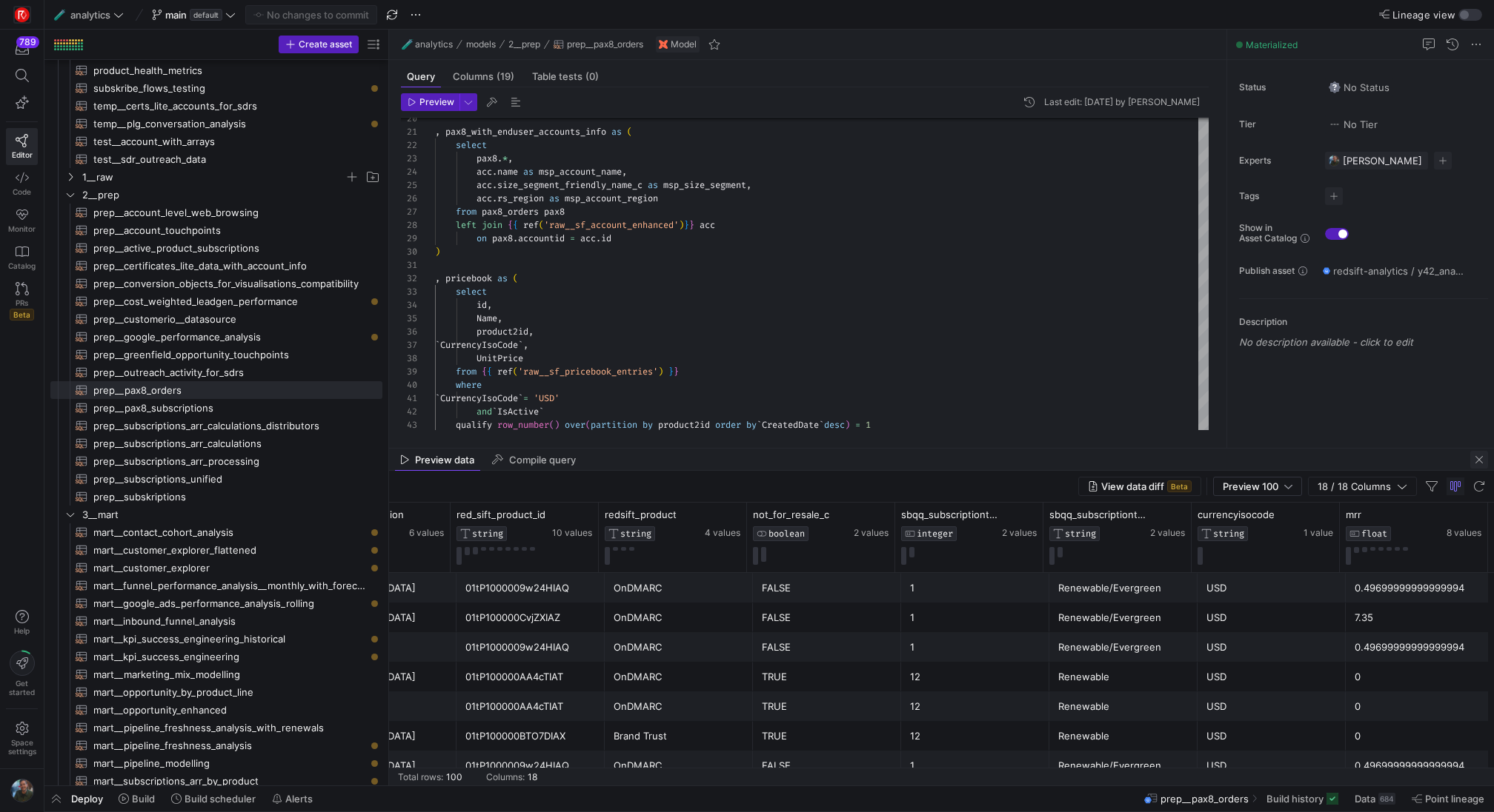
click at [1476, 461] on span "button" at bounding box center [1479, 459] width 18 height 18
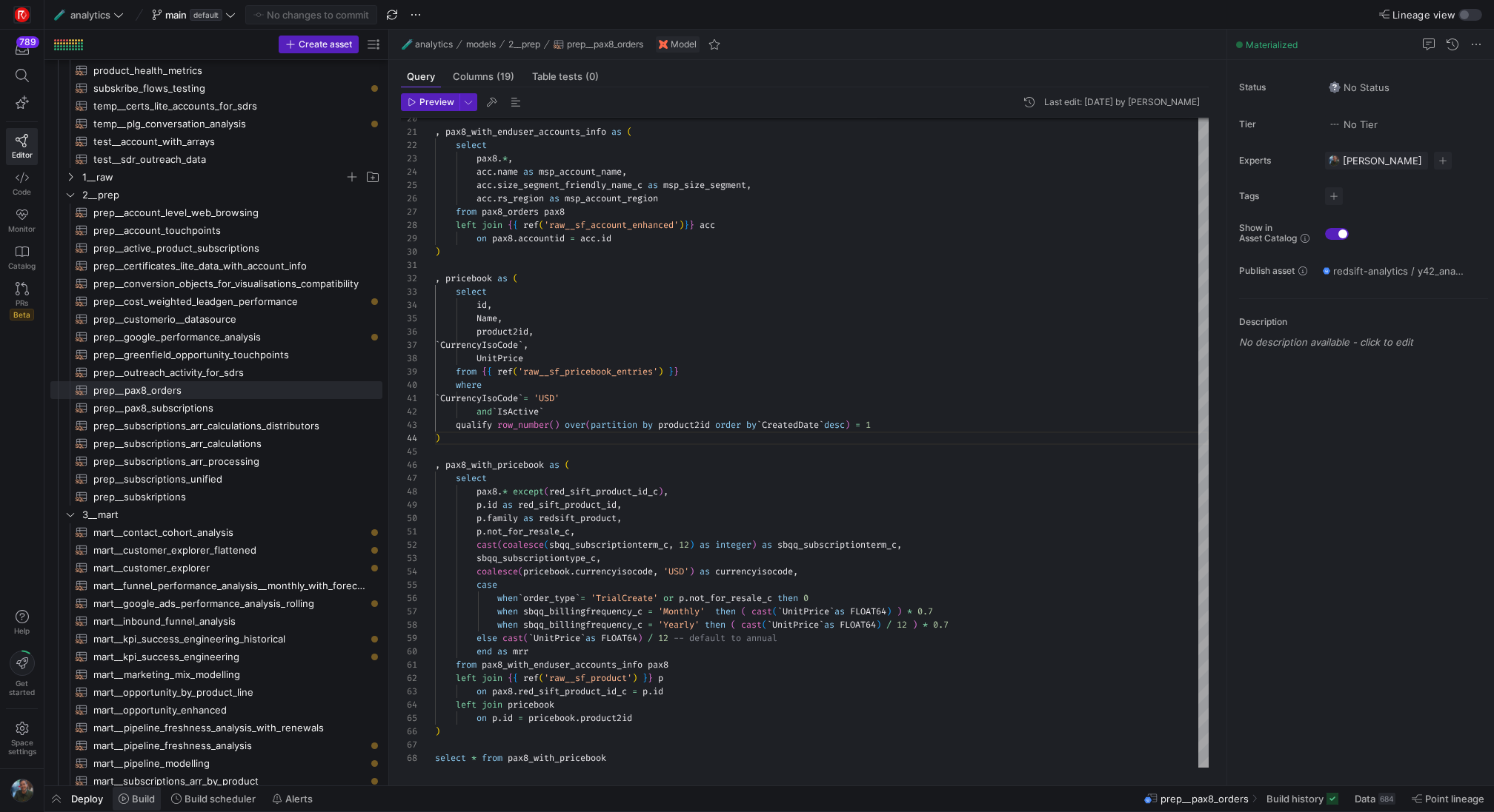
click at [144, 803] on span "Build" at bounding box center [143, 799] width 23 height 11
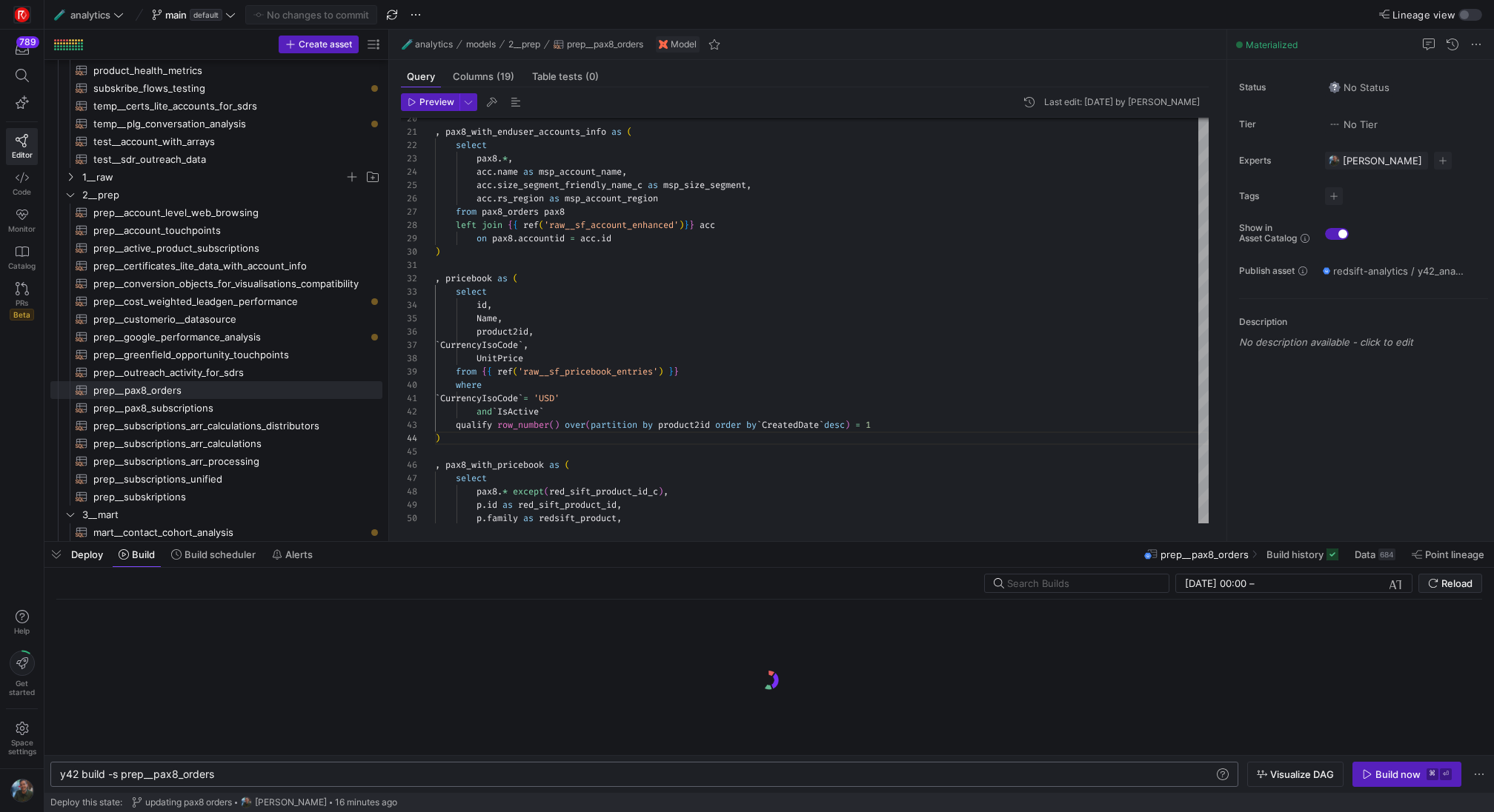
click at [396, 776] on div "y42 build -s prep__pax8_orders" at bounding box center [637, 774] width 1155 height 11
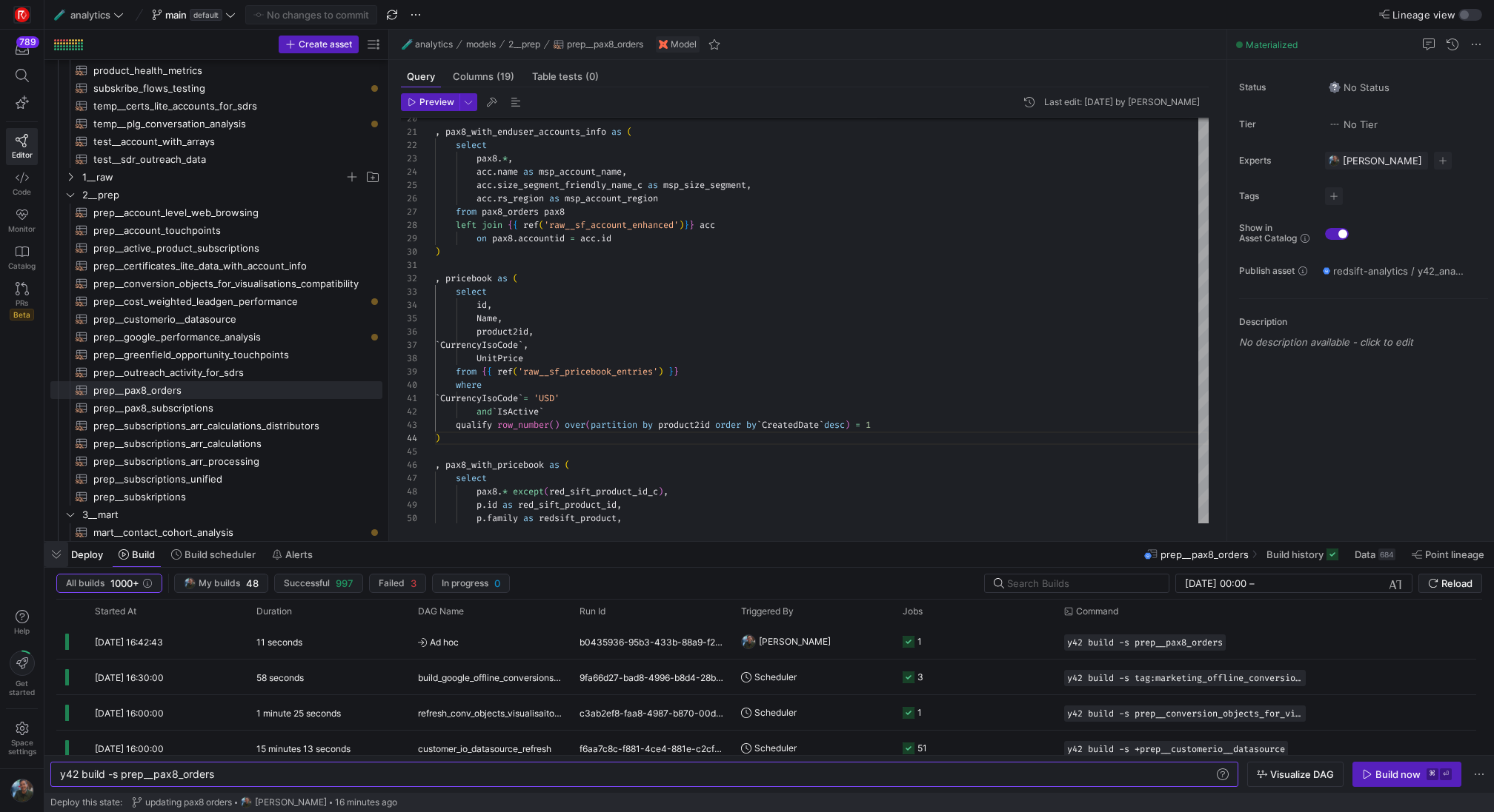
click at [57, 561] on span "button" at bounding box center [56, 554] width 24 height 25
